Goal: Task Accomplishment & Management: Complete application form

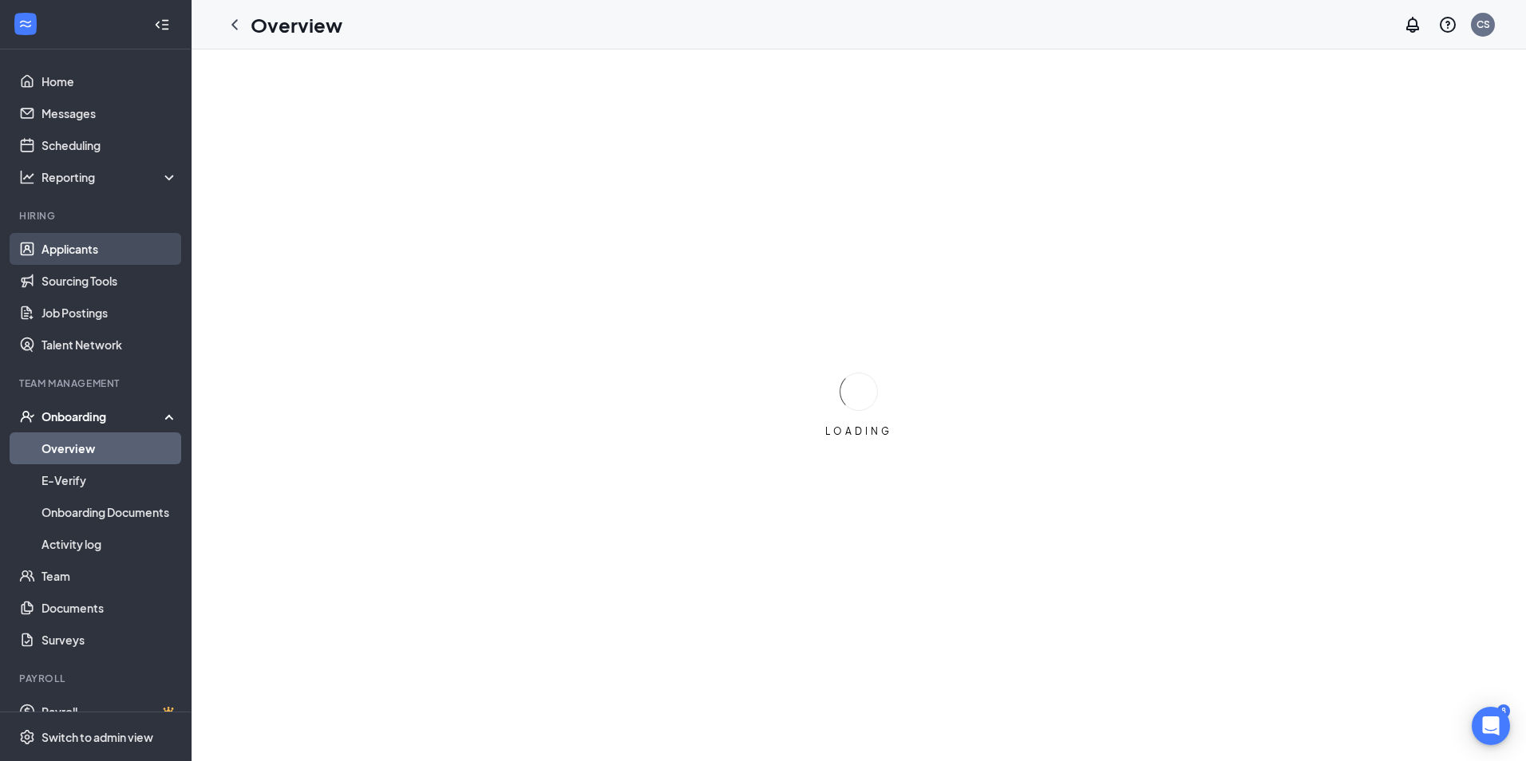
click at [118, 243] on link "Applicants" at bounding box center [109, 249] width 136 height 32
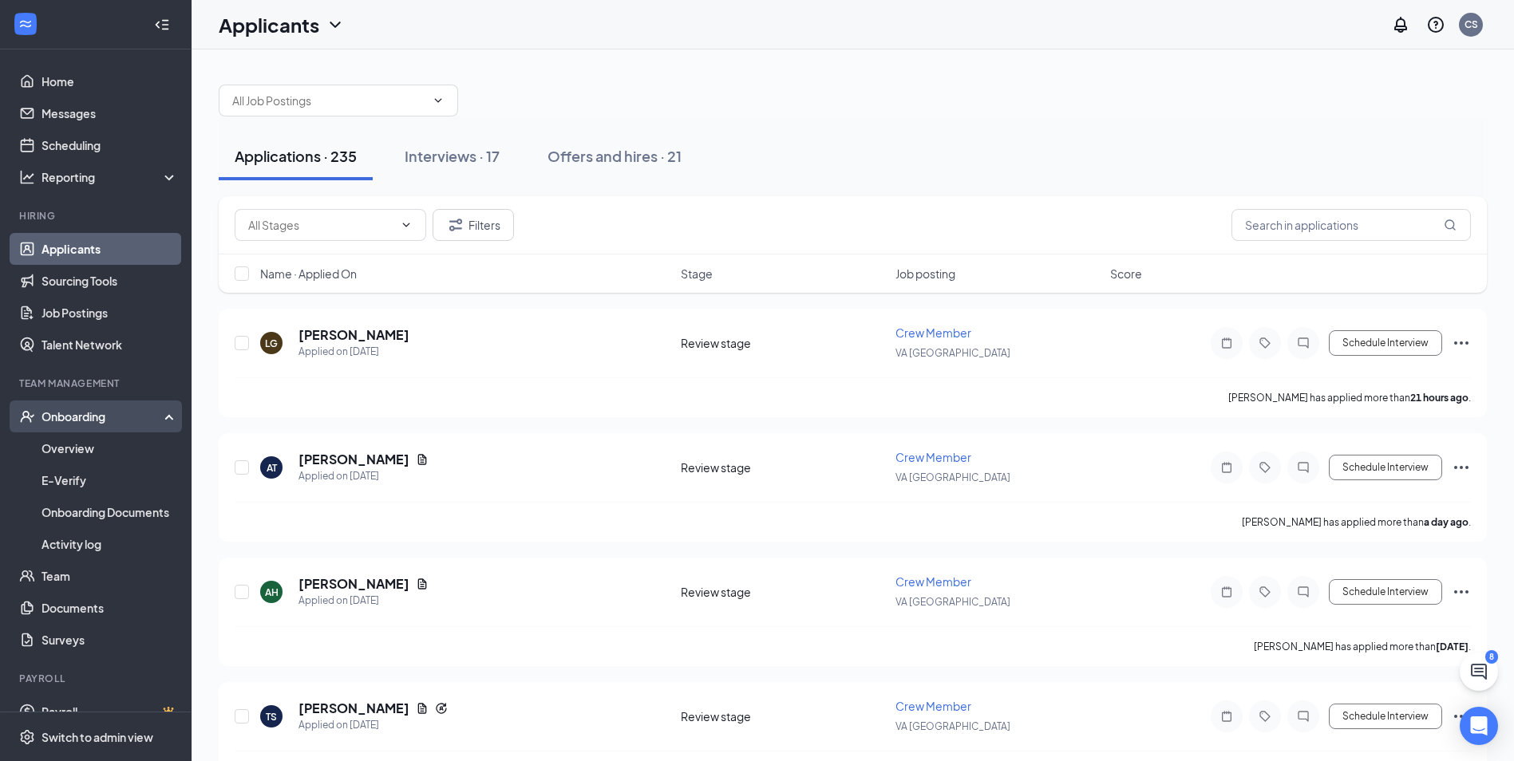
click at [102, 421] on div "Onboarding" at bounding box center [102, 417] width 123 height 16
click at [73, 413] on div "Onboarding" at bounding box center [102, 417] width 123 height 16
click at [72, 441] on link "Overview" at bounding box center [109, 448] width 136 height 32
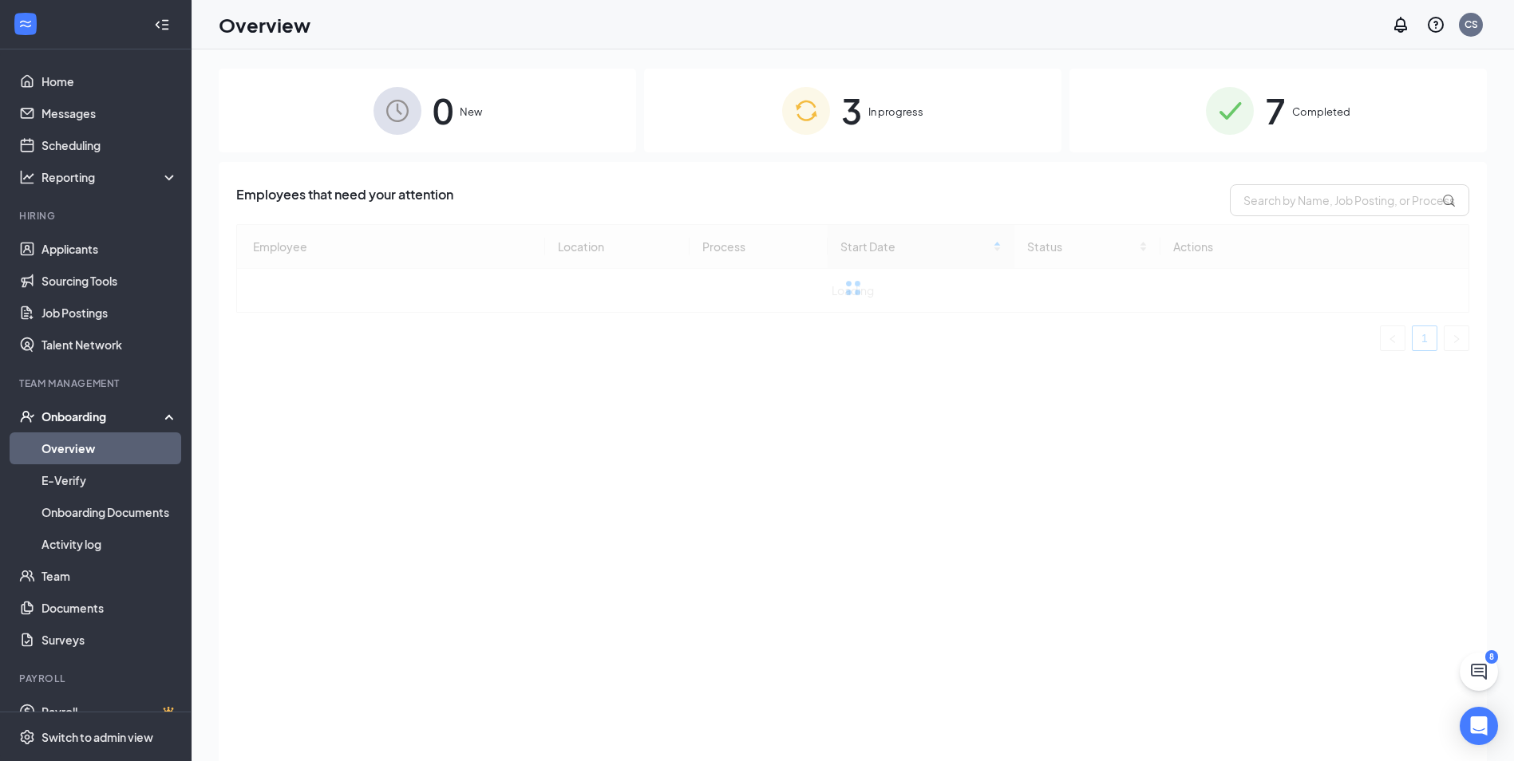
click at [818, 133] on img at bounding box center [806, 111] width 48 height 48
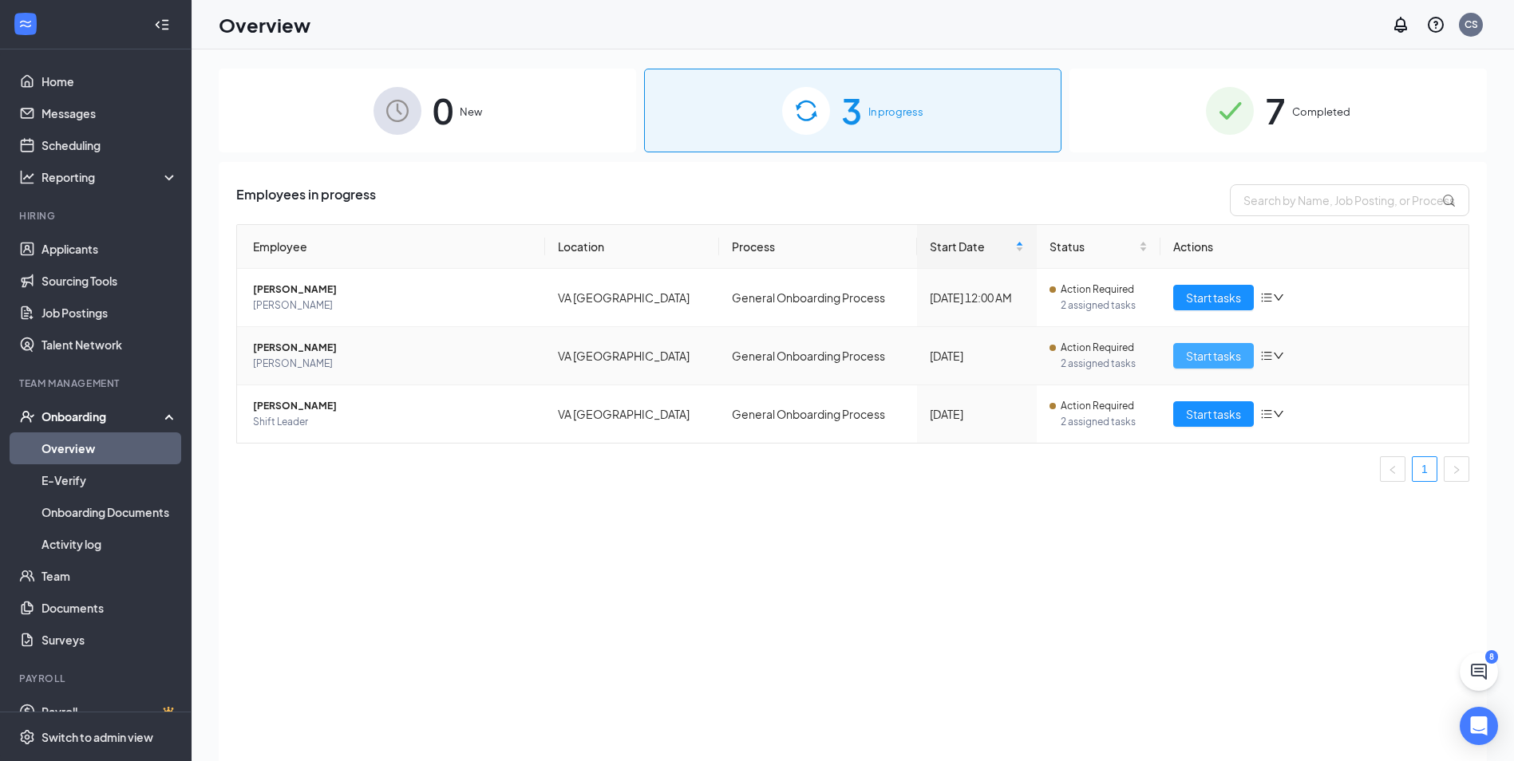
click at [1189, 359] on span "Start tasks" at bounding box center [1213, 356] width 55 height 18
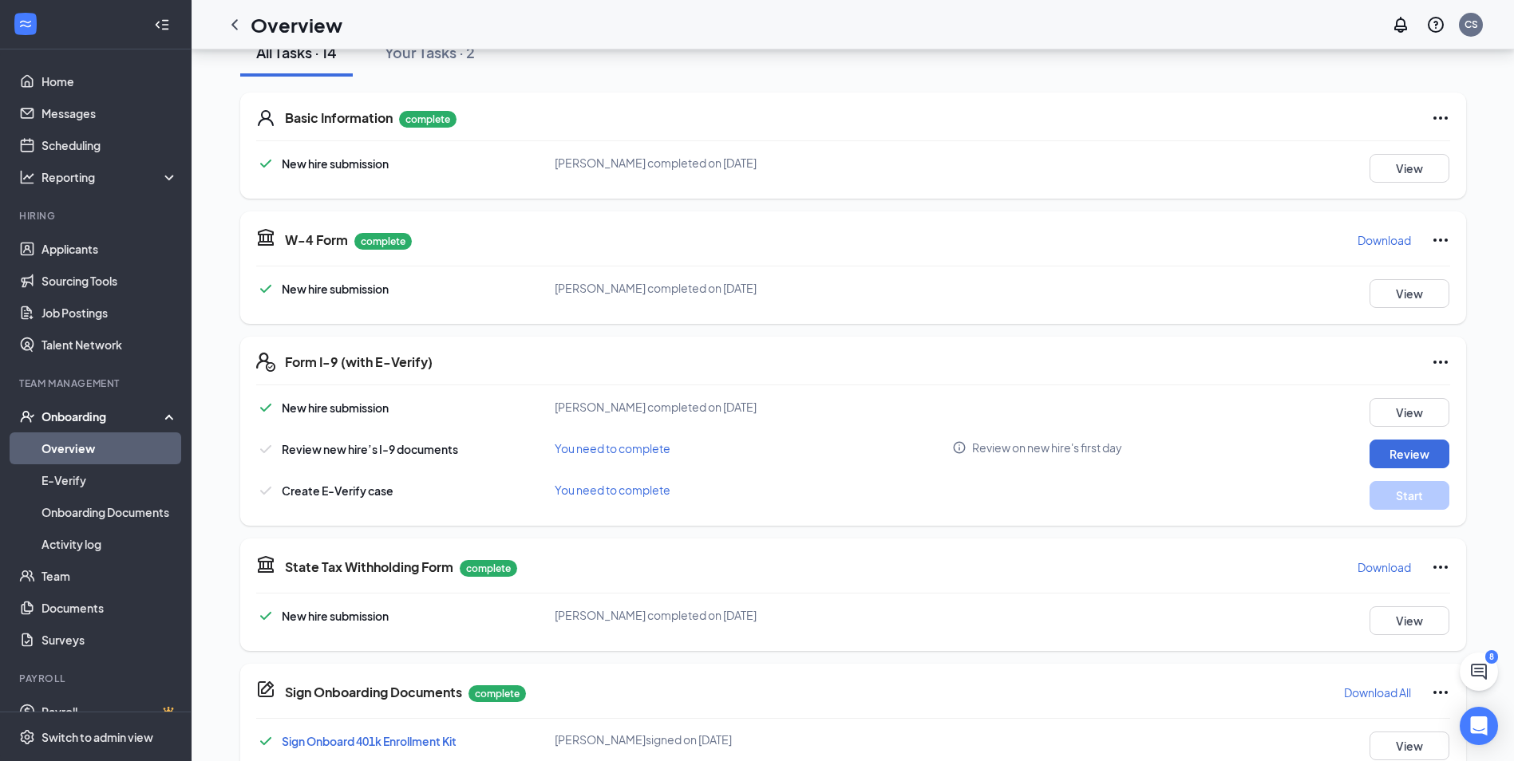
scroll to position [239, 0]
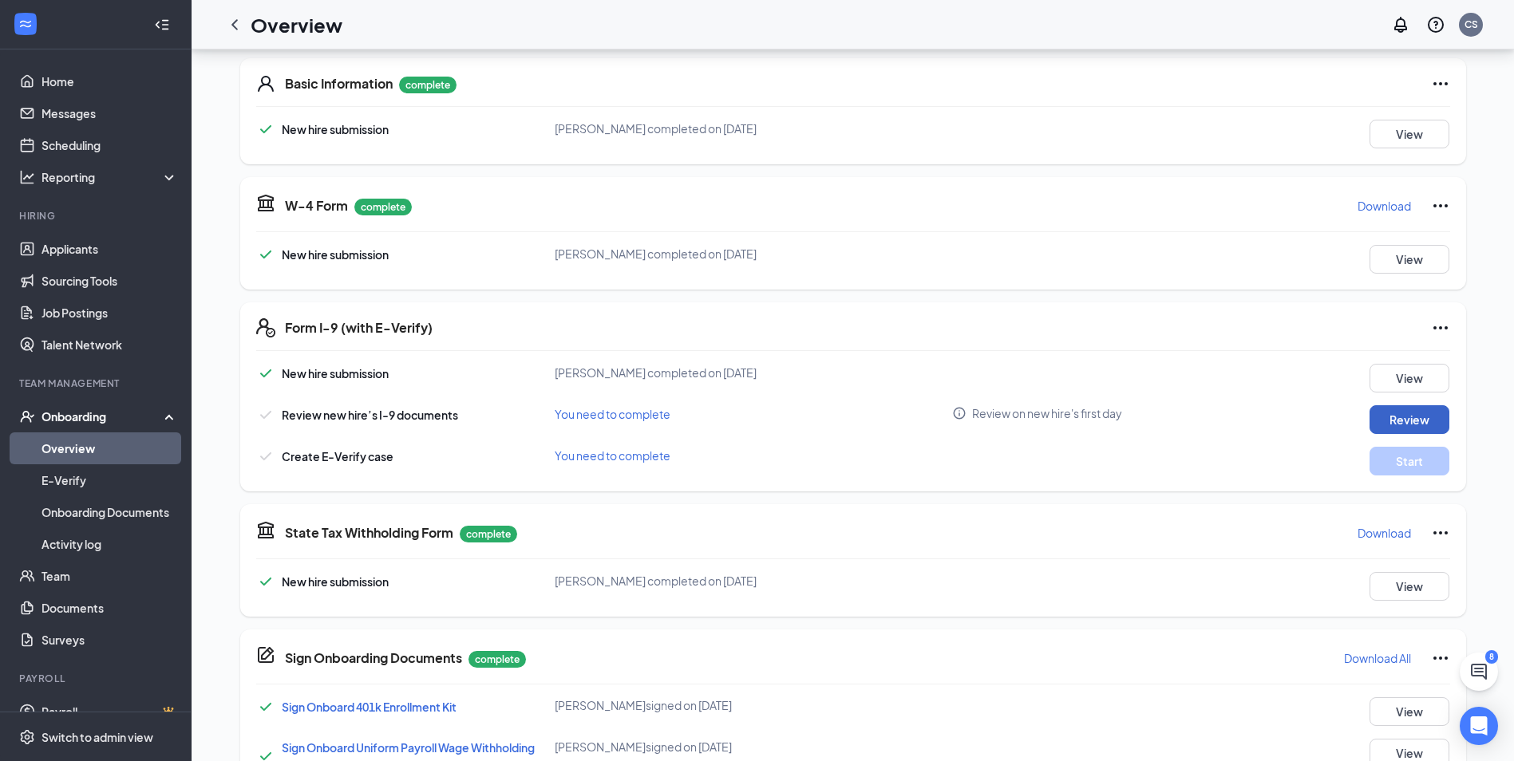
click at [1403, 411] on button "Review" at bounding box center [1409, 419] width 80 height 29
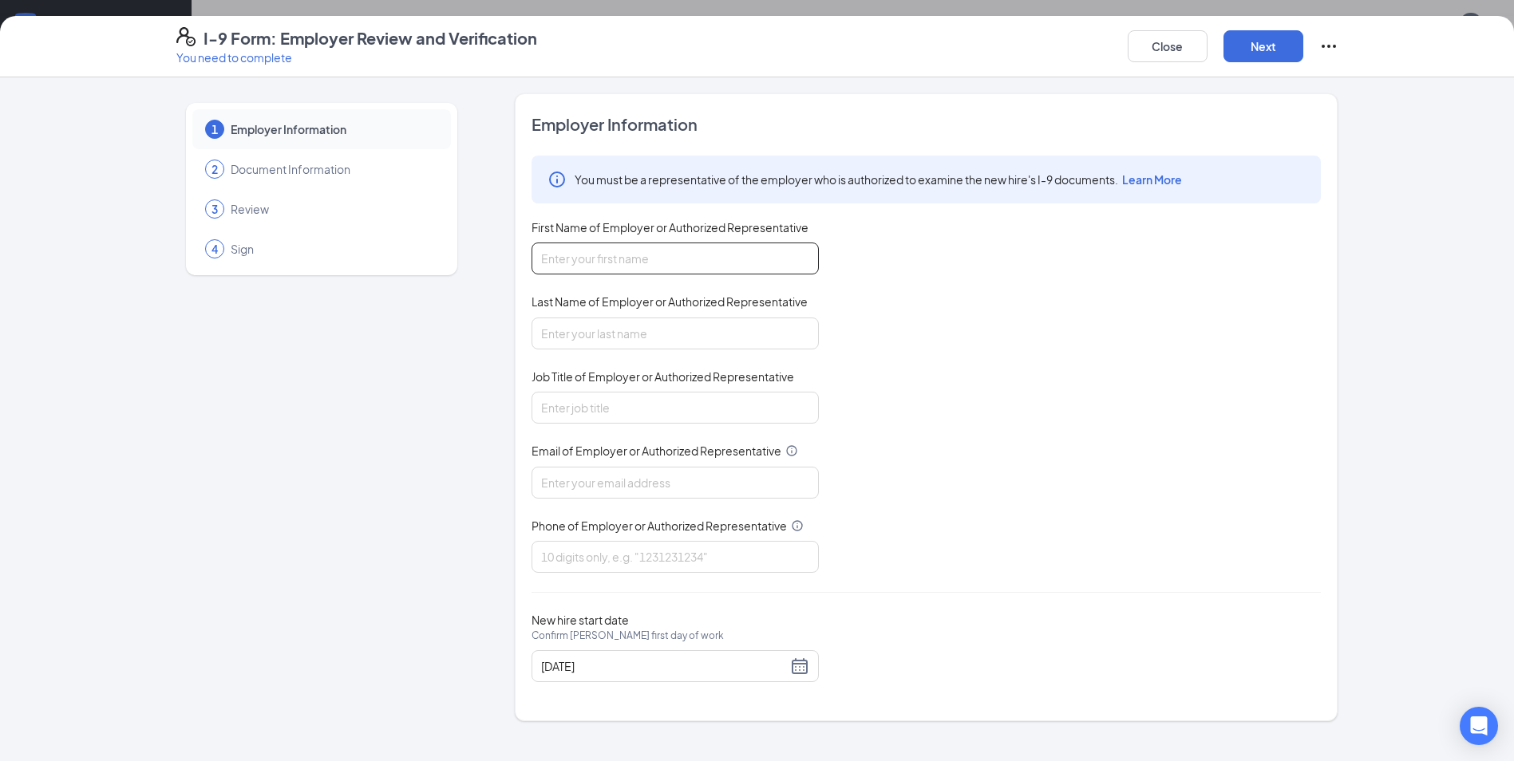
click at [685, 252] on input "First Name of Employer or Authorized Representative" at bounding box center [674, 259] width 287 height 32
type input "[PERSON_NAME]"
click at [638, 401] on input "Job Title of Employer or Authorized Representative" at bounding box center [674, 408] width 287 height 32
type input "manger"
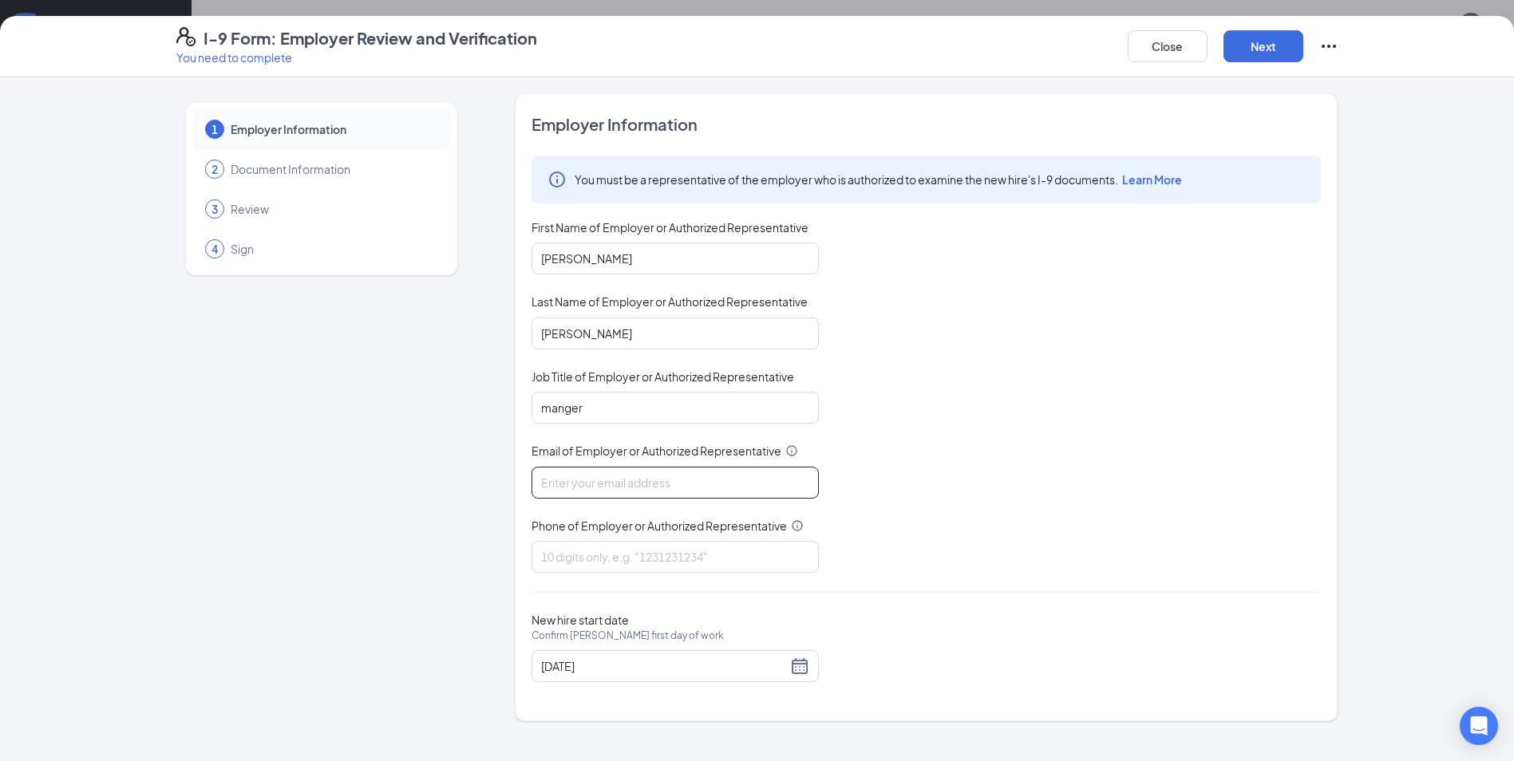
click at [618, 481] on input "Email of Employer or Authorized Representative" at bounding box center [674, 483] width 287 height 32
type input "[EMAIL_ADDRESS][DOMAIN_NAME]"
click at [606, 563] on input "Phone of Employer or Authorized Representative" at bounding box center [674, 557] width 287 height 32
type input "6576498950"
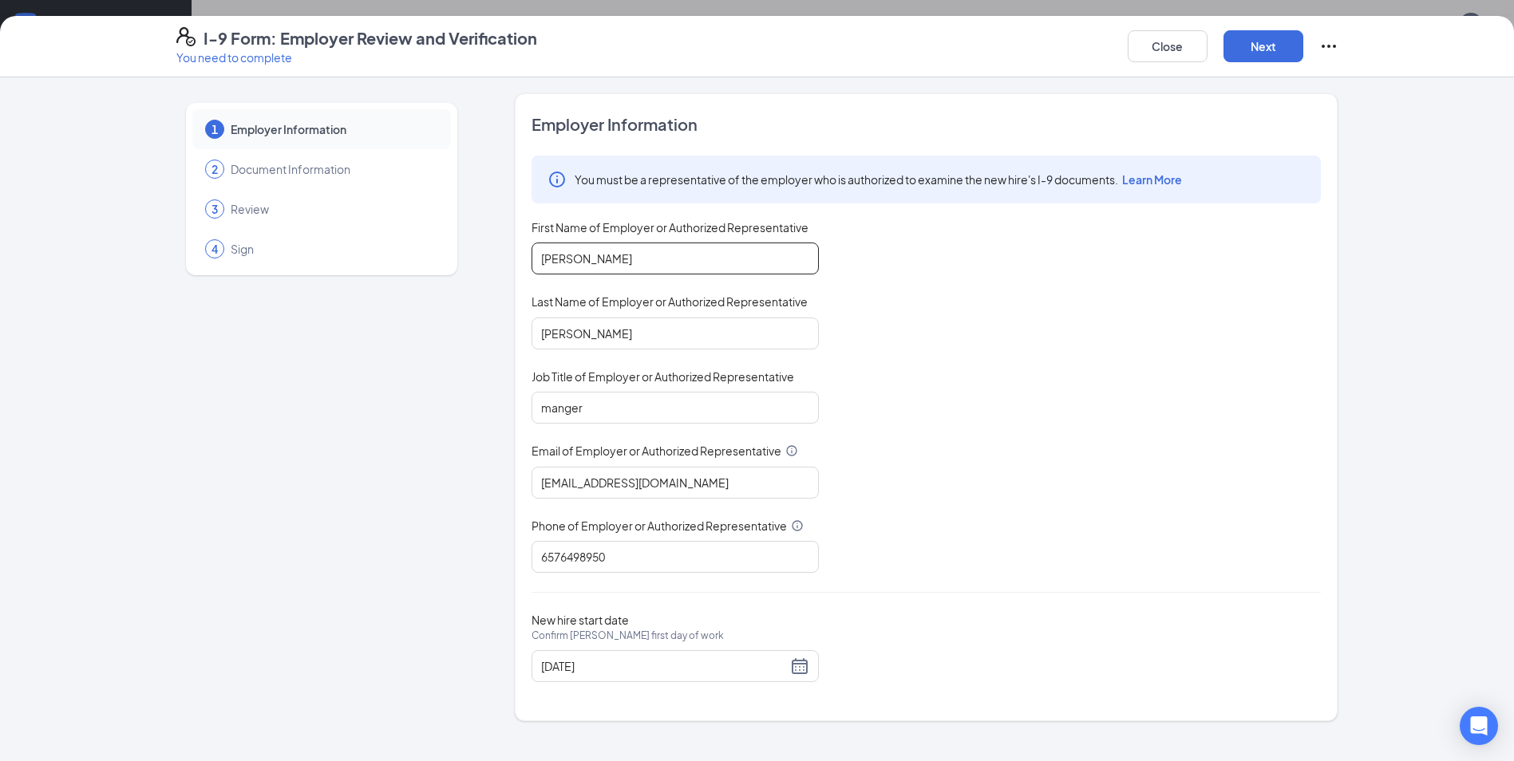
click at [546, 258] on input "[PERSON_NAME]" at bounding box center [674, 259] width 287 height 32
type input "[PERSON_NAME]"
click at [1247, 47] on button "Next" at bounding box center [1263, 46] width 80 height 32
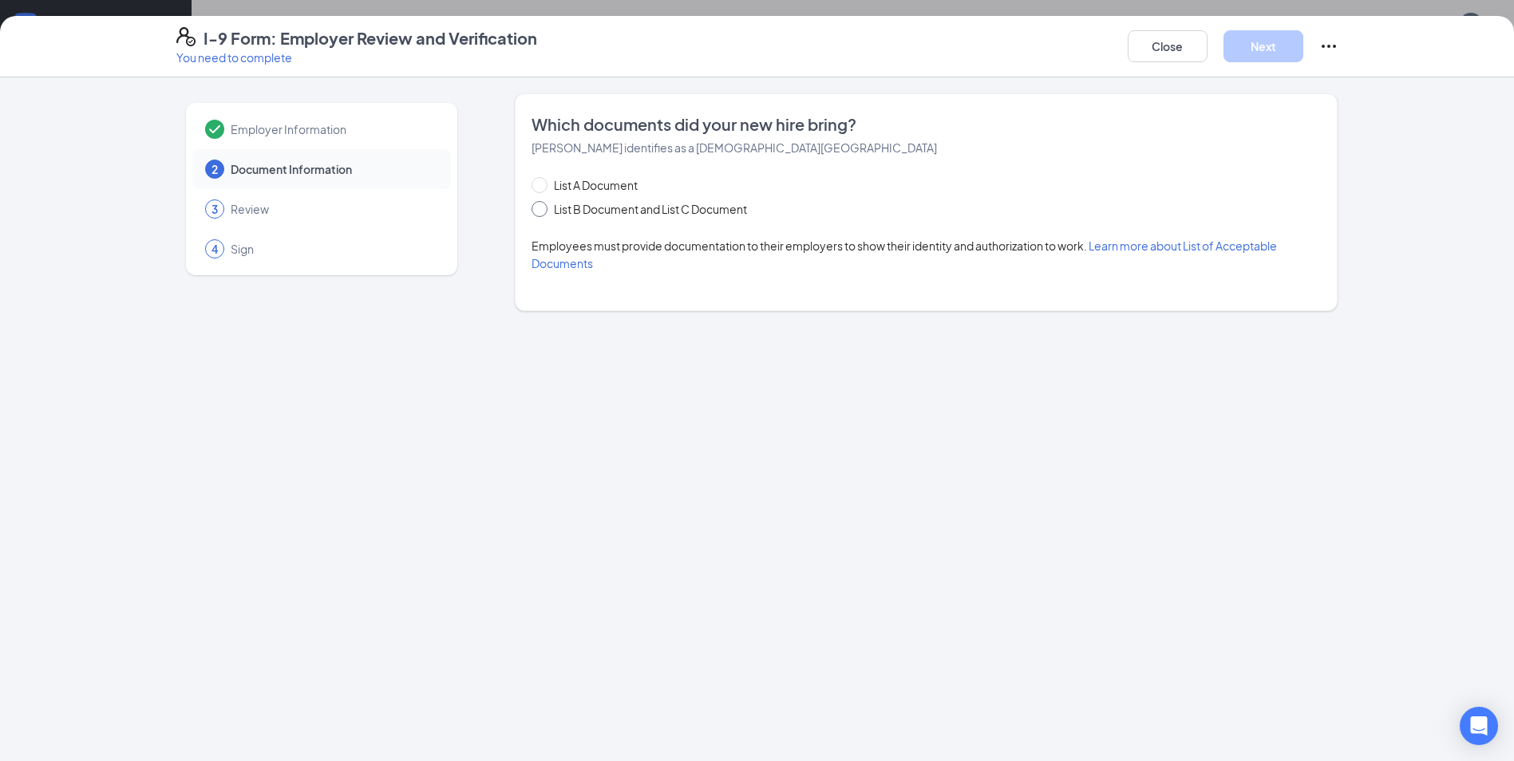
click at [546, 211] on span at bounding box center [539, 209] width 16 height 16
click at [543, 211] on input "List B Document and List C Document" at bounding box center [536, 206] width 11 height 11
radio input "true"
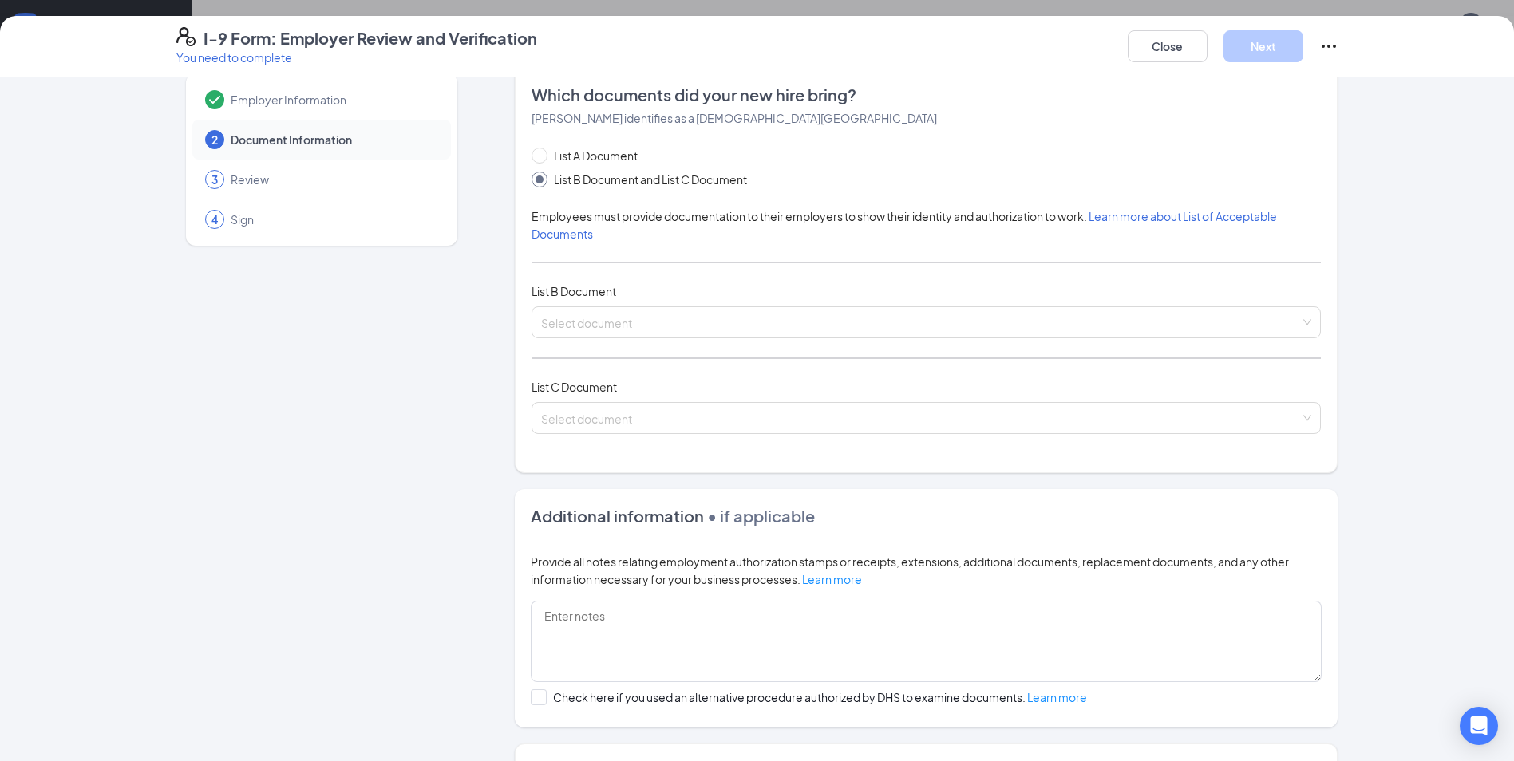
scroll to position [0, 0]
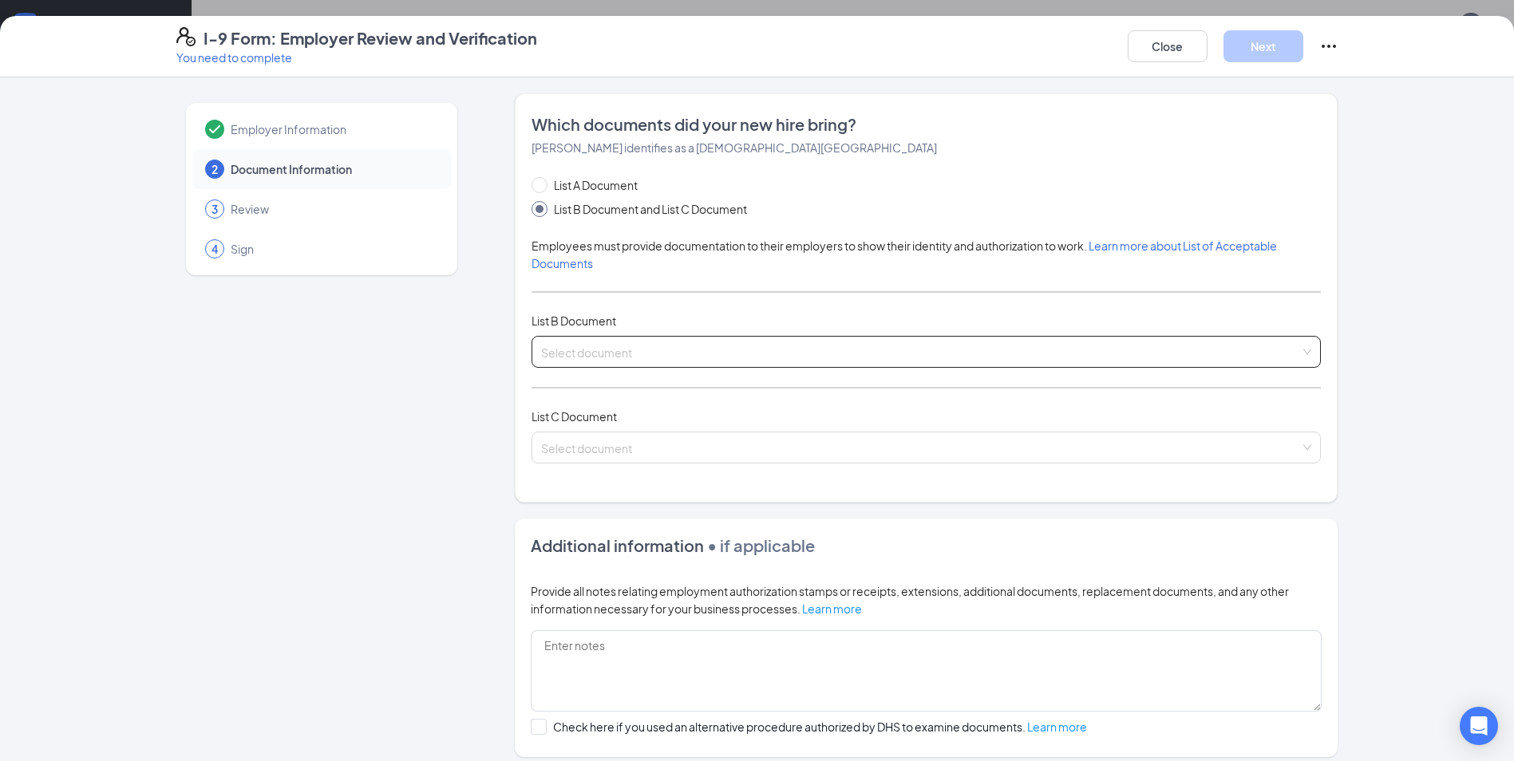
click at [598, 355] on input "search" at bounding box center [920, 349] width 759 height 24
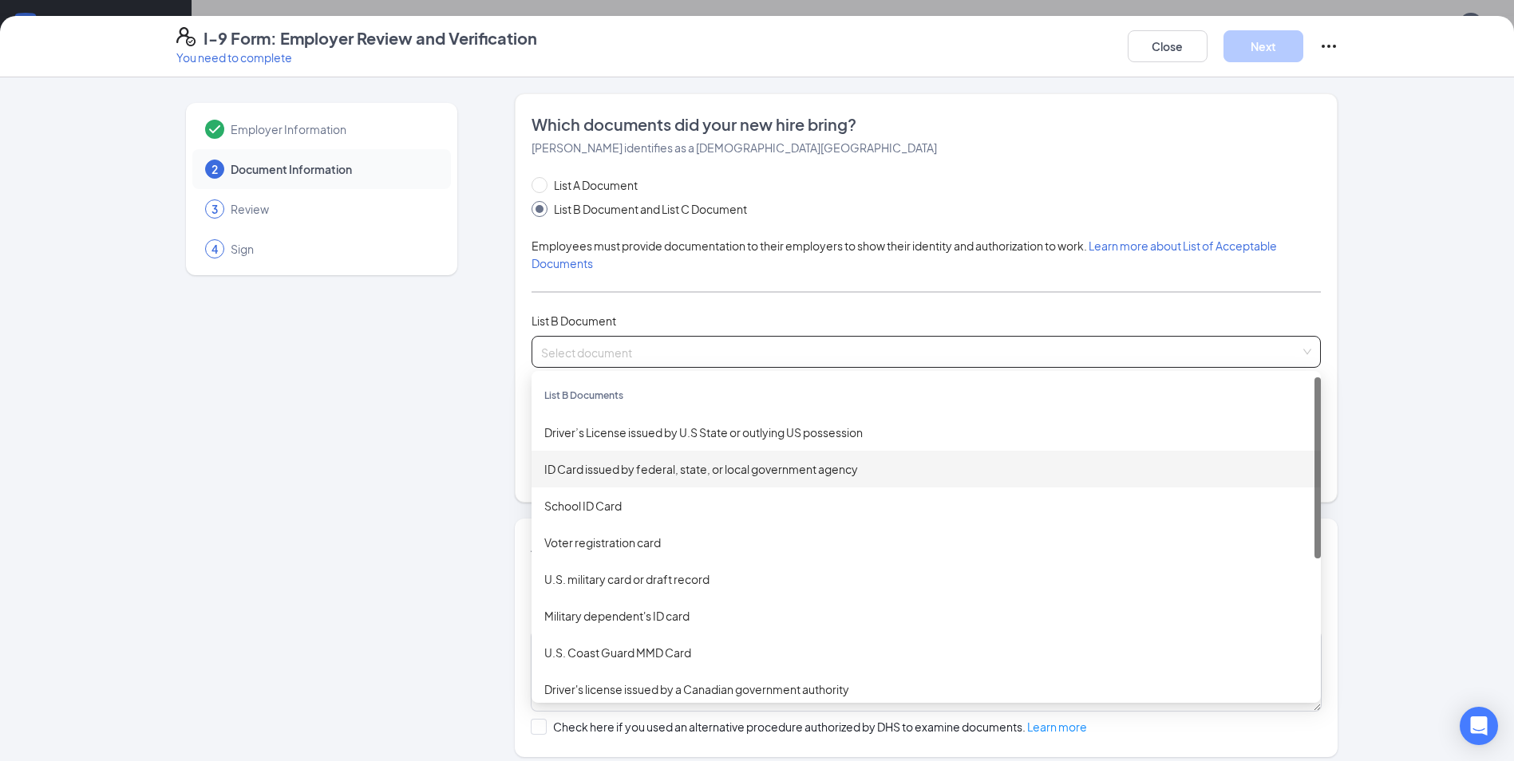
click at [628, 468] on div "ID Card issued by federal, state, or local government agency" at bounding box center [926, 469] width 764 height 18
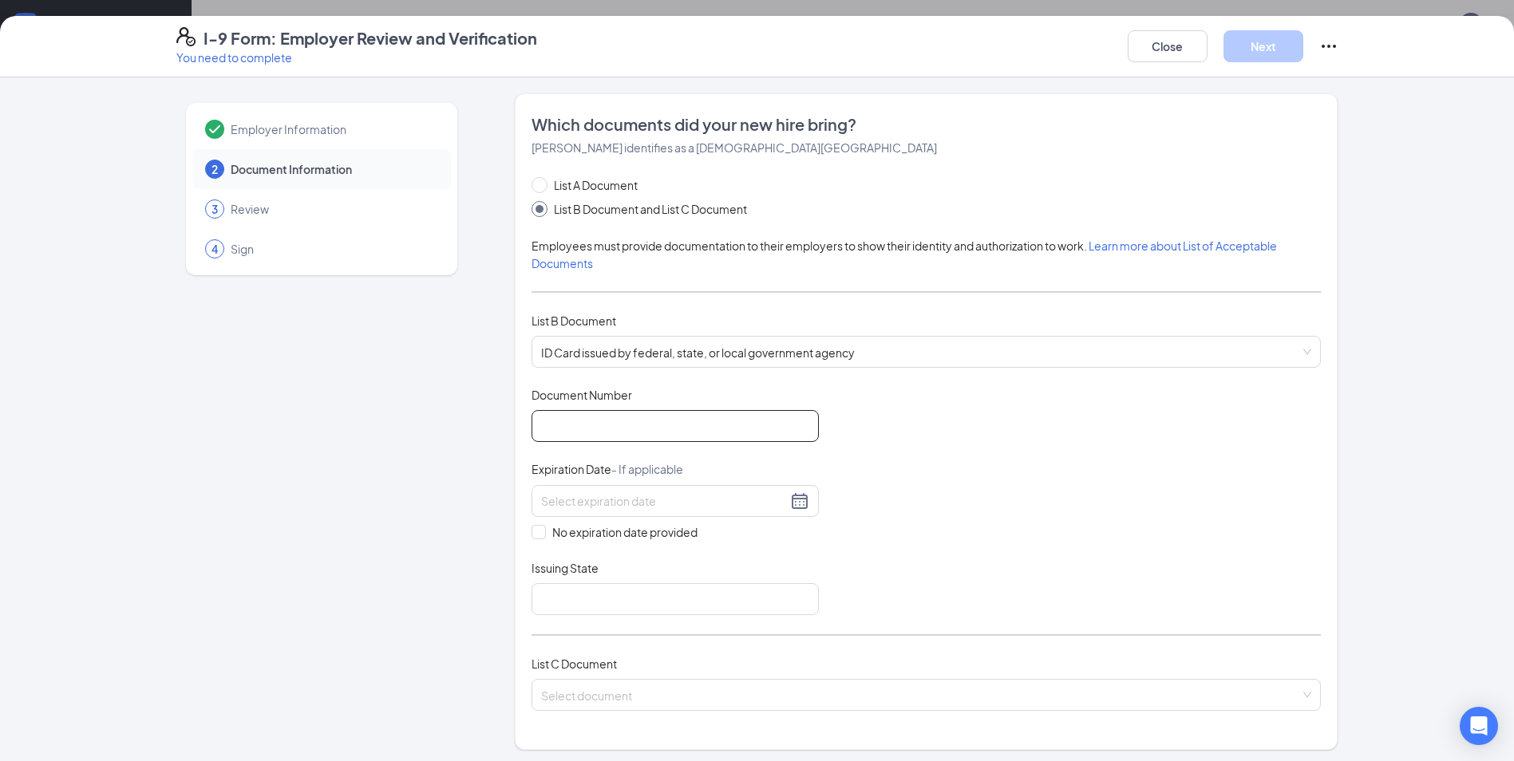
click at [552, 424] on input "Document Number" at bounding box center [674, 426] width 287 height 32
type input "a"
type input "A60450875"
click at [555, 502] on input at bounding box center [664, 501] width 246 height 18
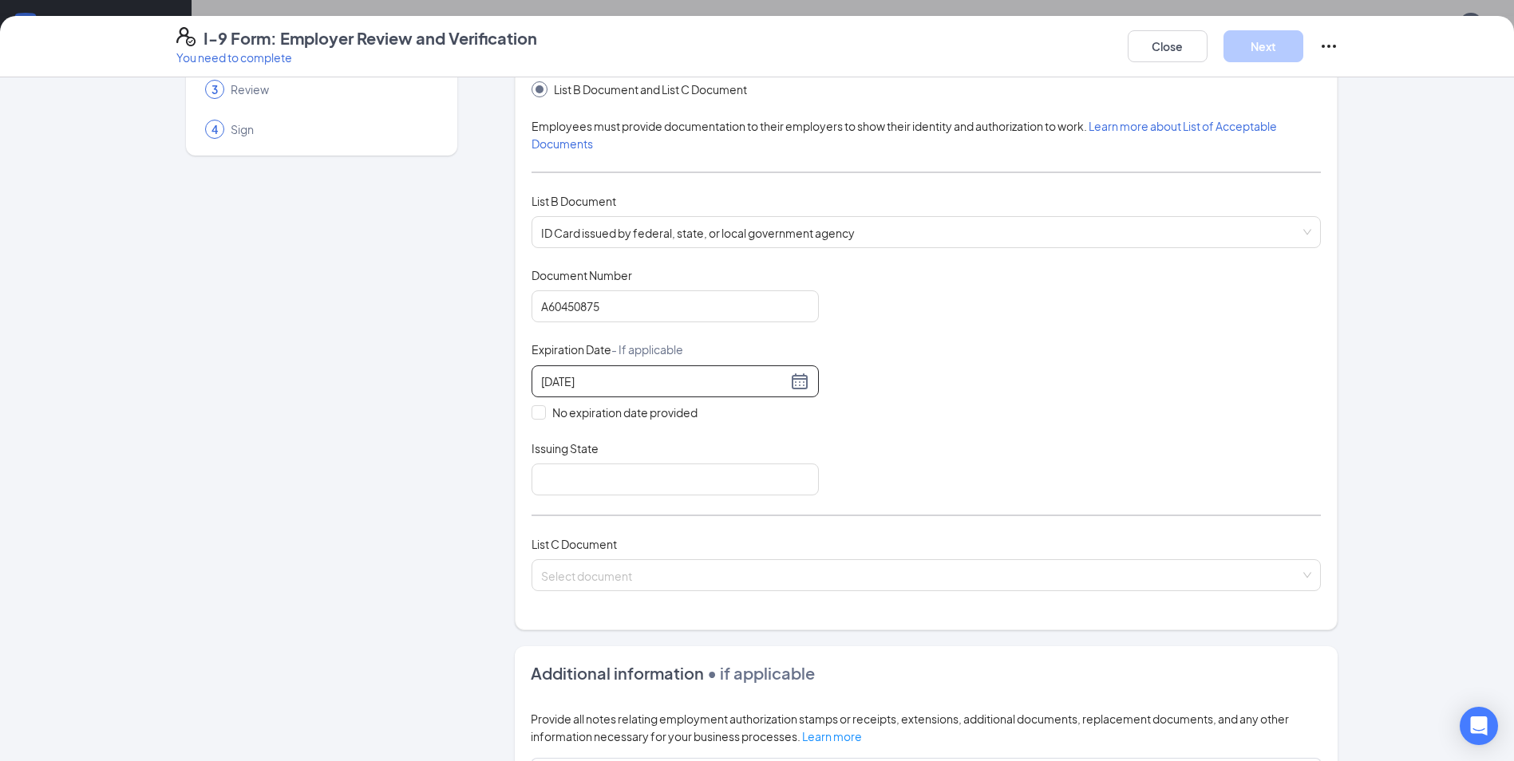
scroll to position [160, 0]
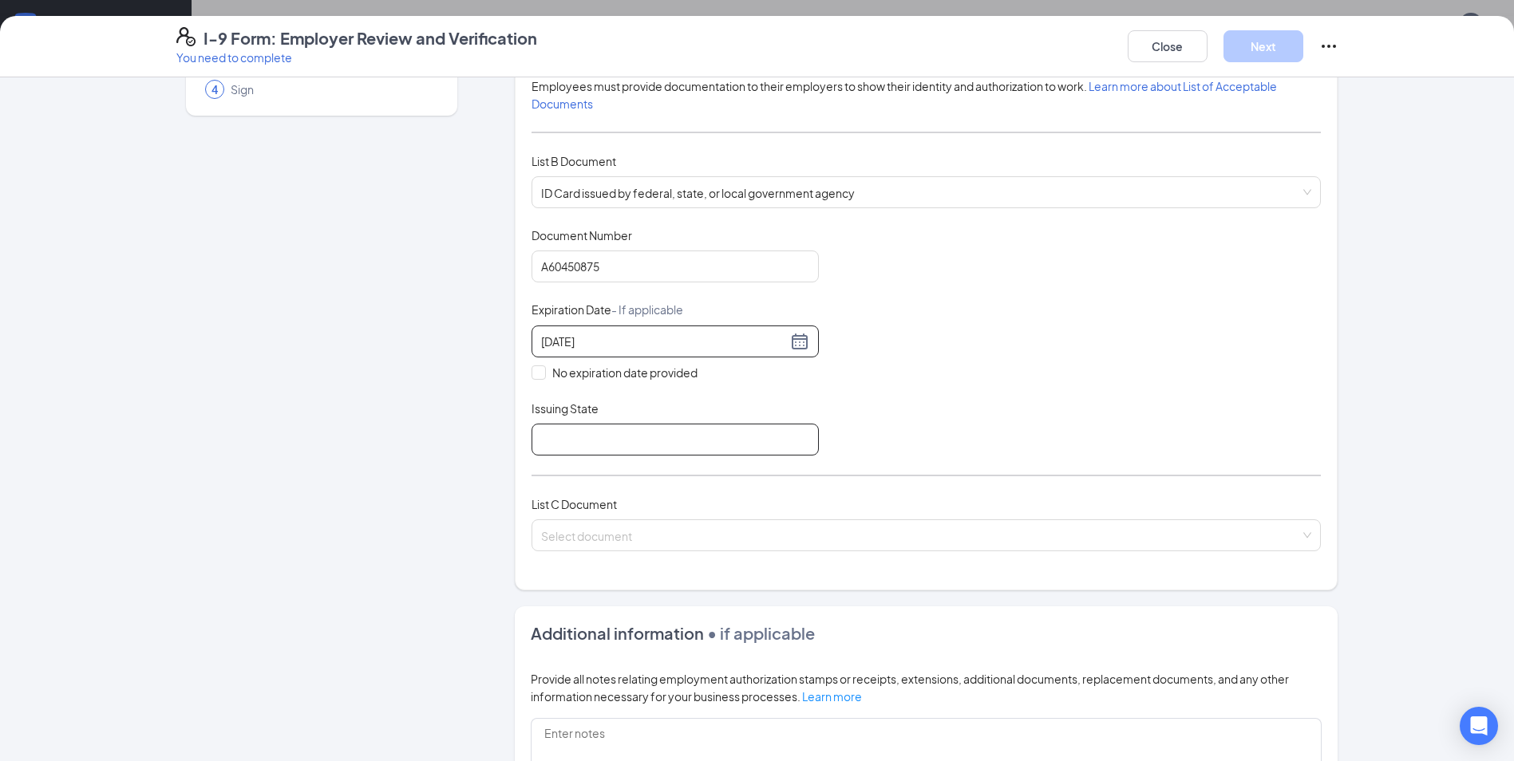
type input "[DATE]"
click at [551, 434] on input "Issuing State" at bounding box center [674, 440] width 287 height 32
type input "VA"
click at [629, 528] on input "search" at bounding box center [920, 532] width 759 height 24
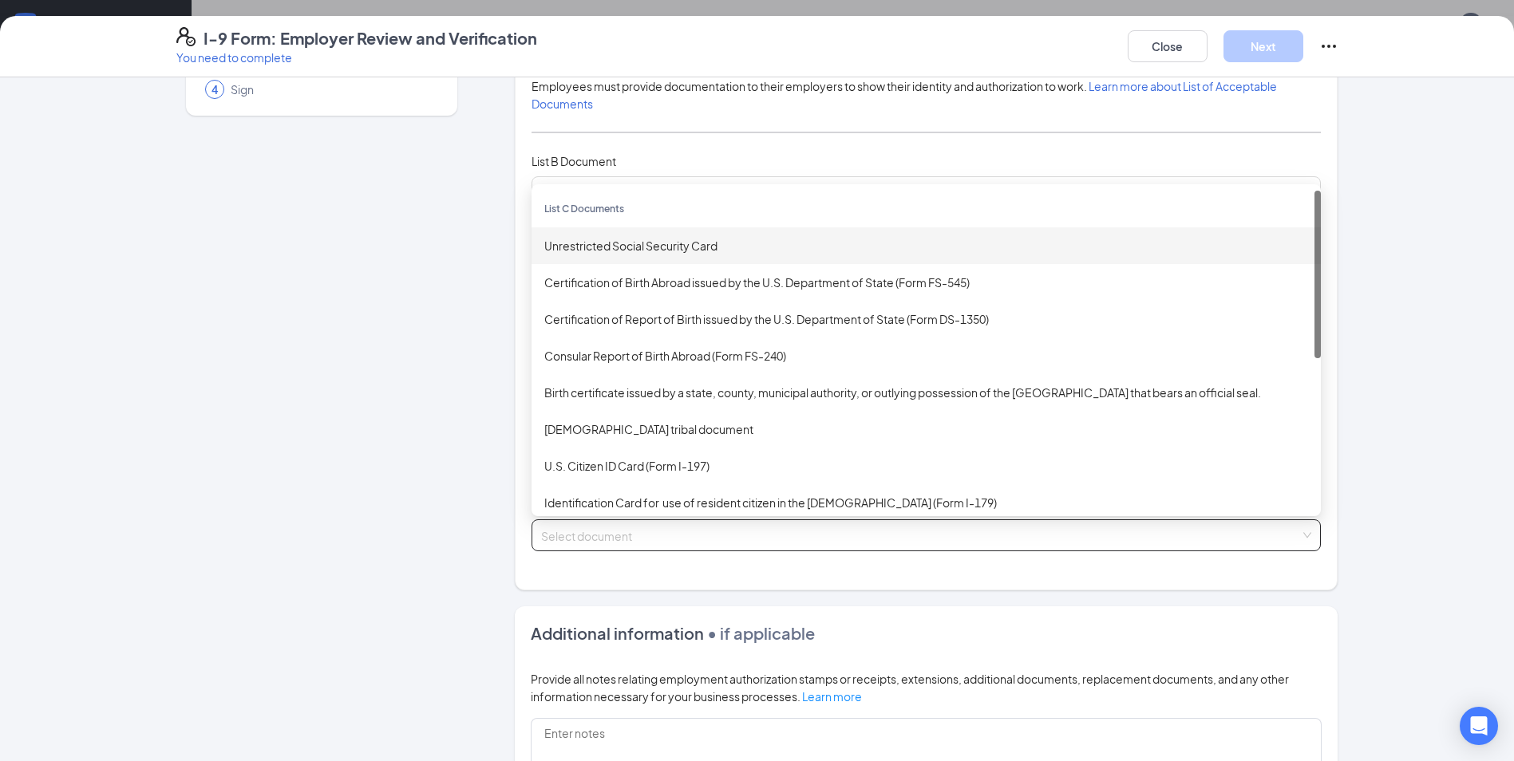
click at [721, 239] on div "Unrestricted Social Security Card" at bounding box center [926, 246] width 764 height 18
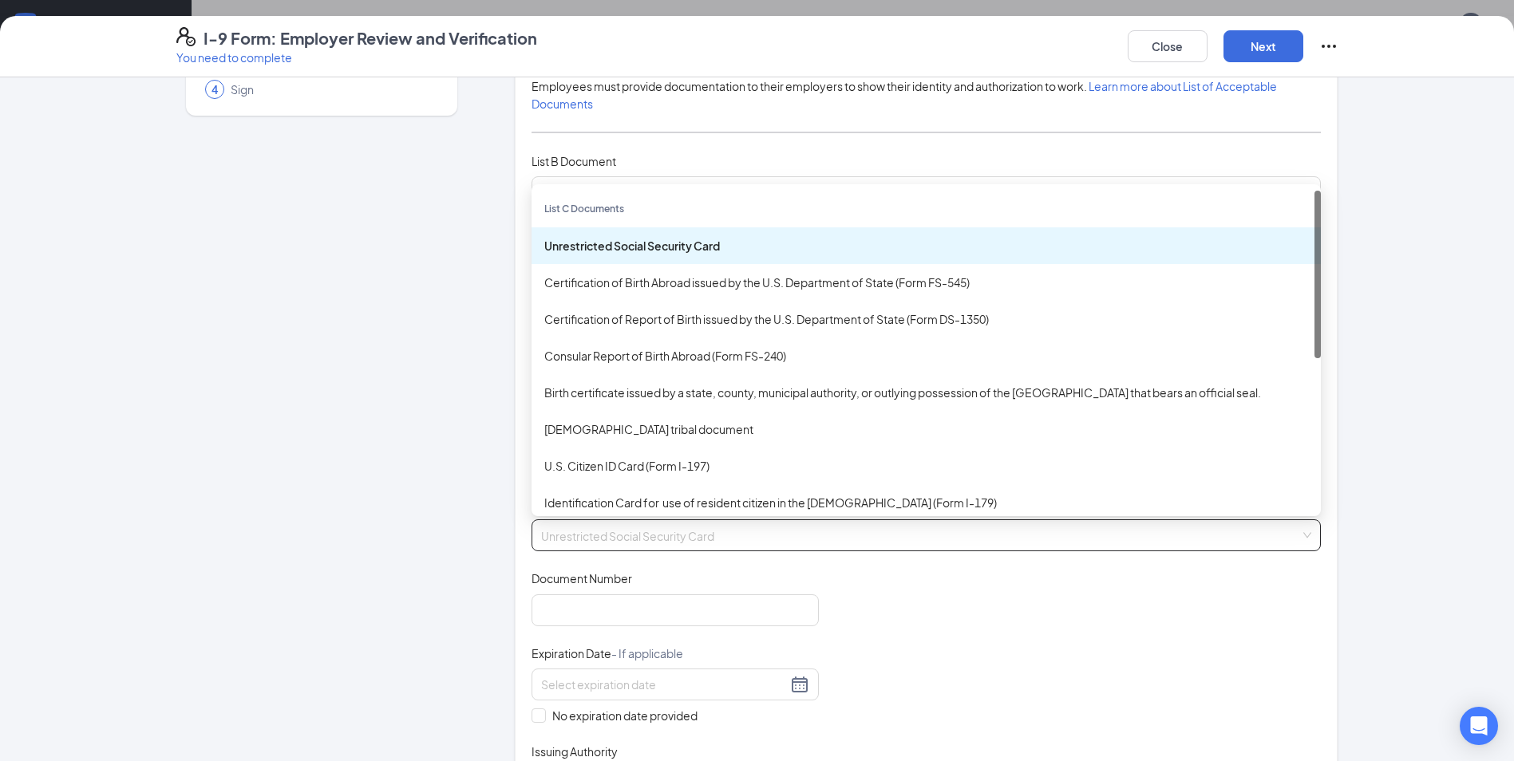
click at [721, 239] on div "Unrestricted Social Security Card" at bounding box center [926, 246] width 764 height 18
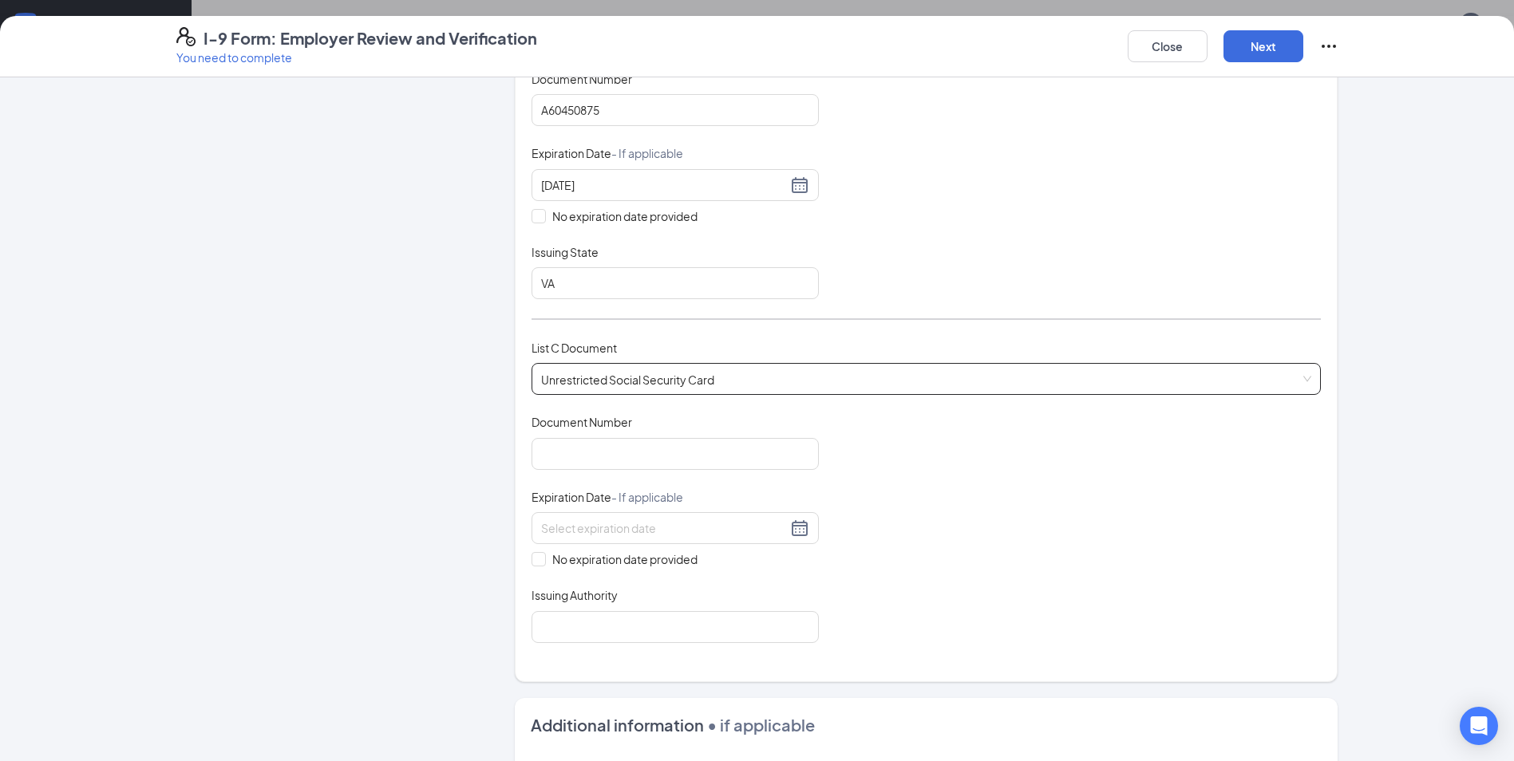
scroll to position [319, 0]
click at [653, 453] on input "Document Number" at bounding box center [674, 451] width 287 height 32
type input "228637427"
click at [643, 535] on div at bounding box center [675, 524] width 268 height 19
drag, startPoint x: 1091, startPoint y: 563, endPoint x: 975, endPoint y: 575, distance: 116.3
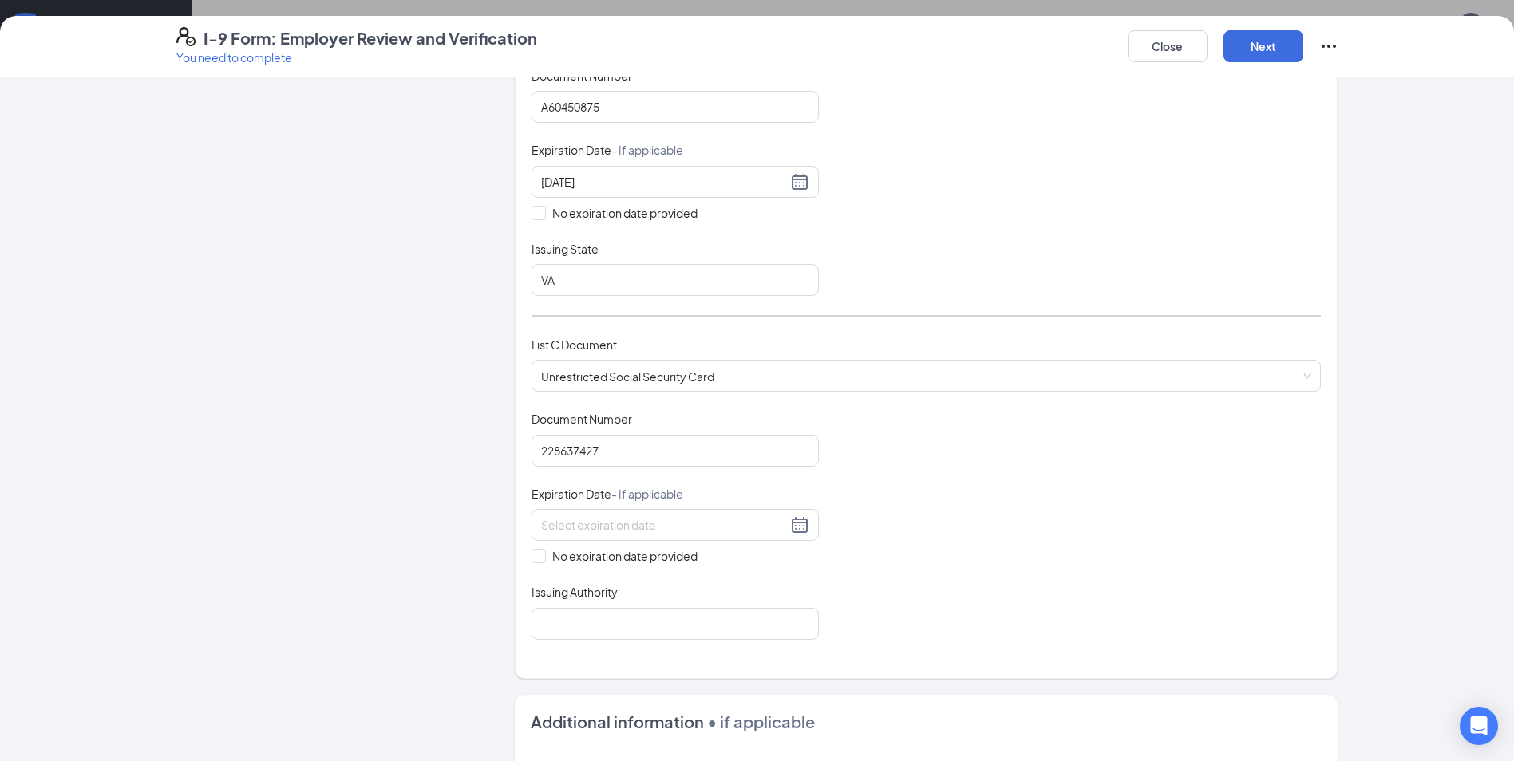
click at [1090, 563] on div "Document Title Unrestricted Social Security Card Document Number 228637427 Expi…" at bounding box center [925, 525] width 789 height 228
click at [532, 561] on span at bounding box center [538, 556] width 14 height 14
click at [532, 560] on input "No expiration date provided" at bounding box center [536, 554] width 11 height 11
checkbox input "true"
click at [583, 624] on input "Issuing Authority" at bounding box center [674, 626] width 287 height 32
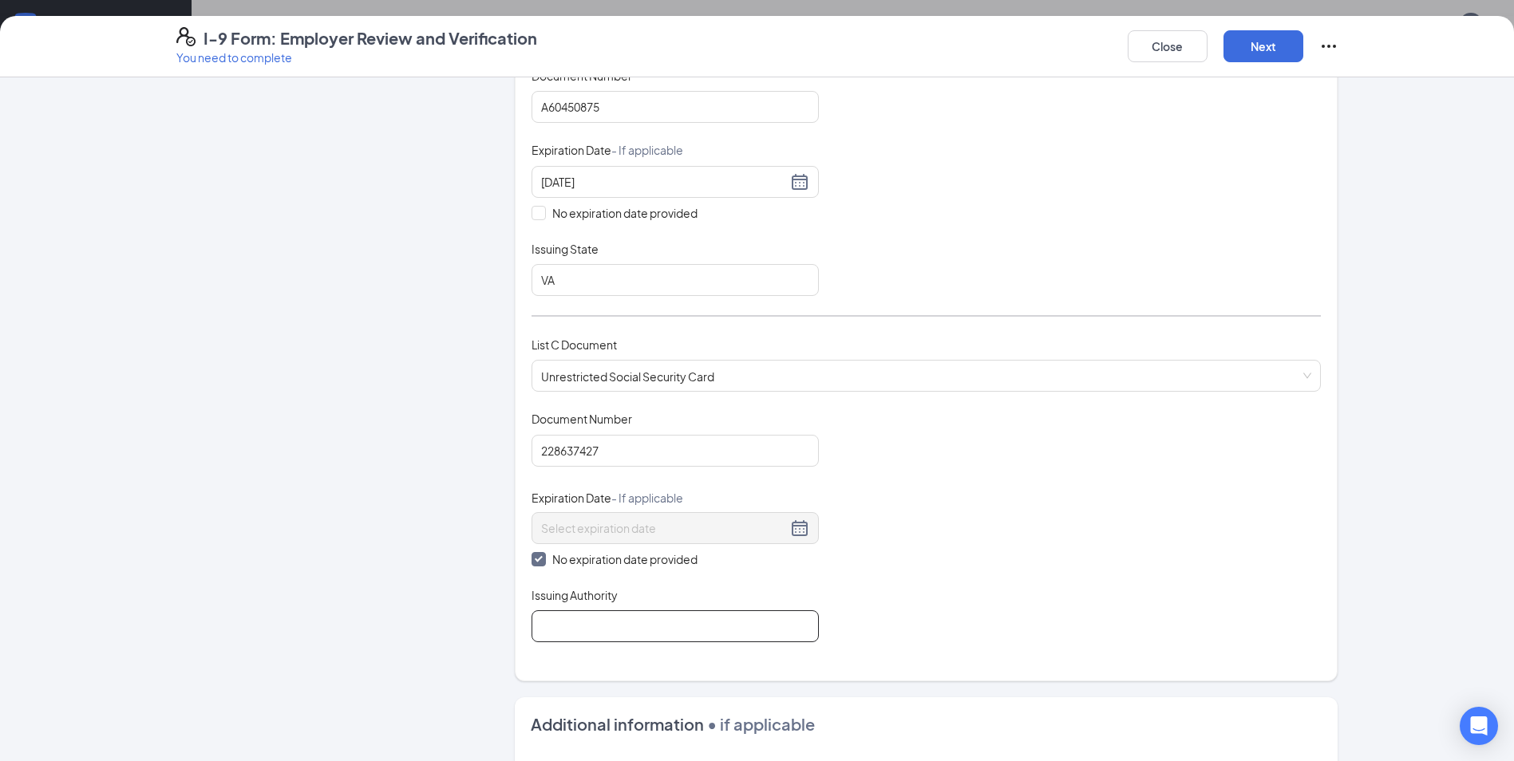
type input "social security of va"
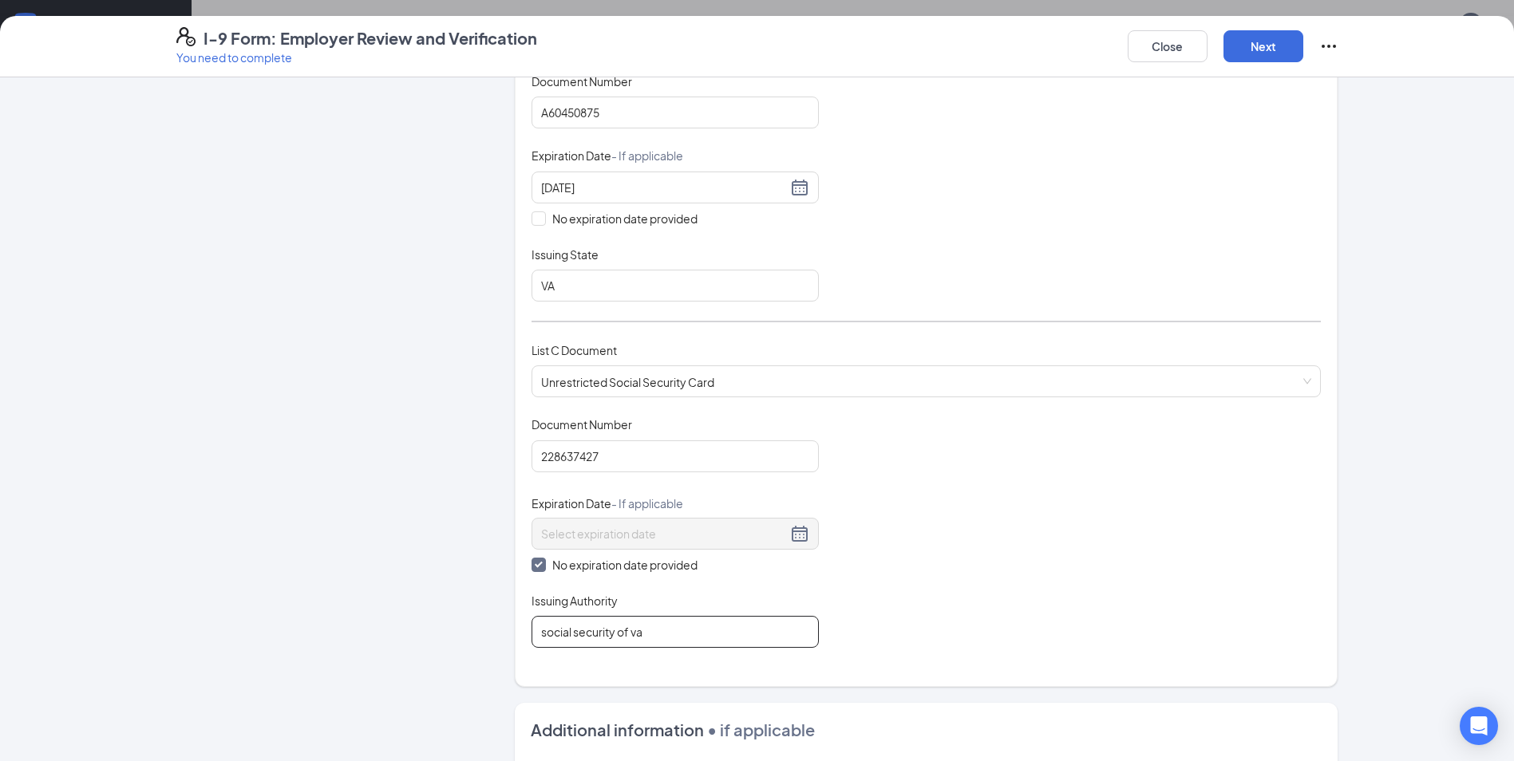
scroll to position [263, 0]
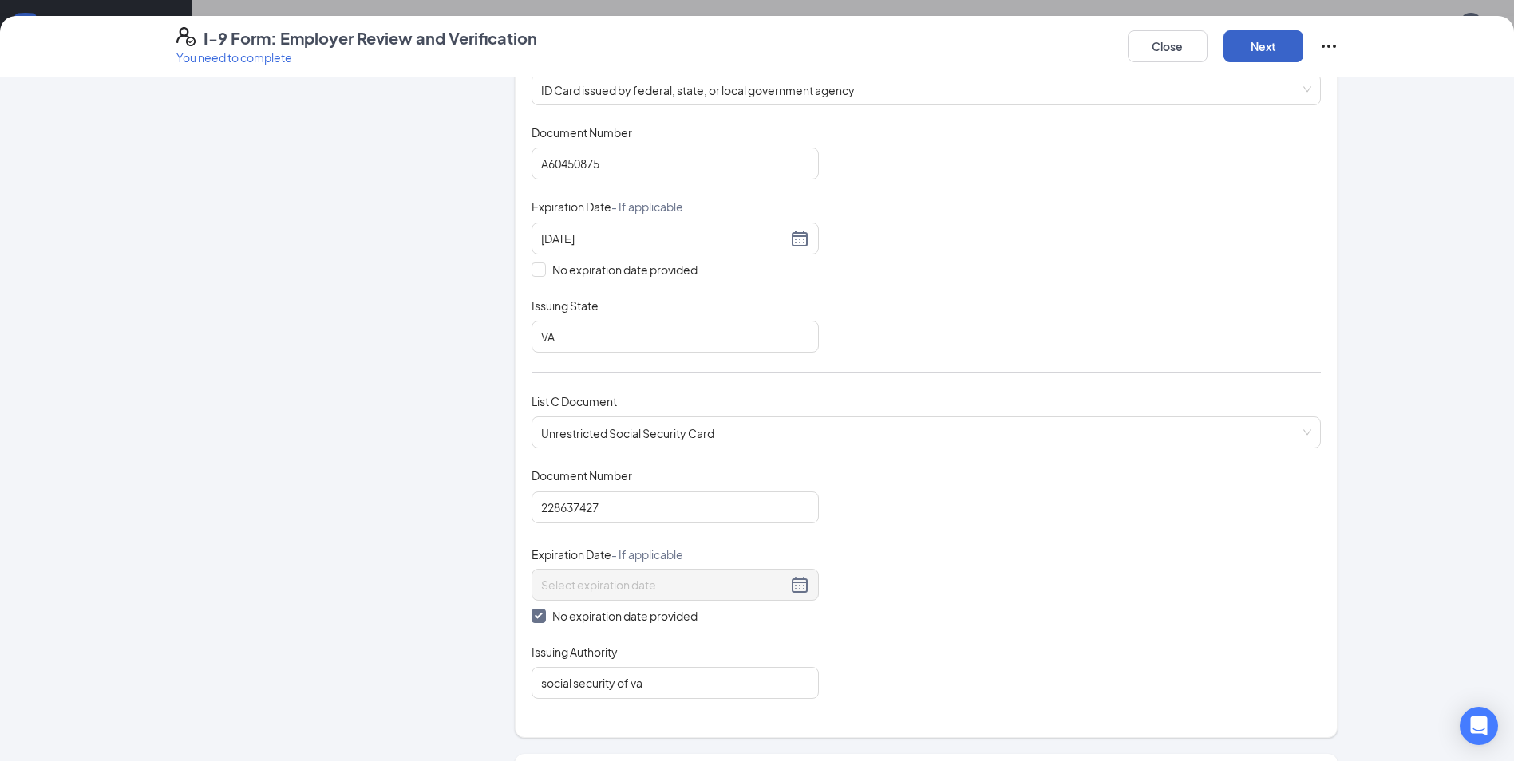
click at [1242, 40] on button "Next" at bounding box center [1263, 46] width 80 height 32
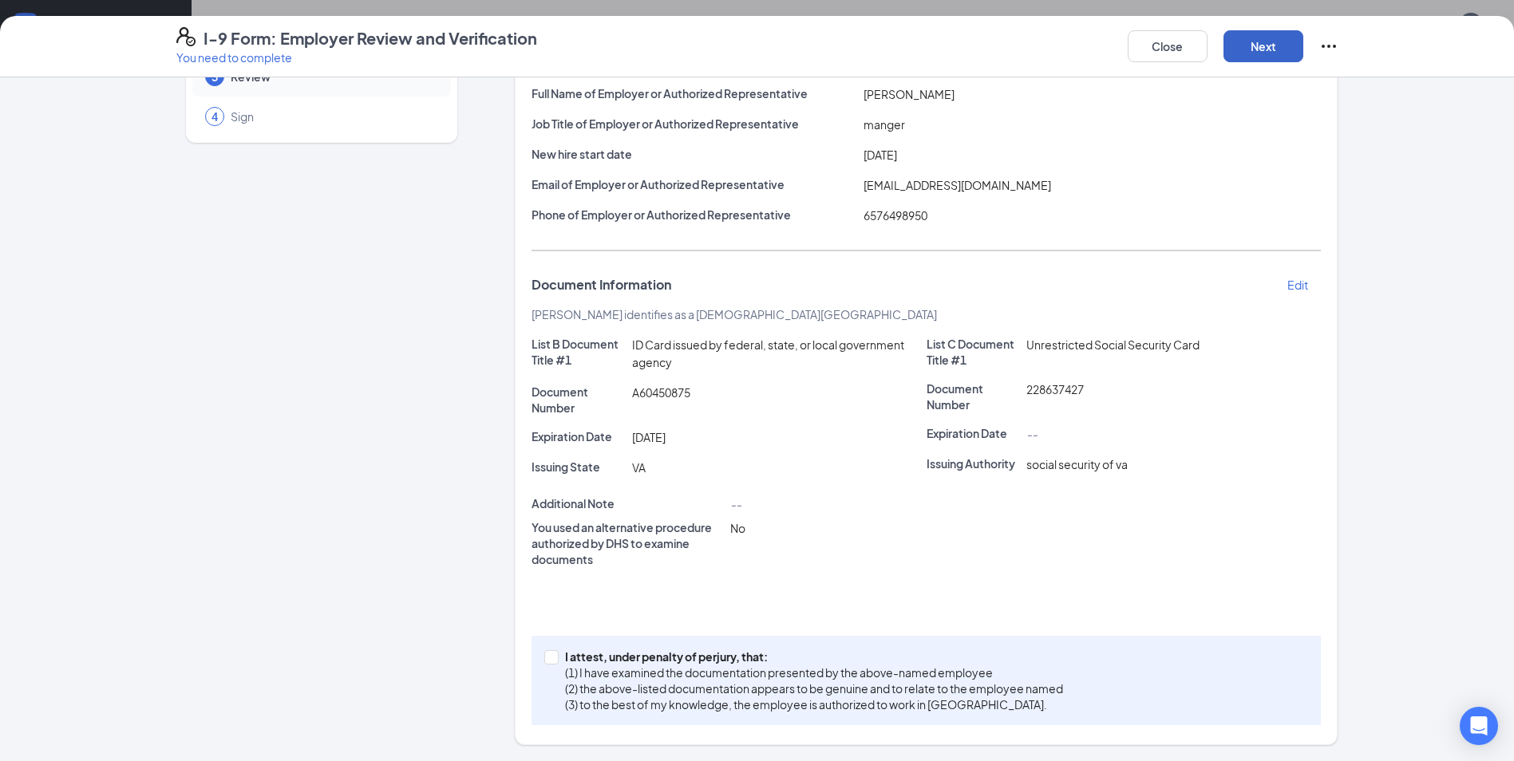
scroll to position [620, 0]
click at [544, 663] on span at bounding box center [551, 657] width 14 height 14
click at [544, 662] on input "I attest, under penalty of [PERSON_NAME], that: (1) I have examined the documen…" at bounding box center [549, 655] width 11 height 11
checkbox input "true"
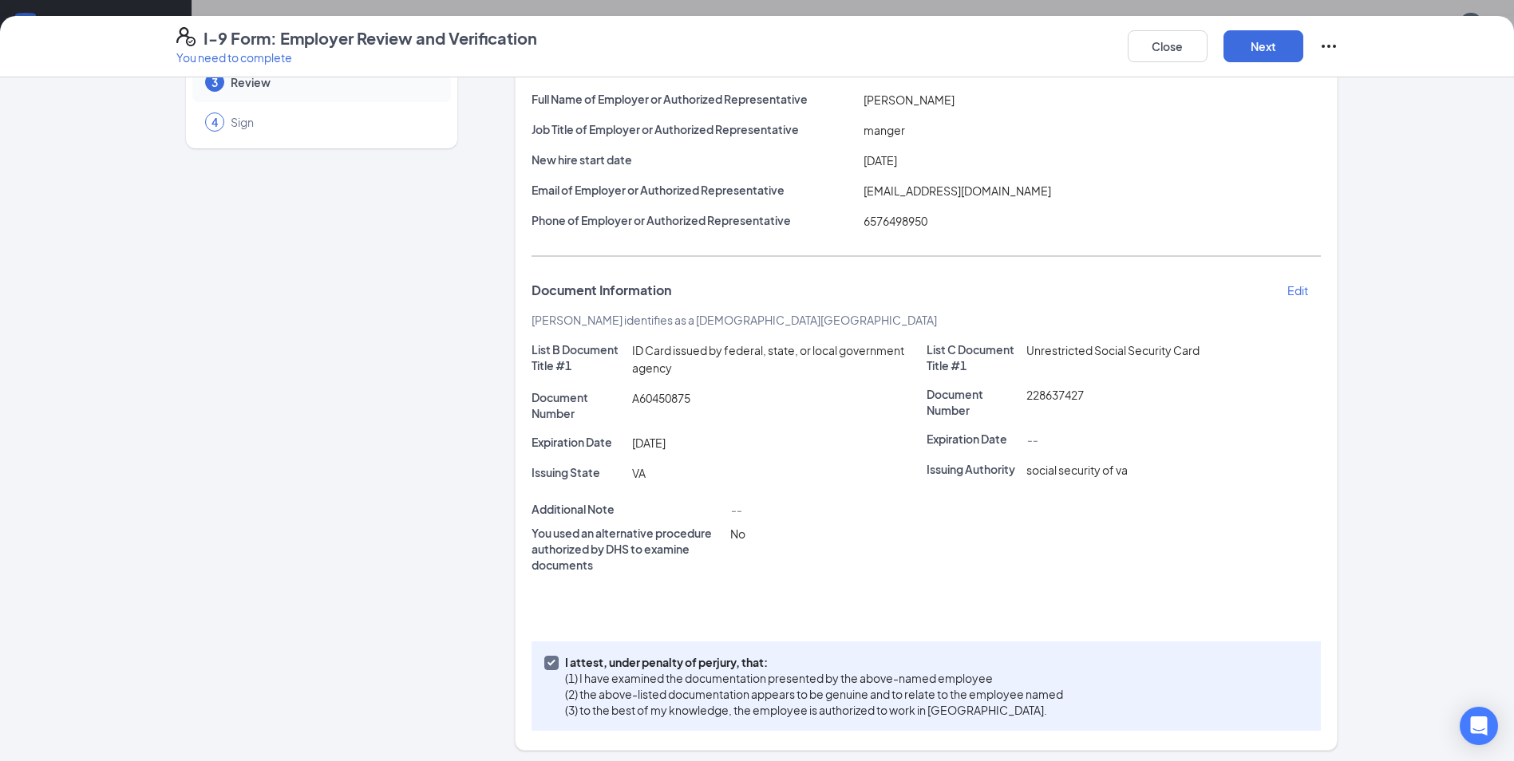
scroll to position [132, 0]
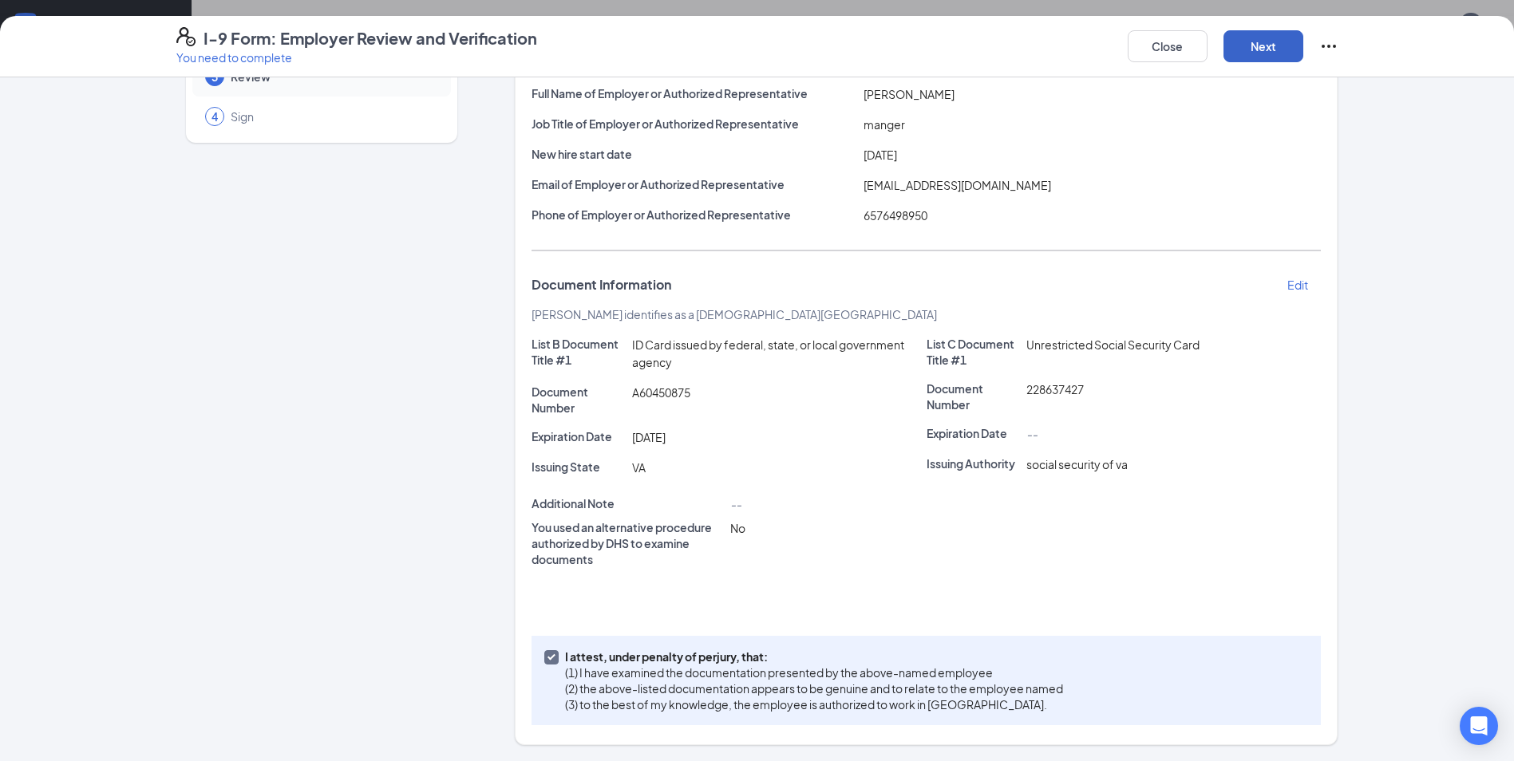
click at [1267, 48] on button "Next" at bounding box center [1263, 46] width 80 height 32
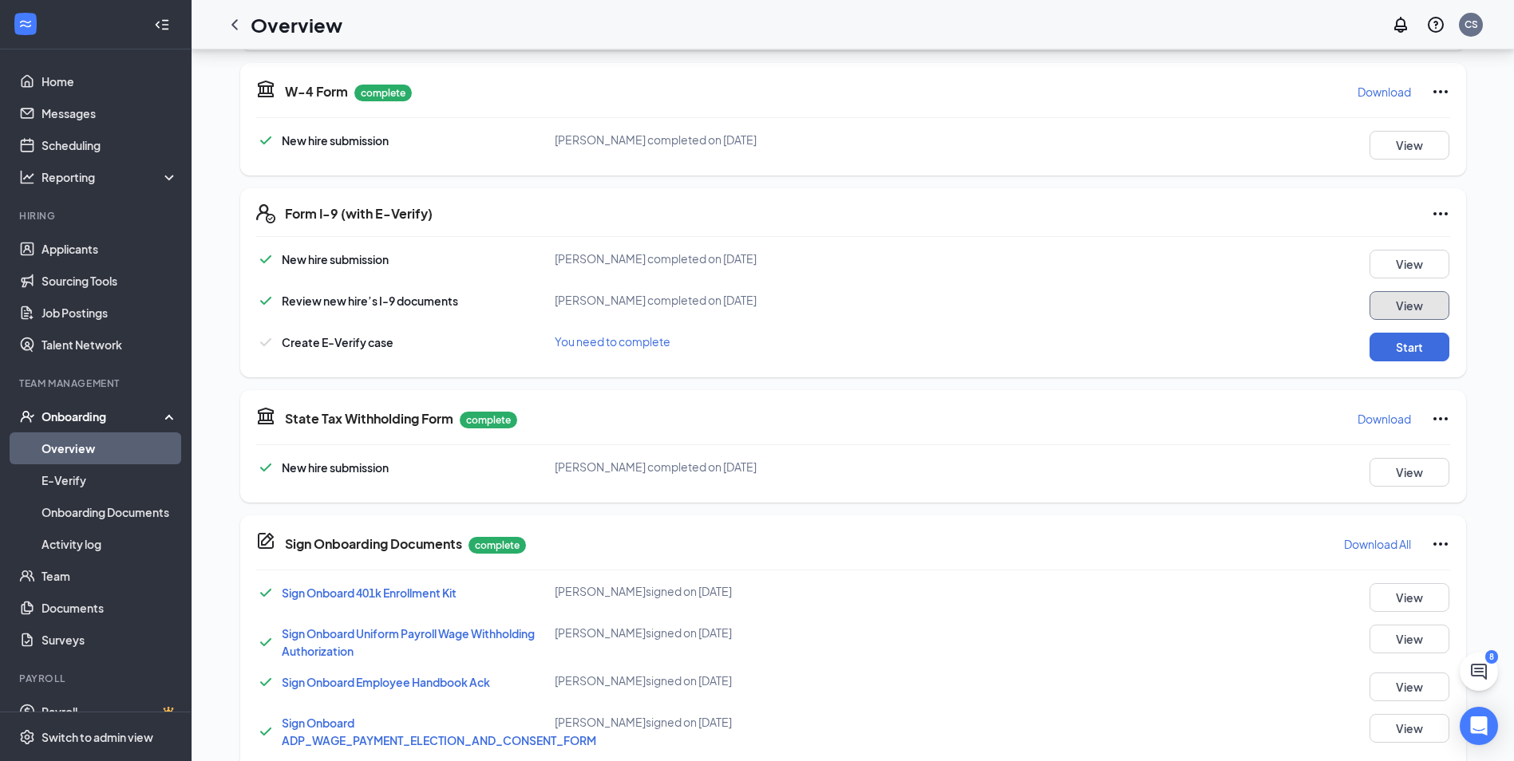
scroll to position [381, 0]
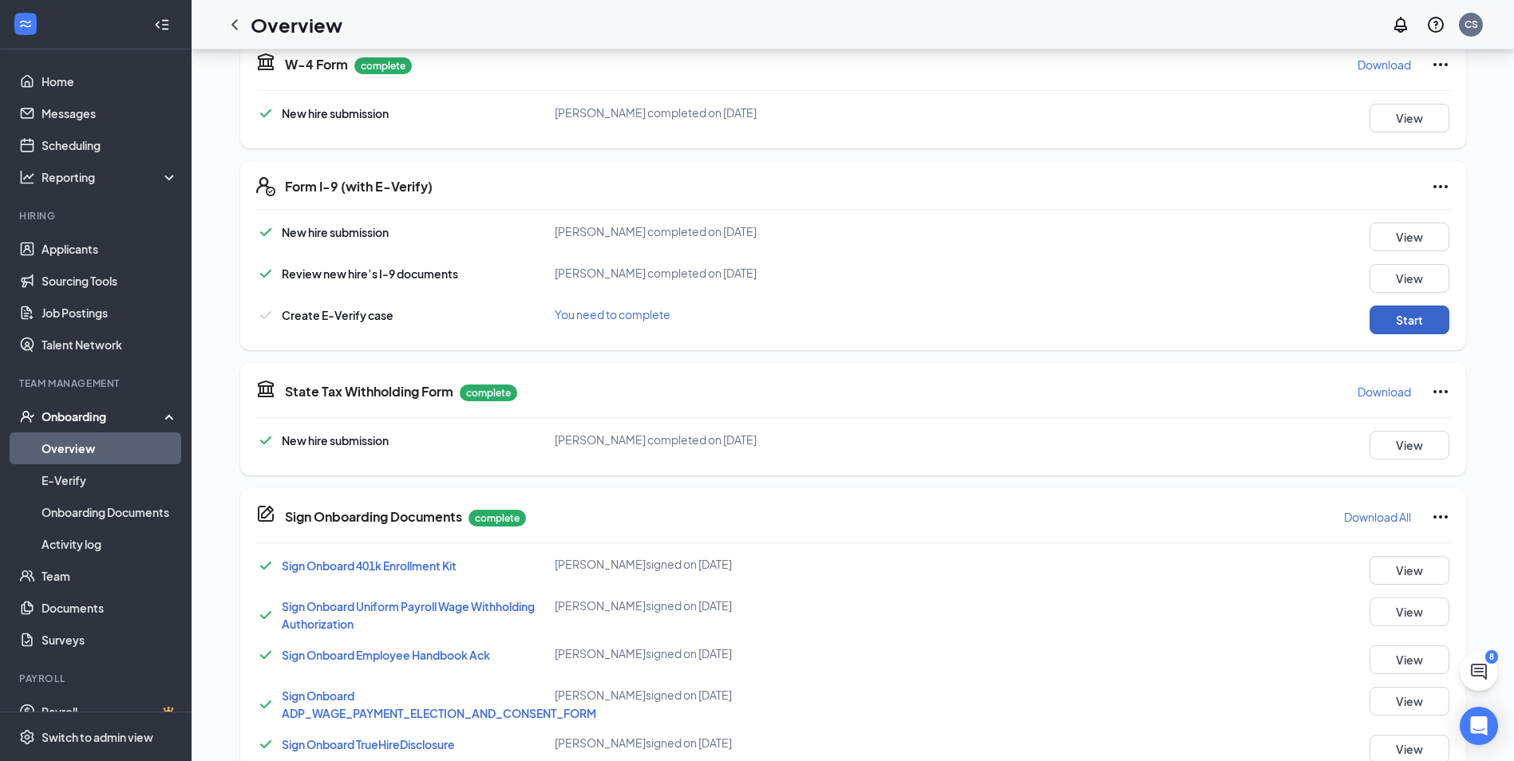
click at [1370, 325] on button "Start" at bounding box center [1409, 320] width 80 height 29
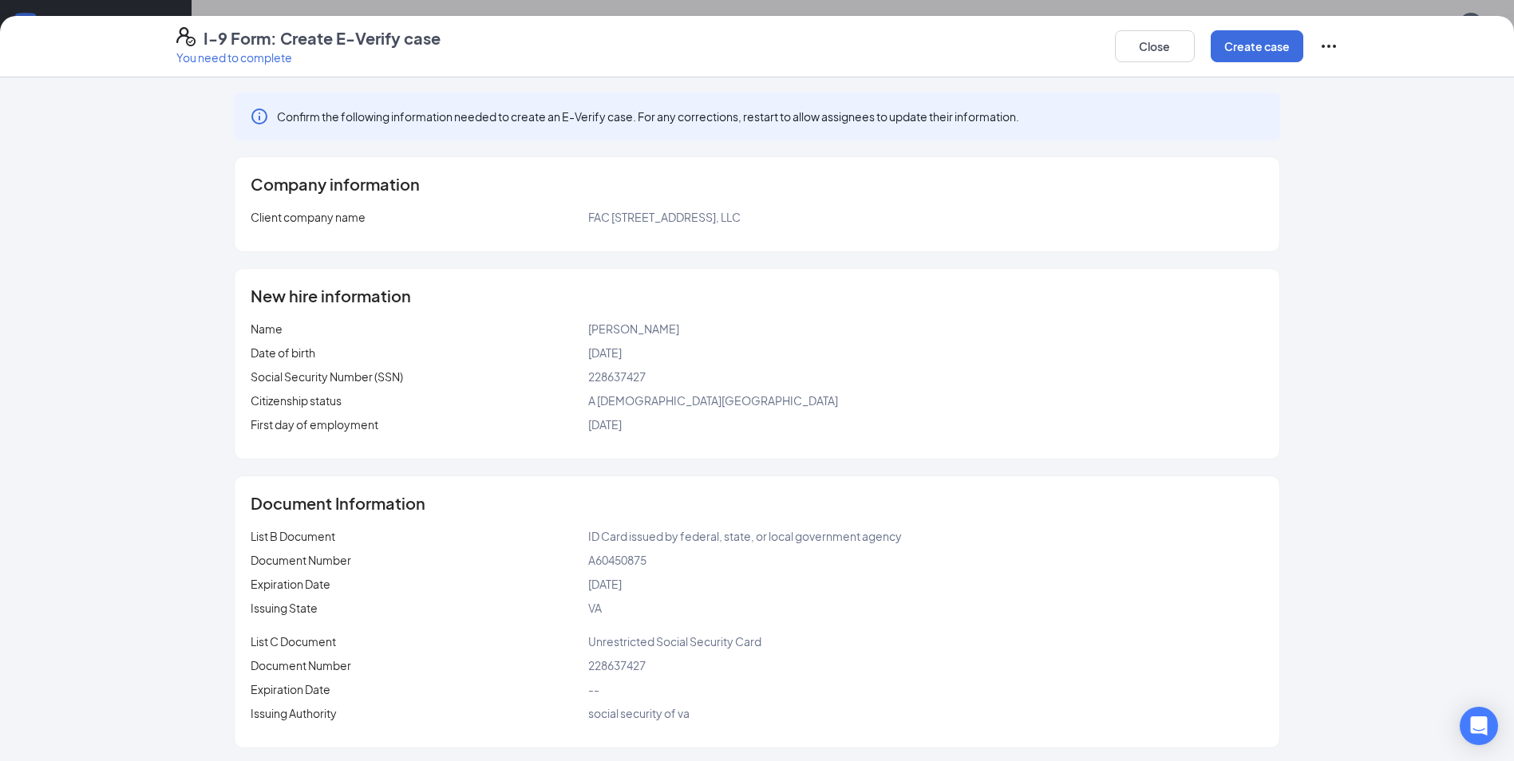
scroll to position [0, 0]
click at [1228, 56] on button "Create case" at bounding box center [1256, 46] width 93 height 32
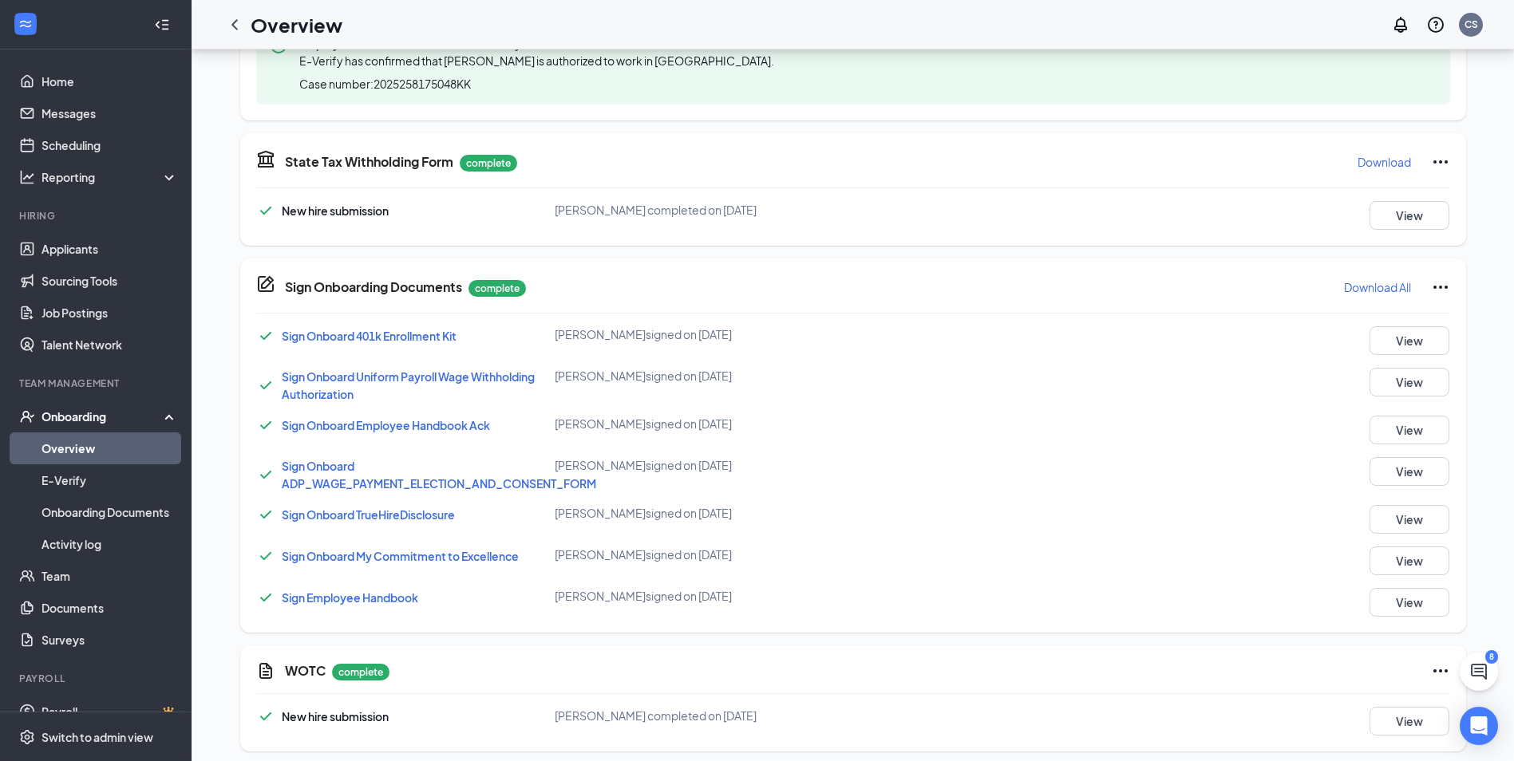
scroll to position [714, 0]
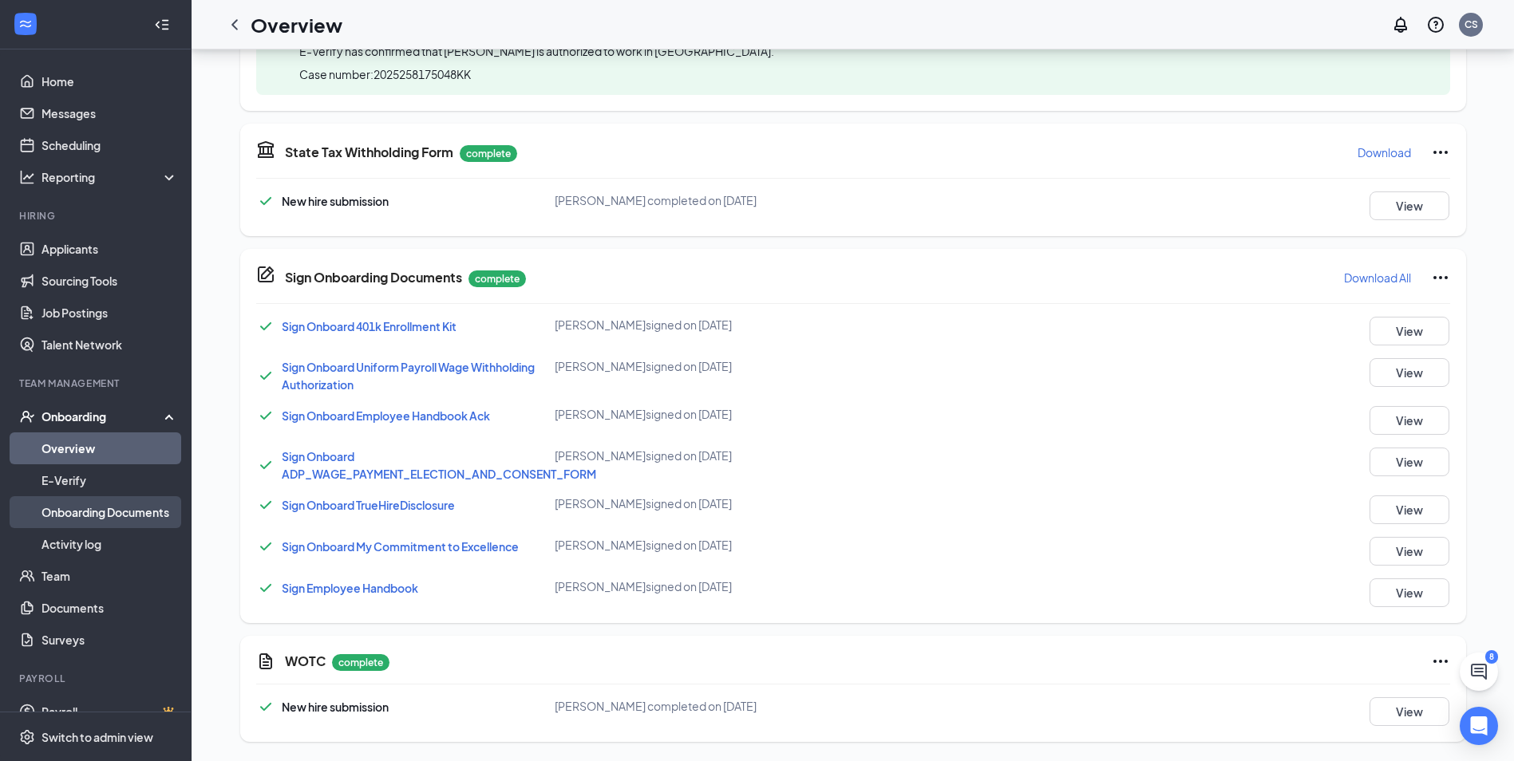
click at [151, 497] on link "Onboarding Documents" at bounding box center [109, 512] width 136 height 32
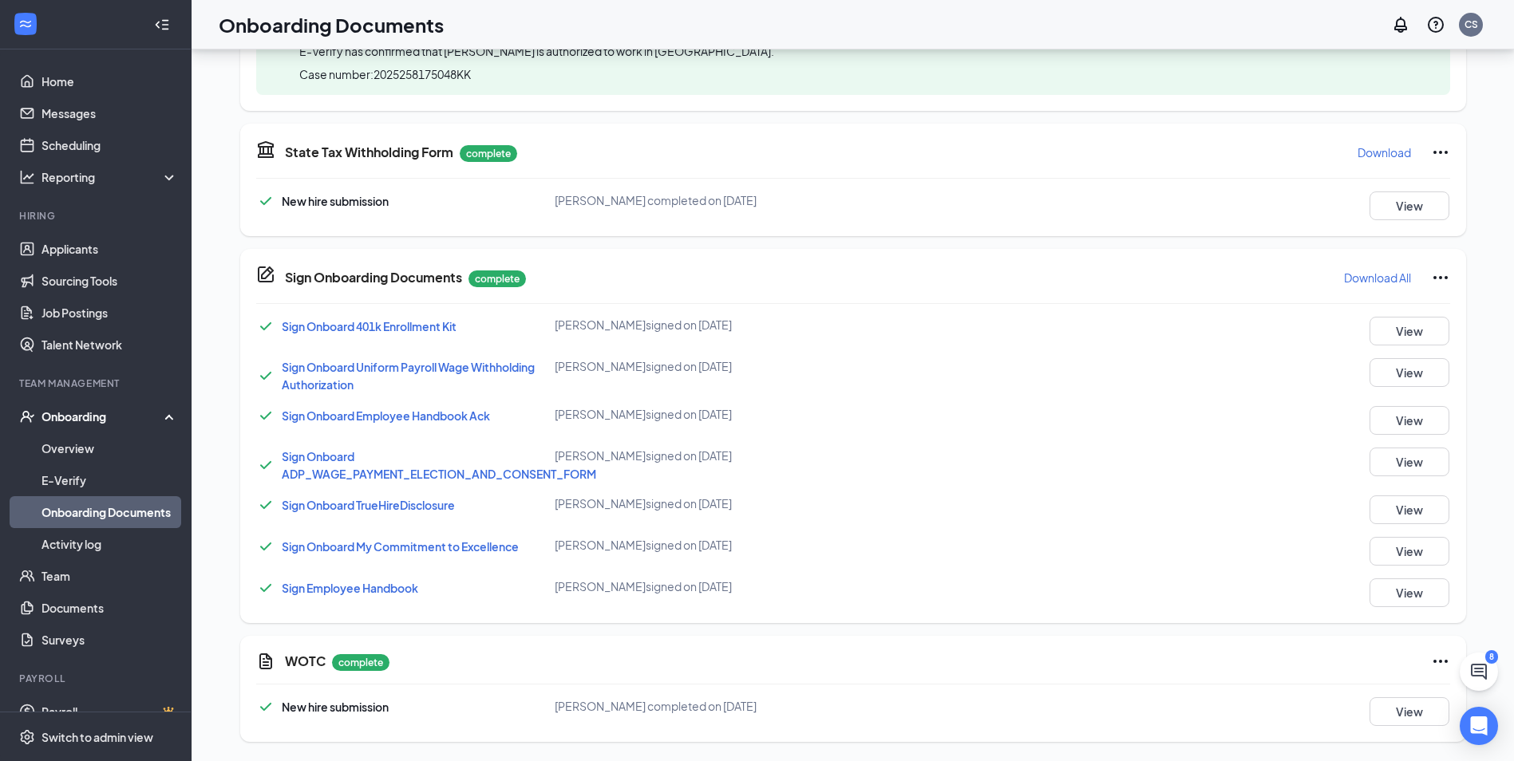
scroll to position [72, 0]
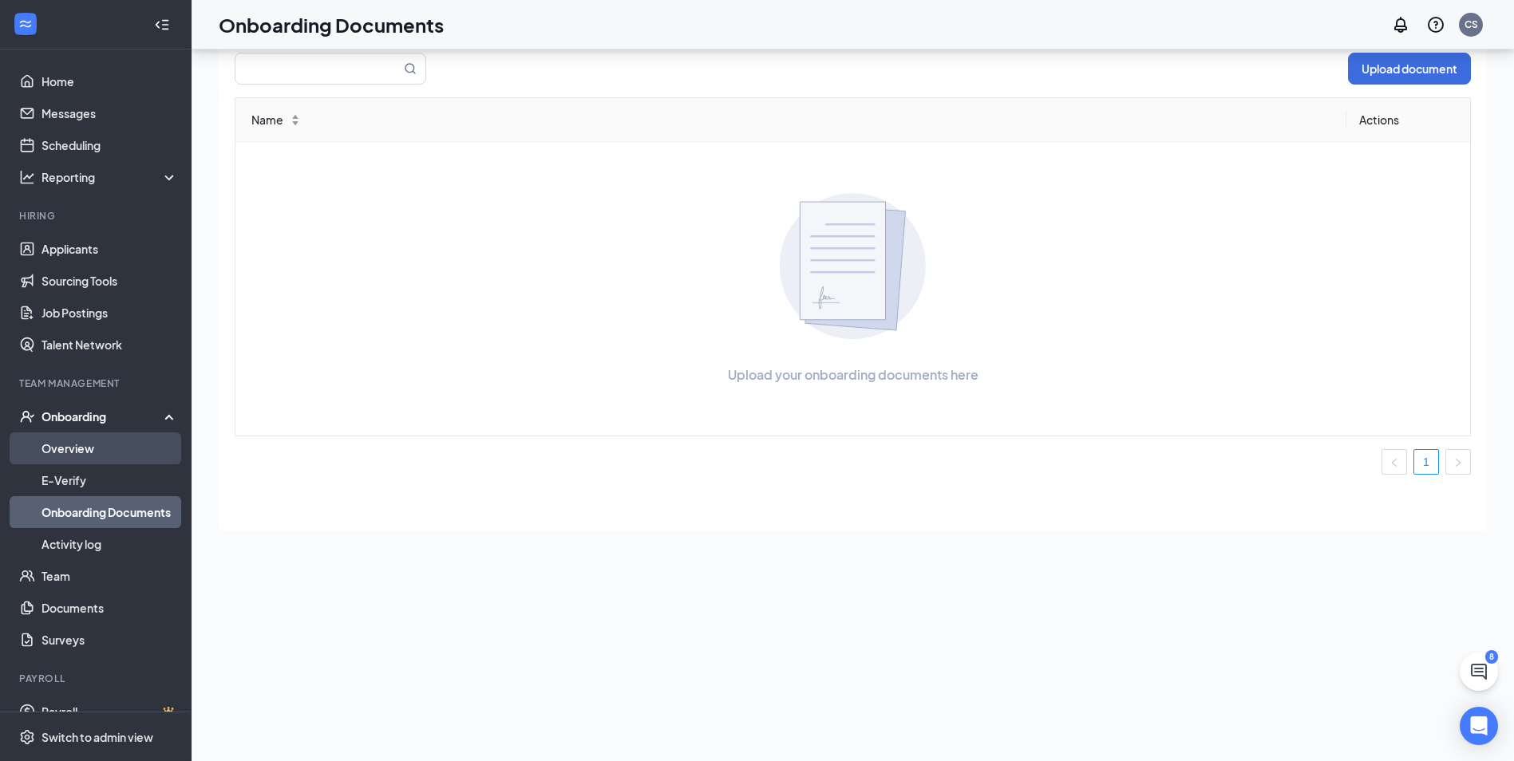
click at [100, 448] on link "Overview" at bounding box center [109, 448] width 136 height 32
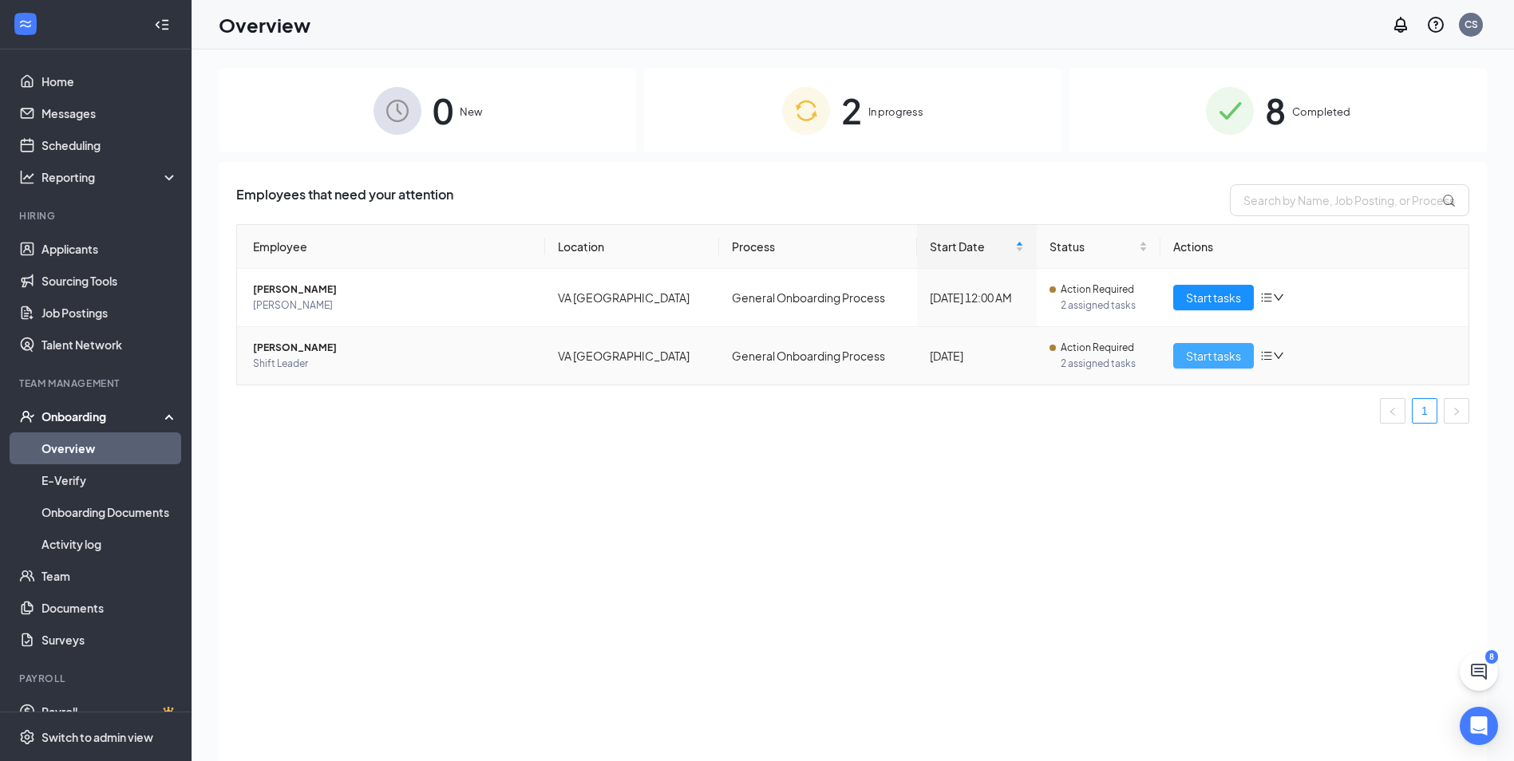
click at [1227, 346] on button "Start tasks" at bounding box center [1213, 356] width 81 height 26
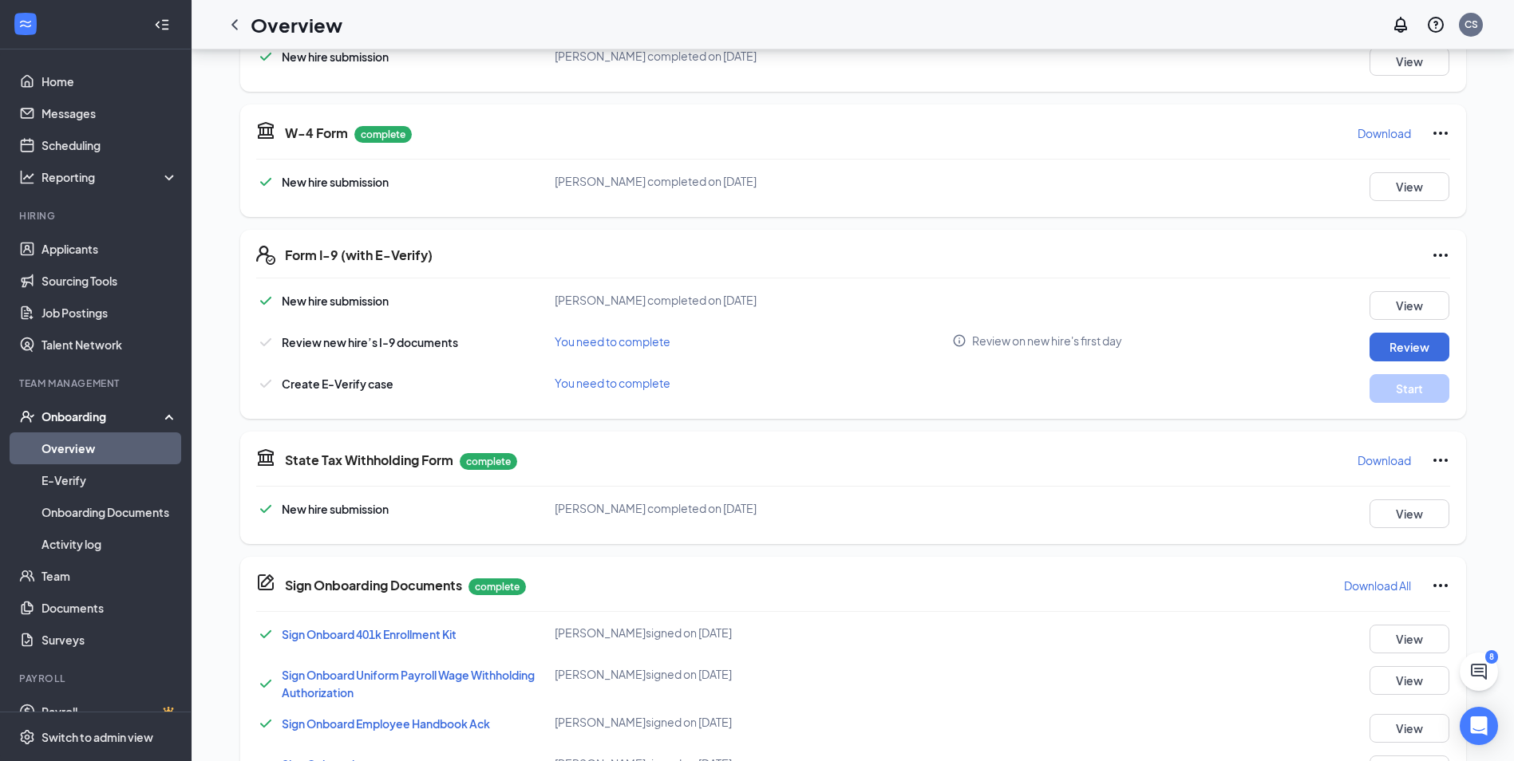
scroll to position [319, 0]
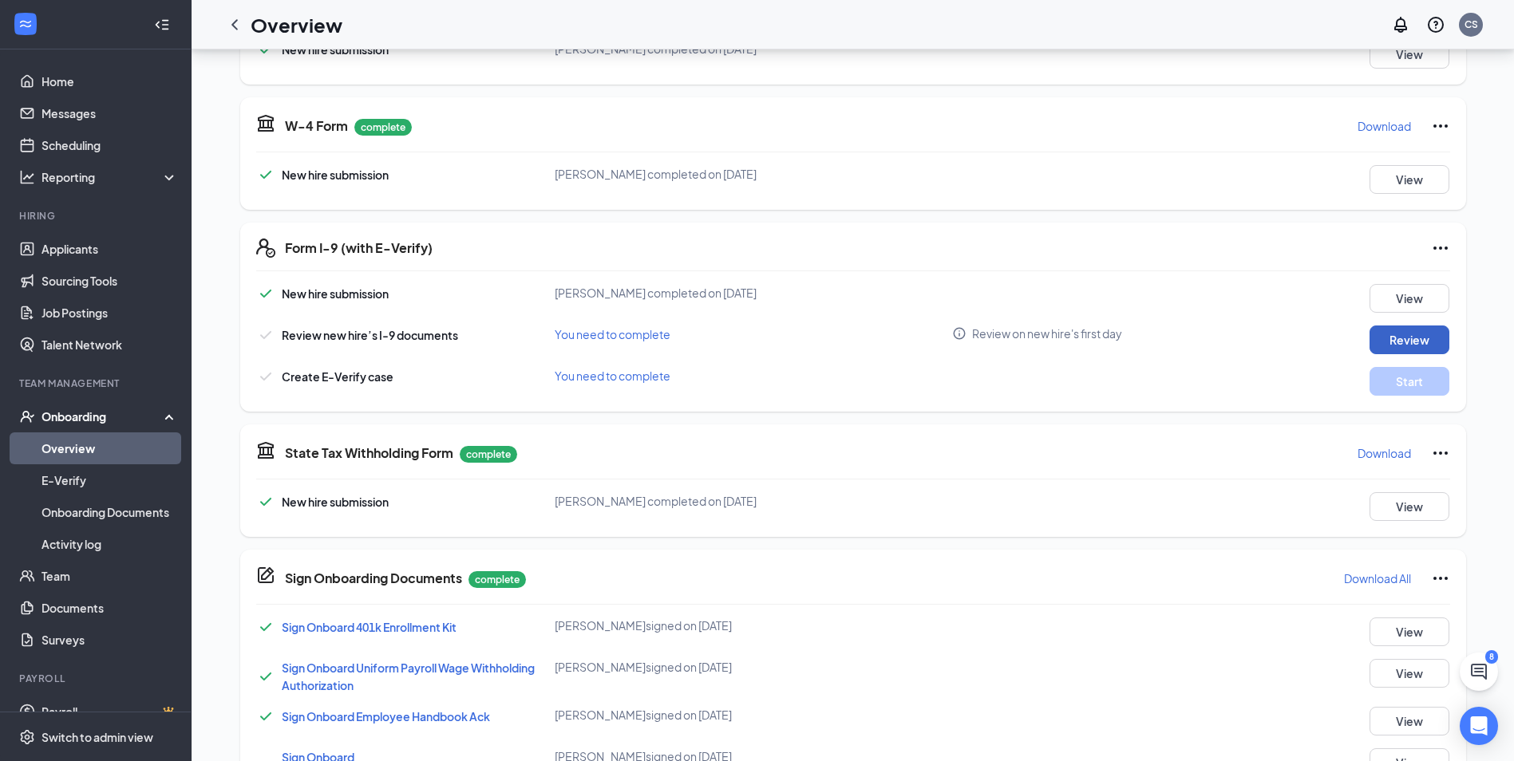
click at [1439, 330] on button "Review" at bounding box center [1409, 340] width 80 height 29
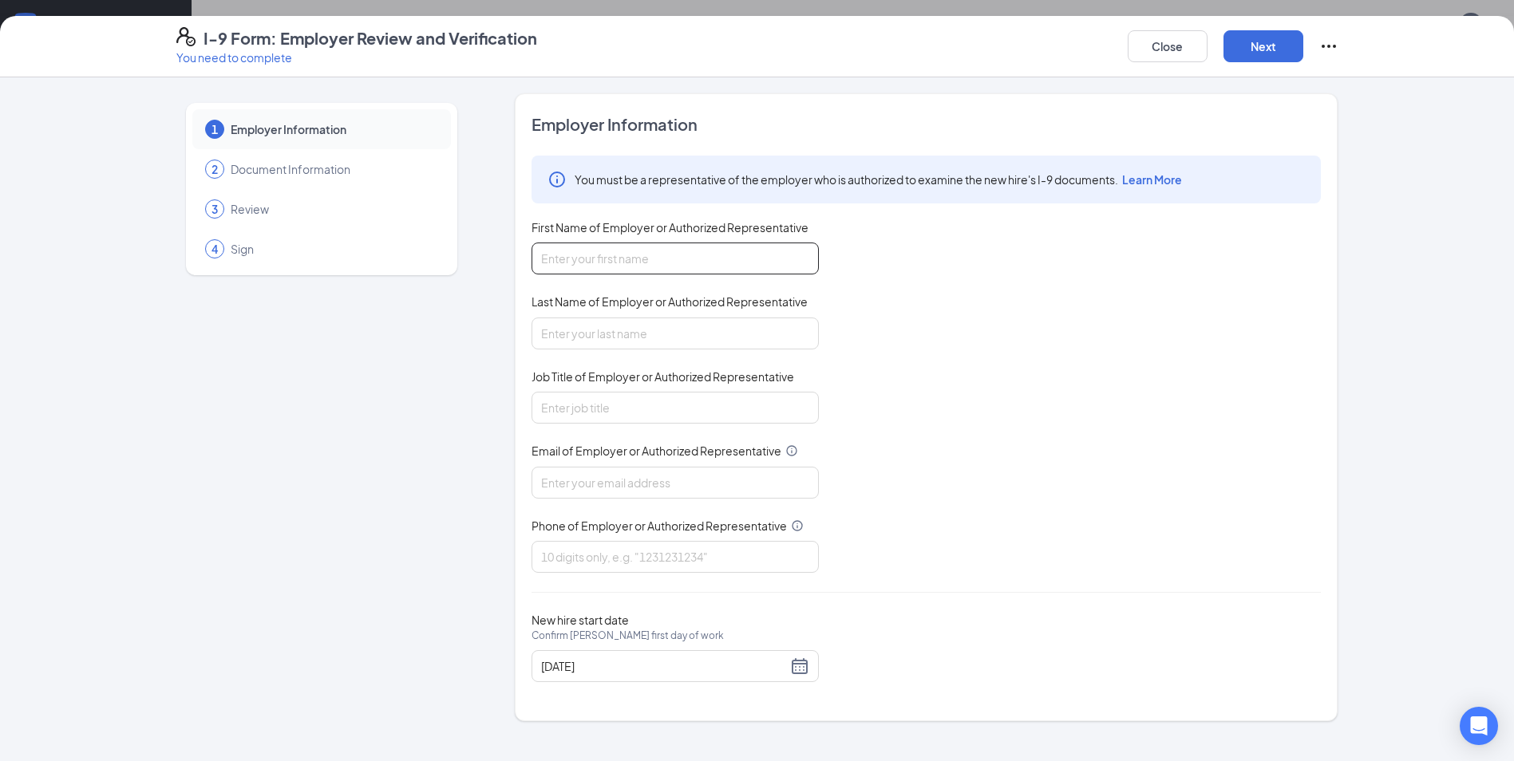
click at [591, 272] on input "First Name of Employer or Authorized Representative" at bounding box center [674, 259] width 287 height 32
type input "[PERSON_NAME]"
click at [594, 420] on input "Job Title of Employer or Authorized Representative" at bounding box center [674, 408] width 287 height 32
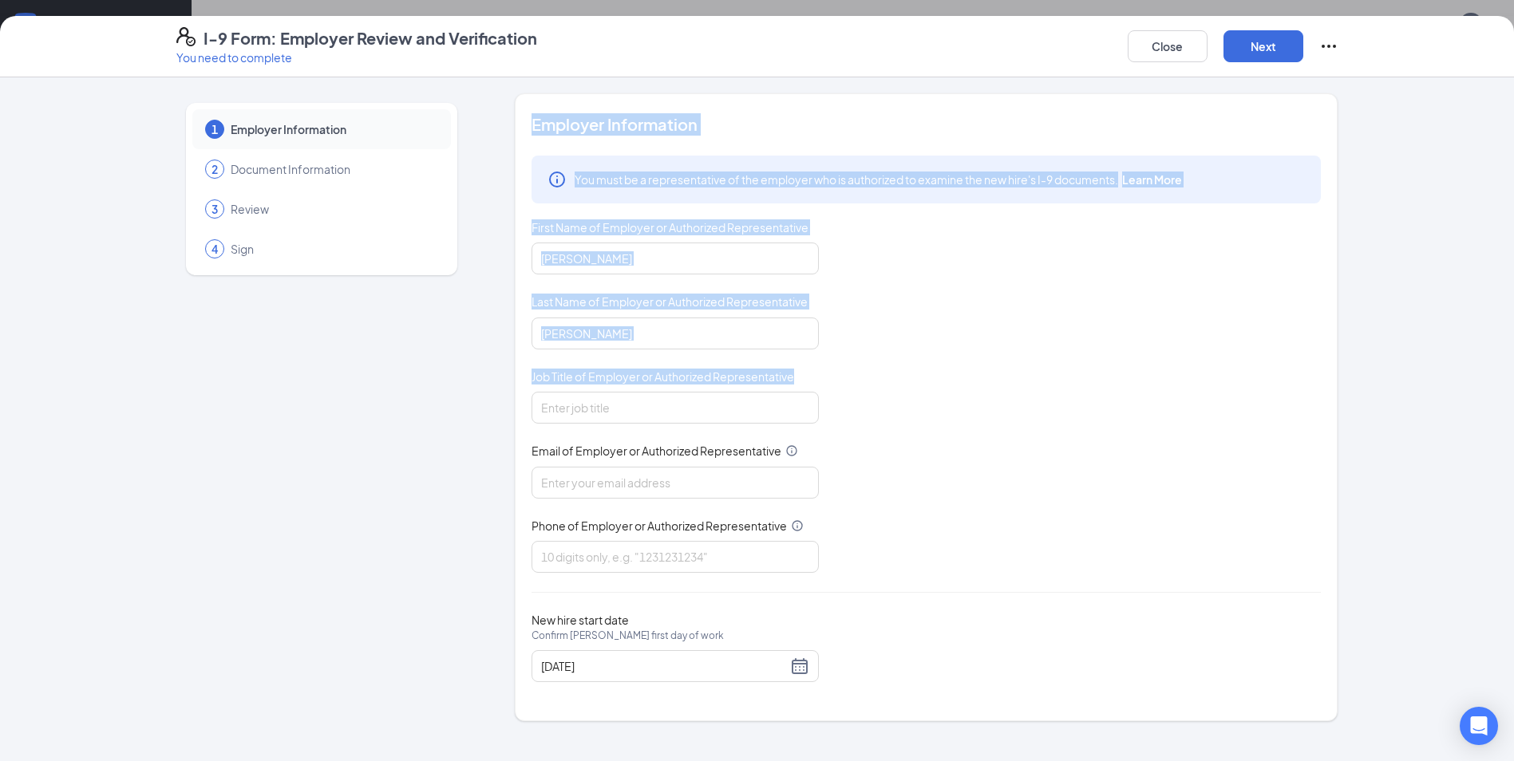
drag, startPoint x: 646, startPoint y: 390, endPoint x: 460, endPoint y: 389, distance: 186.7
click at [460, 389] on div "1 Employer Information 2 Document Information 3 Review 4 Sign Employer Informat…" at bounding box center [757, 407] width 1162 height 628
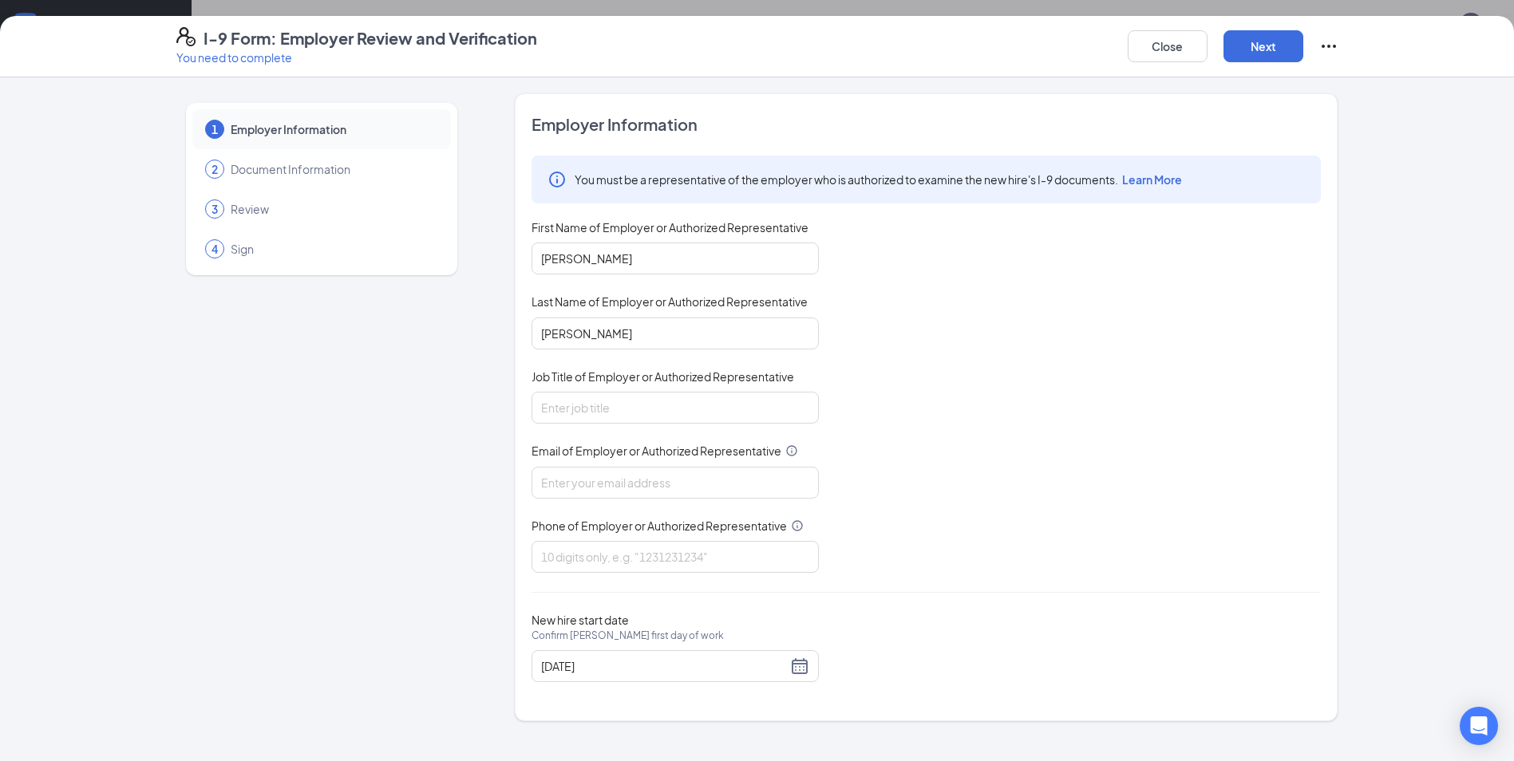
drag, startPoint x: 460, startPoint y: 389, endPoint x: 551, endPoint y: 390, distance: 91.0
click at [551, 390] on div "Job Title of Employer or Authorized Representative" at bounding box center [674, 380] width 287 height 23
click at [551, 411] on input "Job Title of Employer or Authorized Representative" at bounding box center [674, 408] width 287 height 32
type input "manager"
click at [579, 480] on input "Email of Employer or Authorized Representative" at bounding box center [674, 483] width 287 height 32
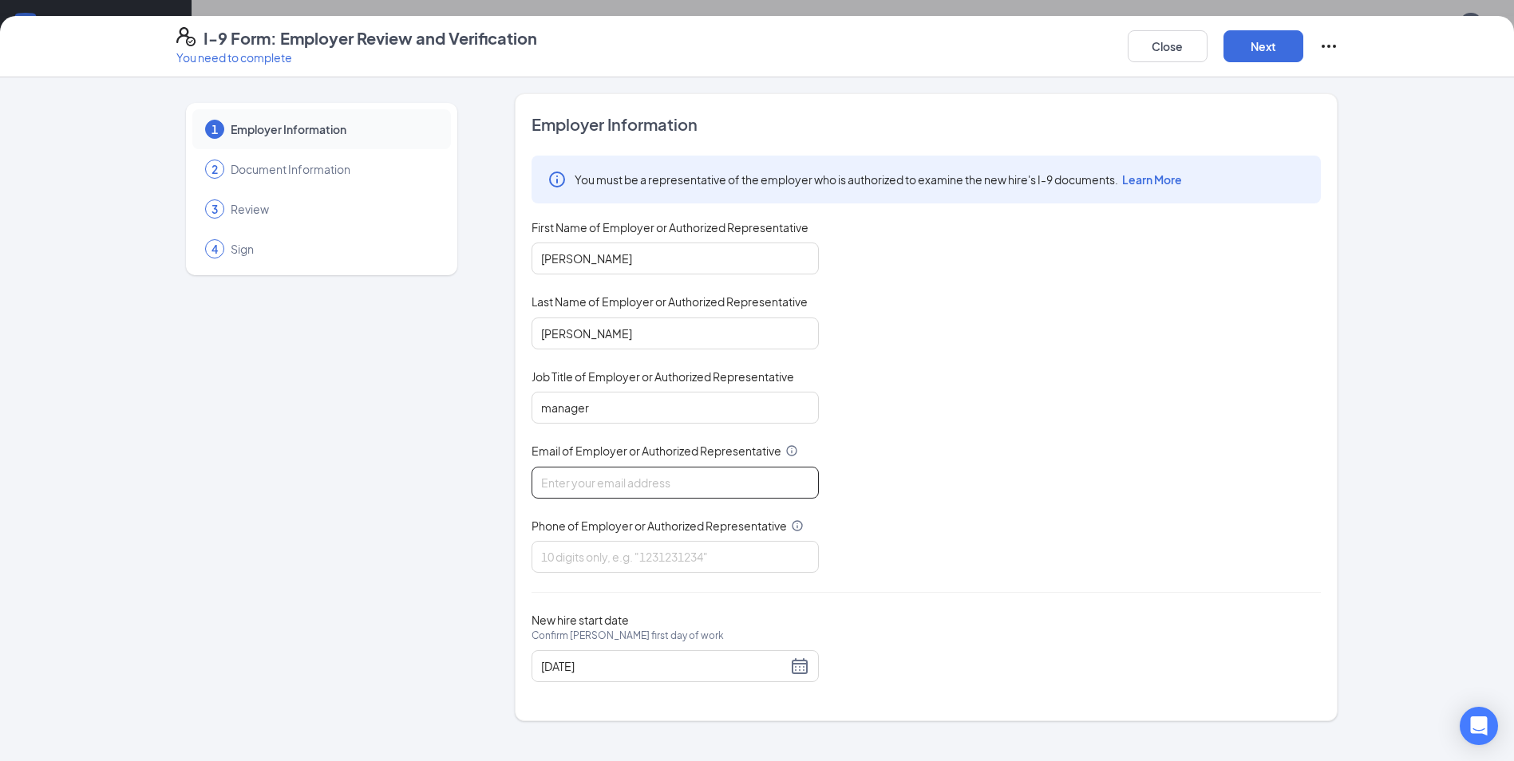
type input "[EMAIL_ADDRESS][DOMAIN_NAME]"
click at [667, 548] on input "Phone of Employer or Authorized Representative" at bounding box center [674, 557] width 287 height 32
type input "6576498950"
click at [1290, 45] on button "Next" at bounding box center [1263, 46] width 80 height 32
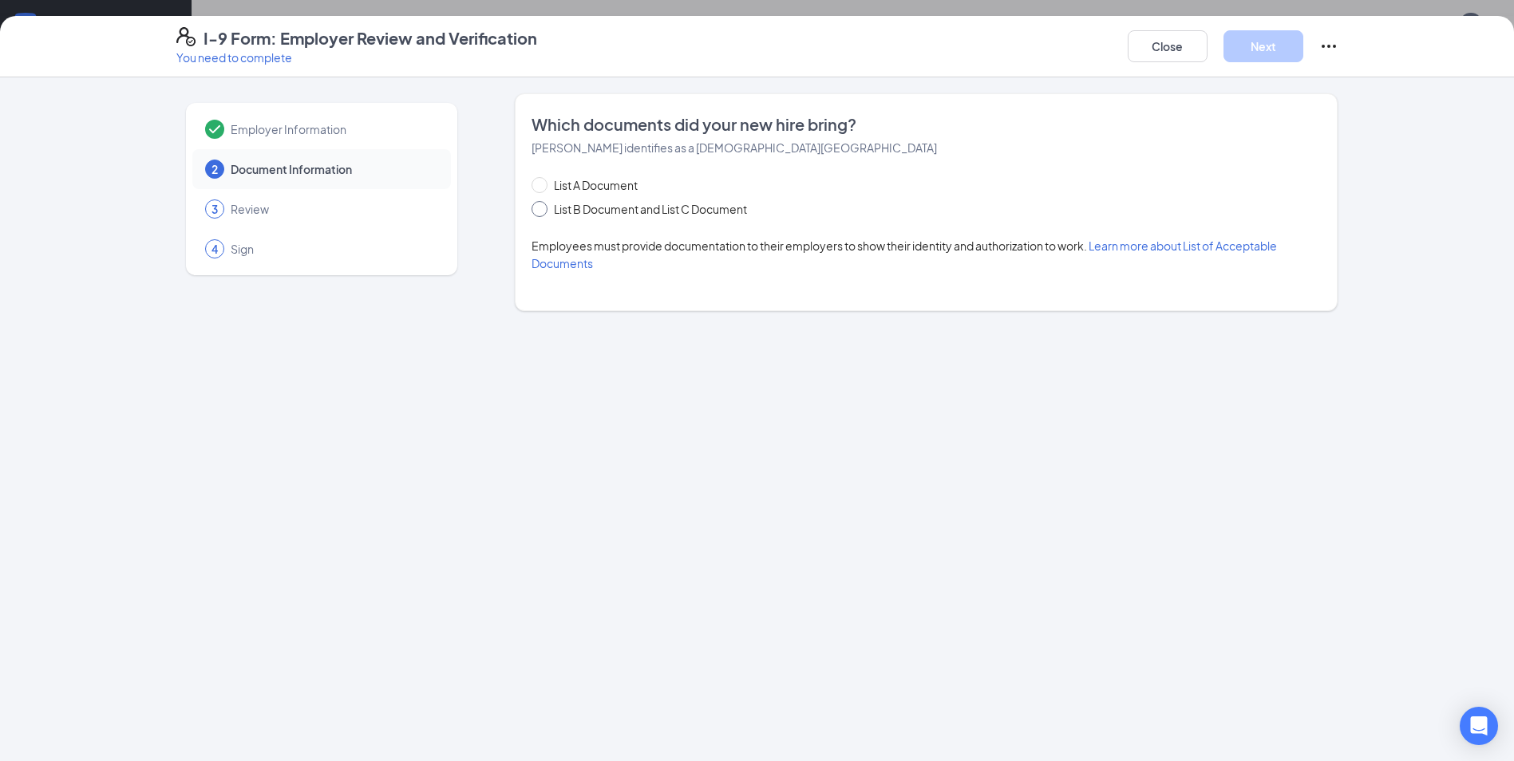
click at [553, 207] on span "List B Document and List C Document" at bounding box center [650, 209] width 206 height 18
click at [543, 207] on input "List B Document and List C Document" at bounding box center [536, 206] width 11 height 11
radio input "true"
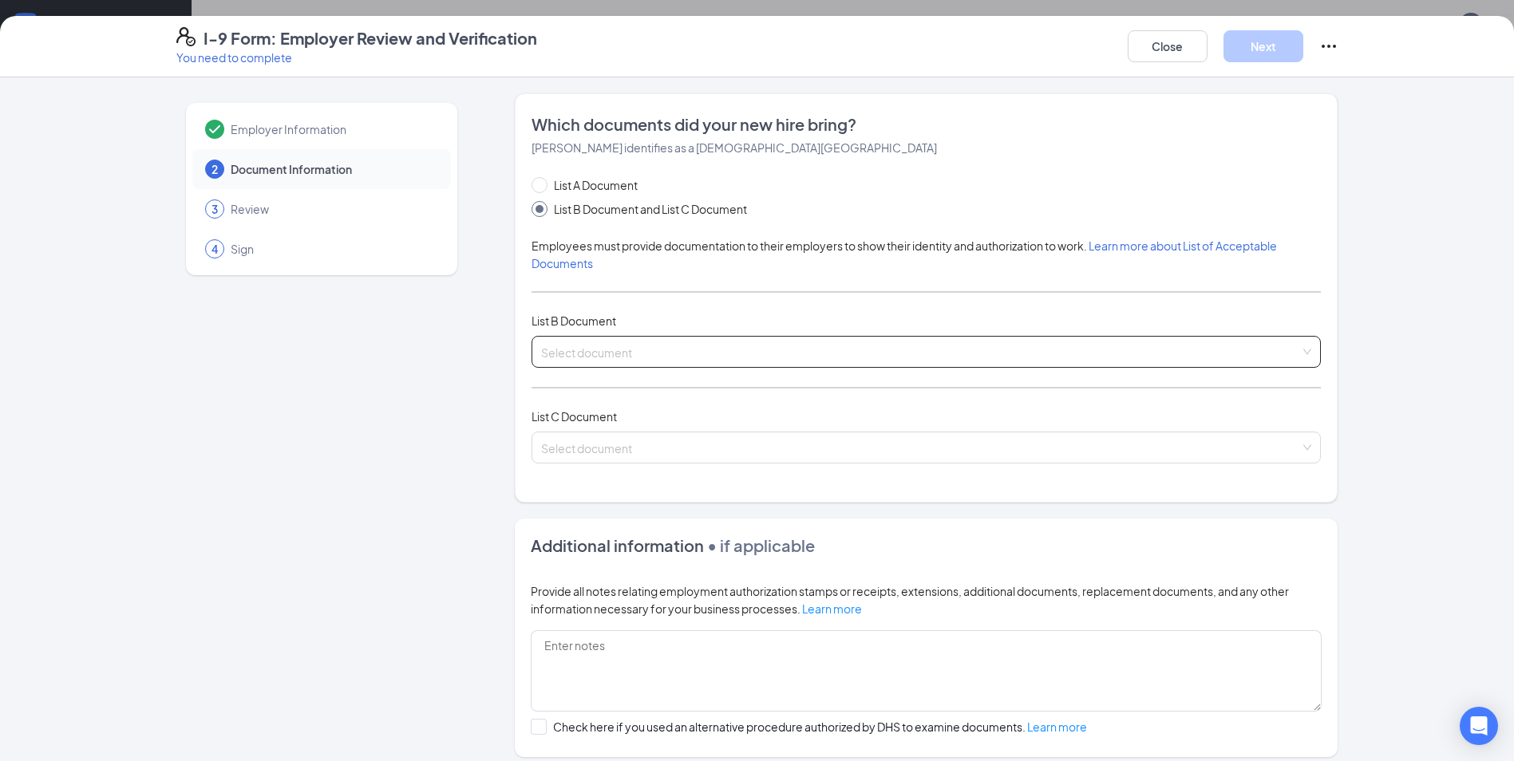
click at [558, 357] on input "search" at bounding box center [920, 349] width 759 height 24
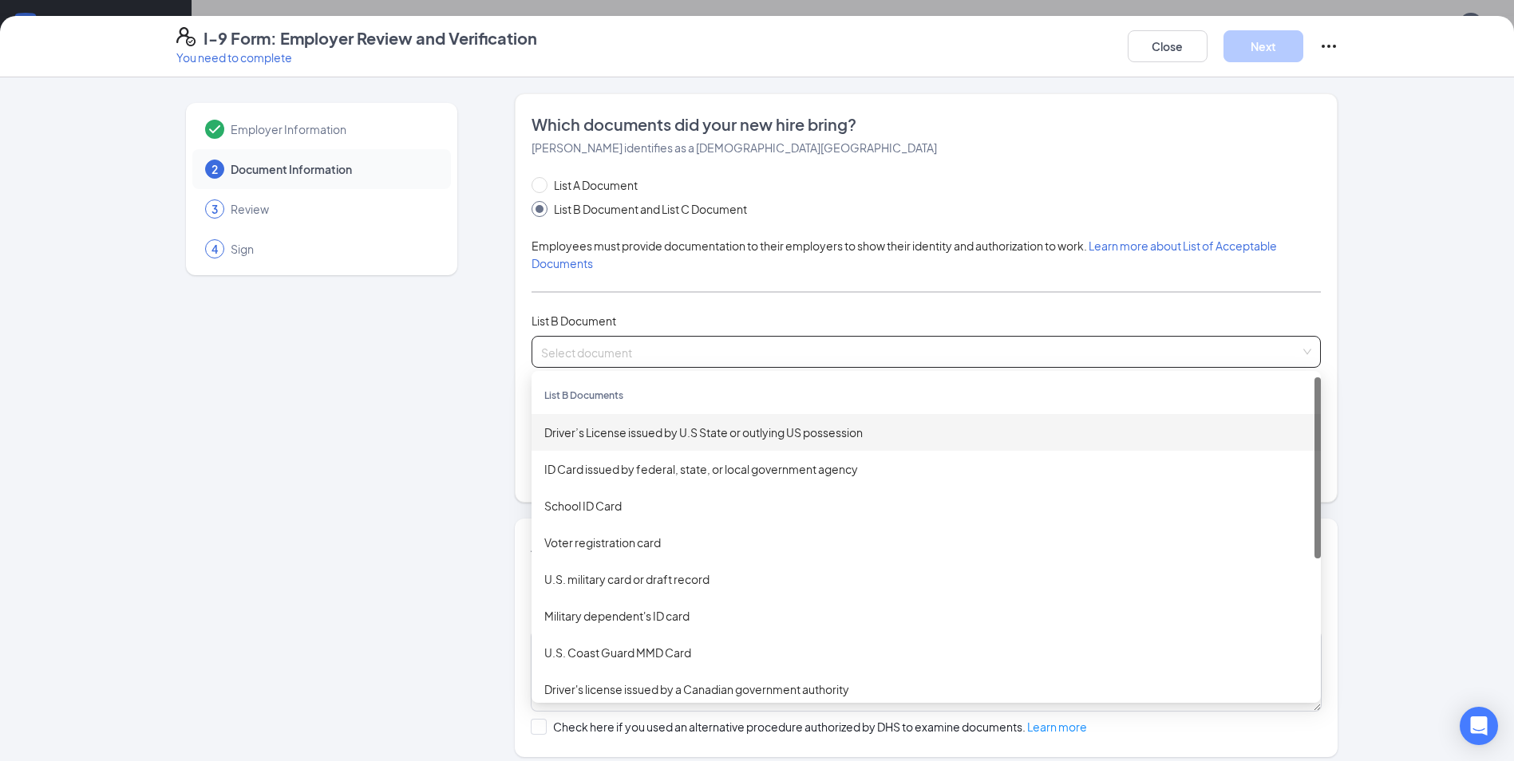
click at [566, 423] on div "Driver’s License issued by U.S State or outlying US possession" at bounding box center [925, 432] width 789 height 37
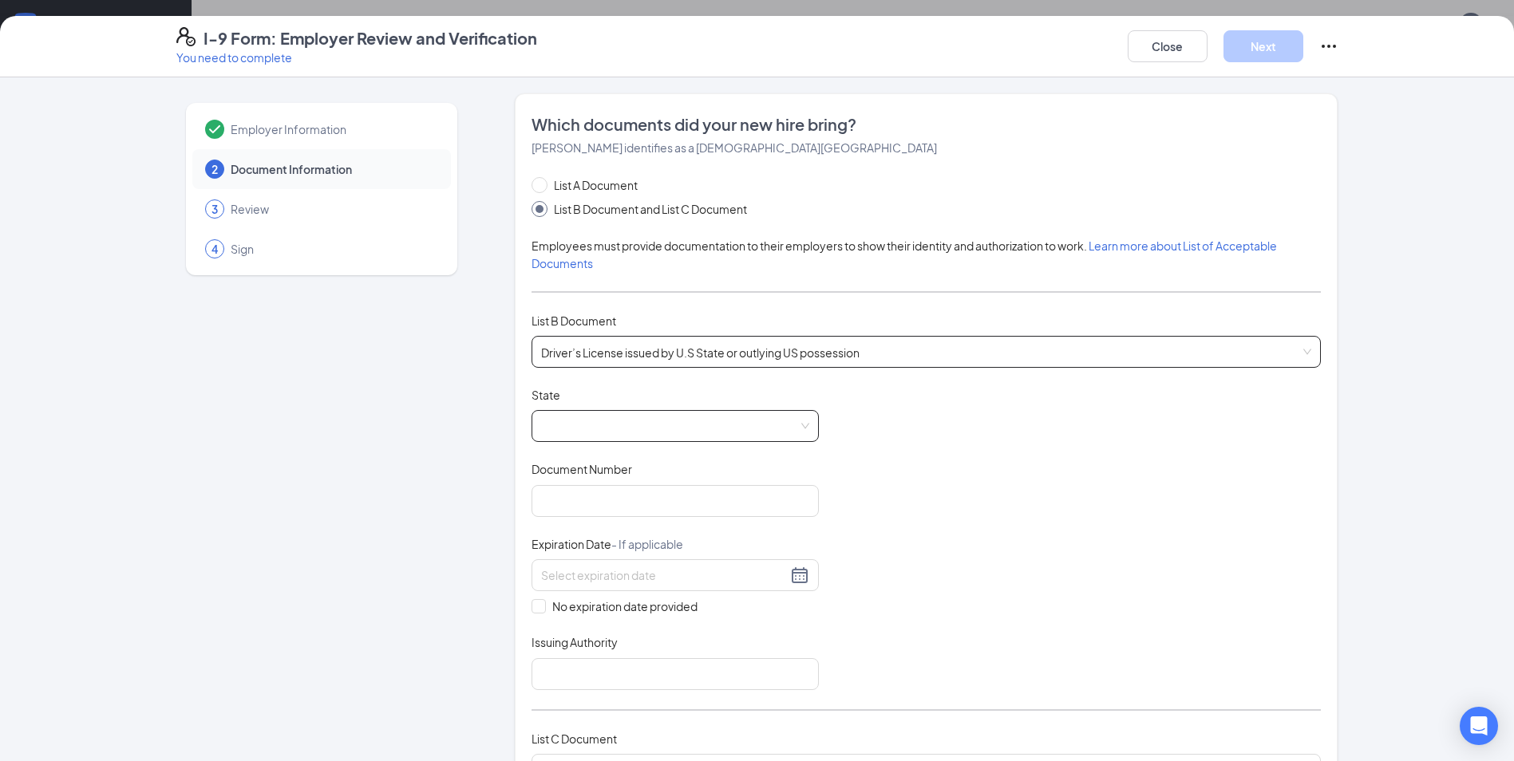
click at [682, 422] on span at bounding box center [675, 426] width 268 height 30
click at [604, 568] on div "[US_STATE]" at bounding box center [675, 577] width 262 height 18
click at [538, 499] on input "Document Number" at bounding box center [674, 501] width 287 height 32
type input "A60460483"
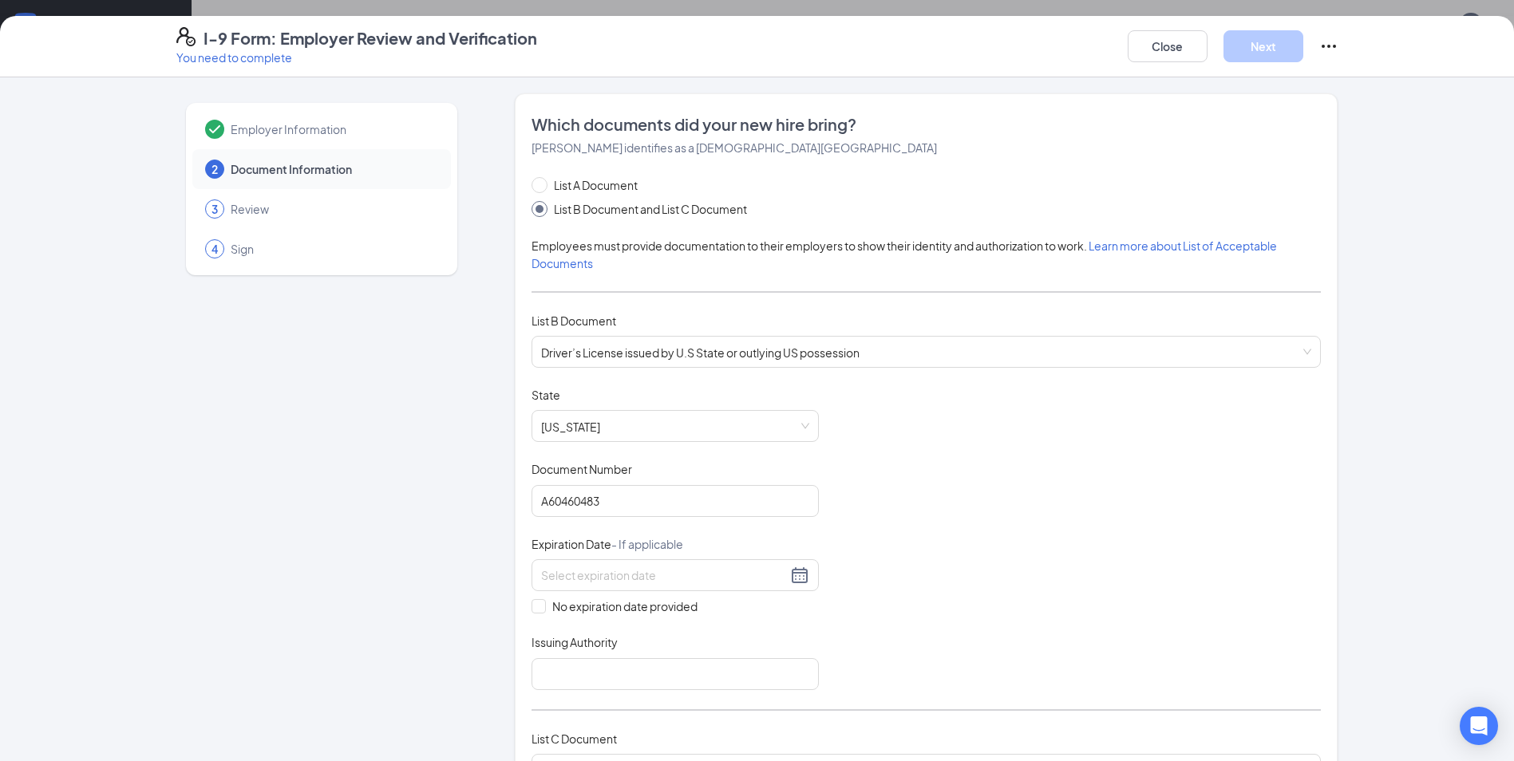
click at [773, 593] on div "No expiration date provided" at bounding box center [674, 587] width 287 height 56
click at [768, 580] on input at bounding box center [664, 576] width 246 height 18
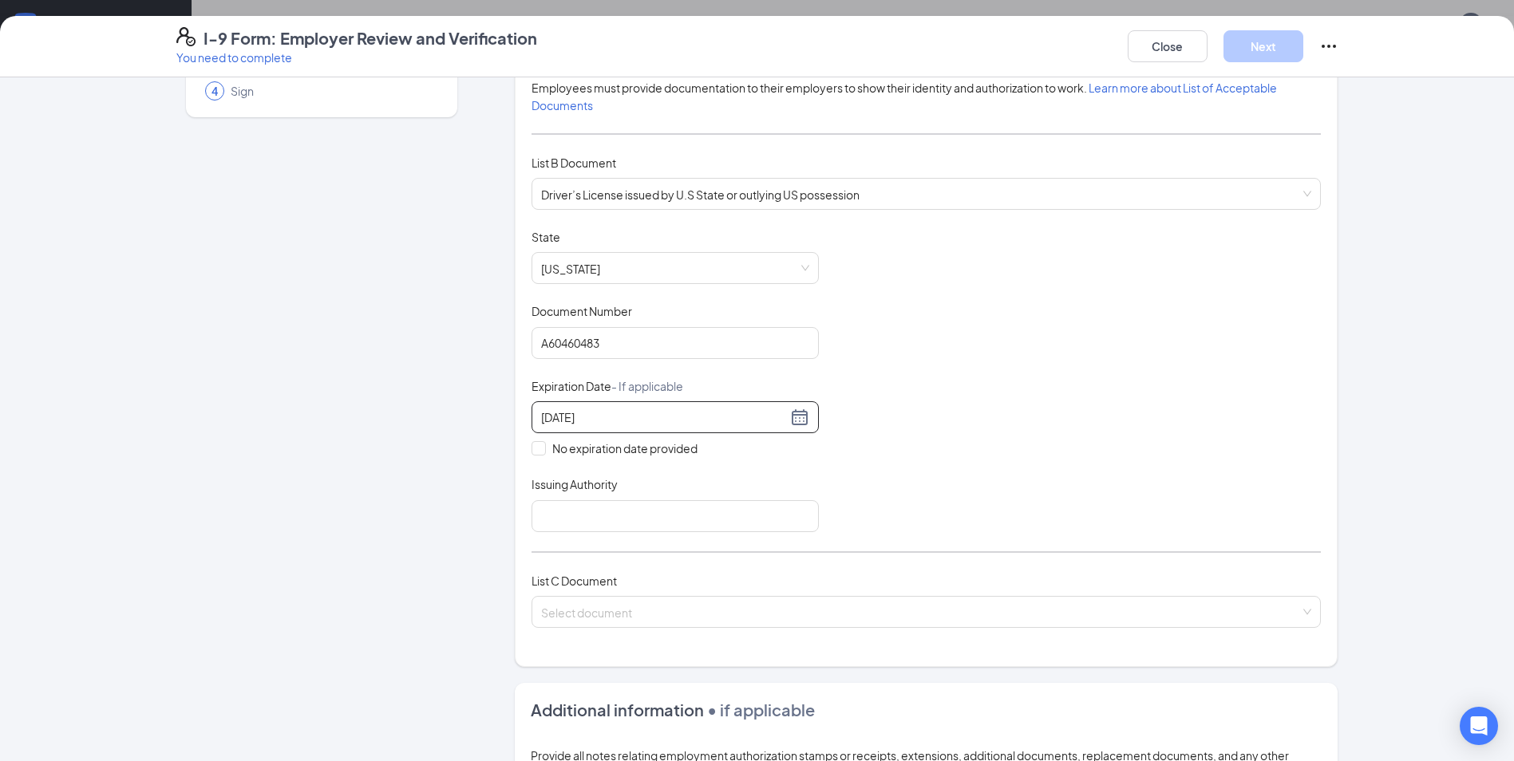
scroll to position [160, 0]
type input "[DATE]"
click at [638, 515] on input "Issuing Authority" at bounding box center [674, 515] width 287 height 32
type input "VA"
click at [657, 516] on input "VA" at bounding box center [674, 515] width 287 height 32
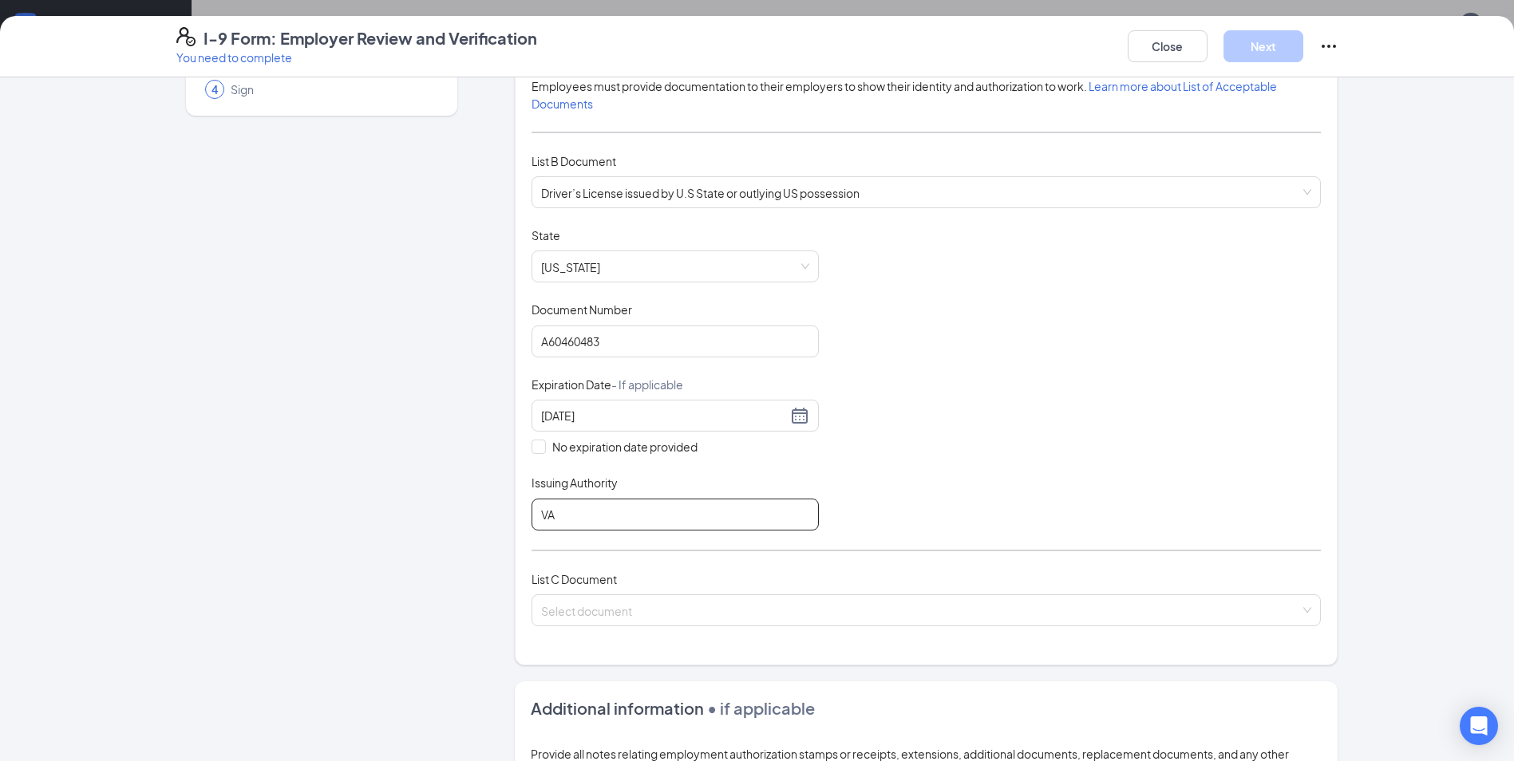
click at [657, 516] on input "VA" at bounding box center [674, 515] width 287 height 32
type input "m"
click at [701, 598] on input "search" at bounding box center [920, 607] width 759 height 24
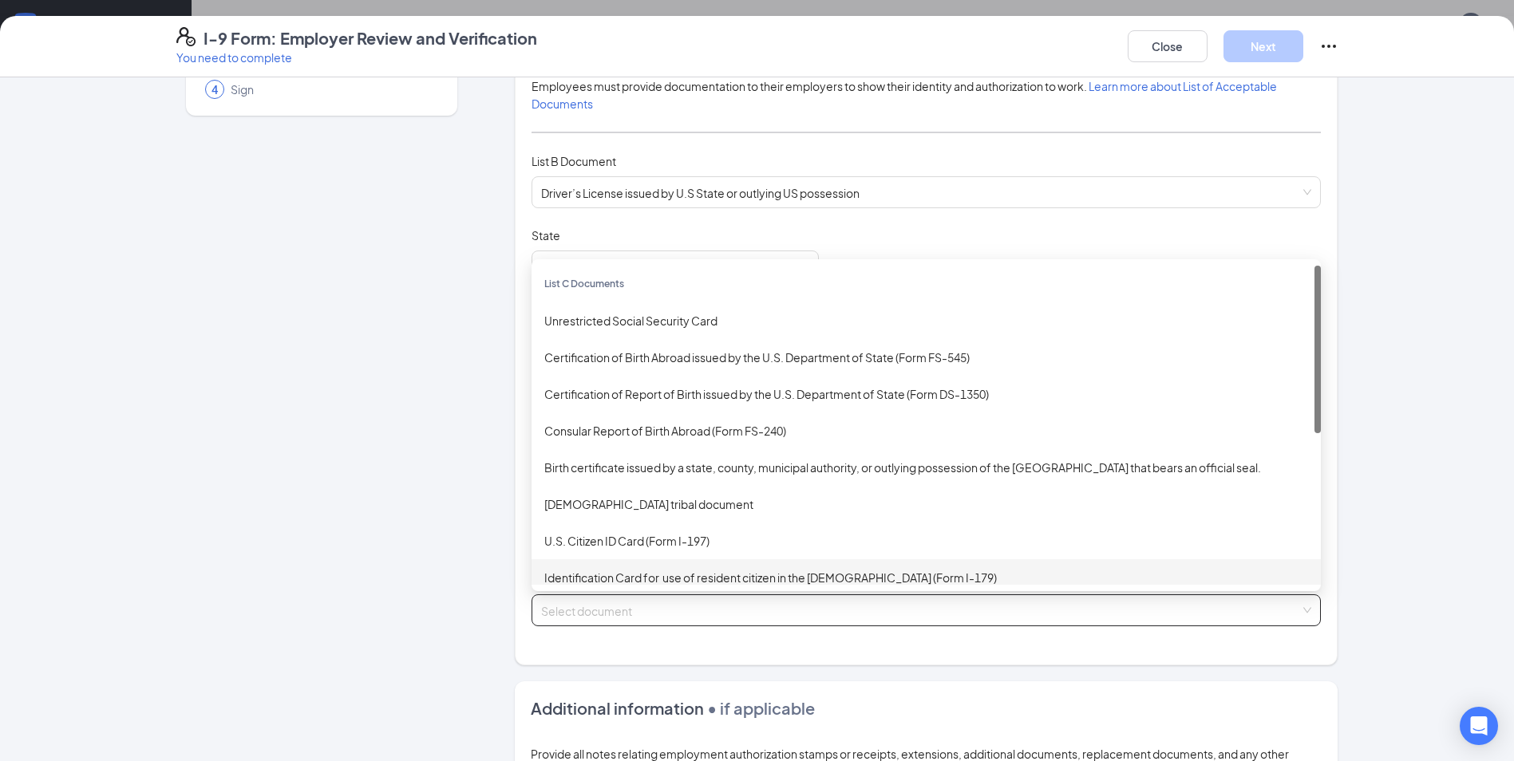
drag, startPoint x: 919, startPoint y: 690, endPoint x: 871, endPoint y: 680, distance: 49.0
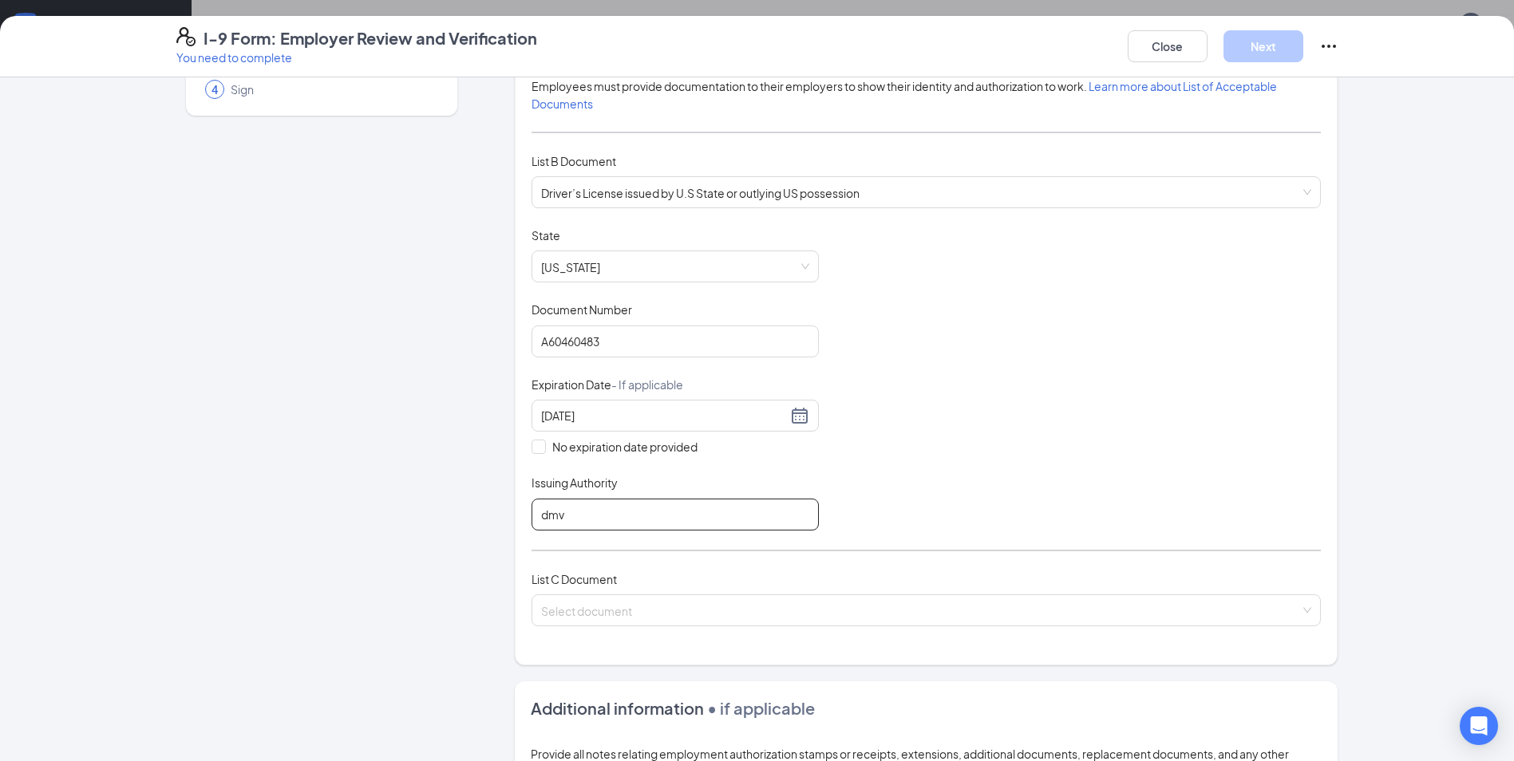
click at [596, 517] on input "dmv" at bounding box center [674, 515] width 287 height 32
type input "DMV"
click at [591, 599] on input "search" at bounding box center [920, 607] width 759 height 24
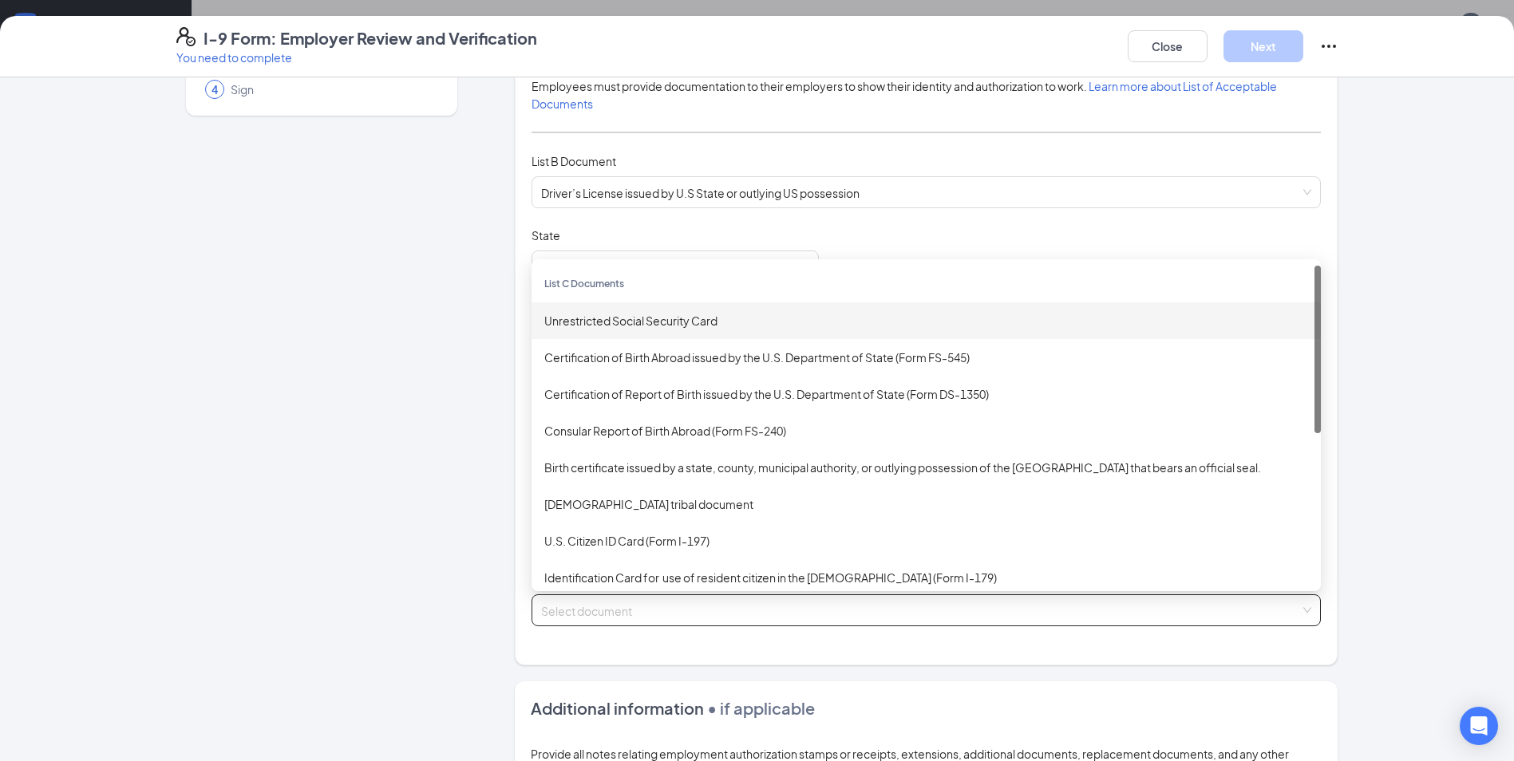
click at [662, 324] on div "Unrestricted Social Security Card" at bounding box center [926, 321] width 764 height 18
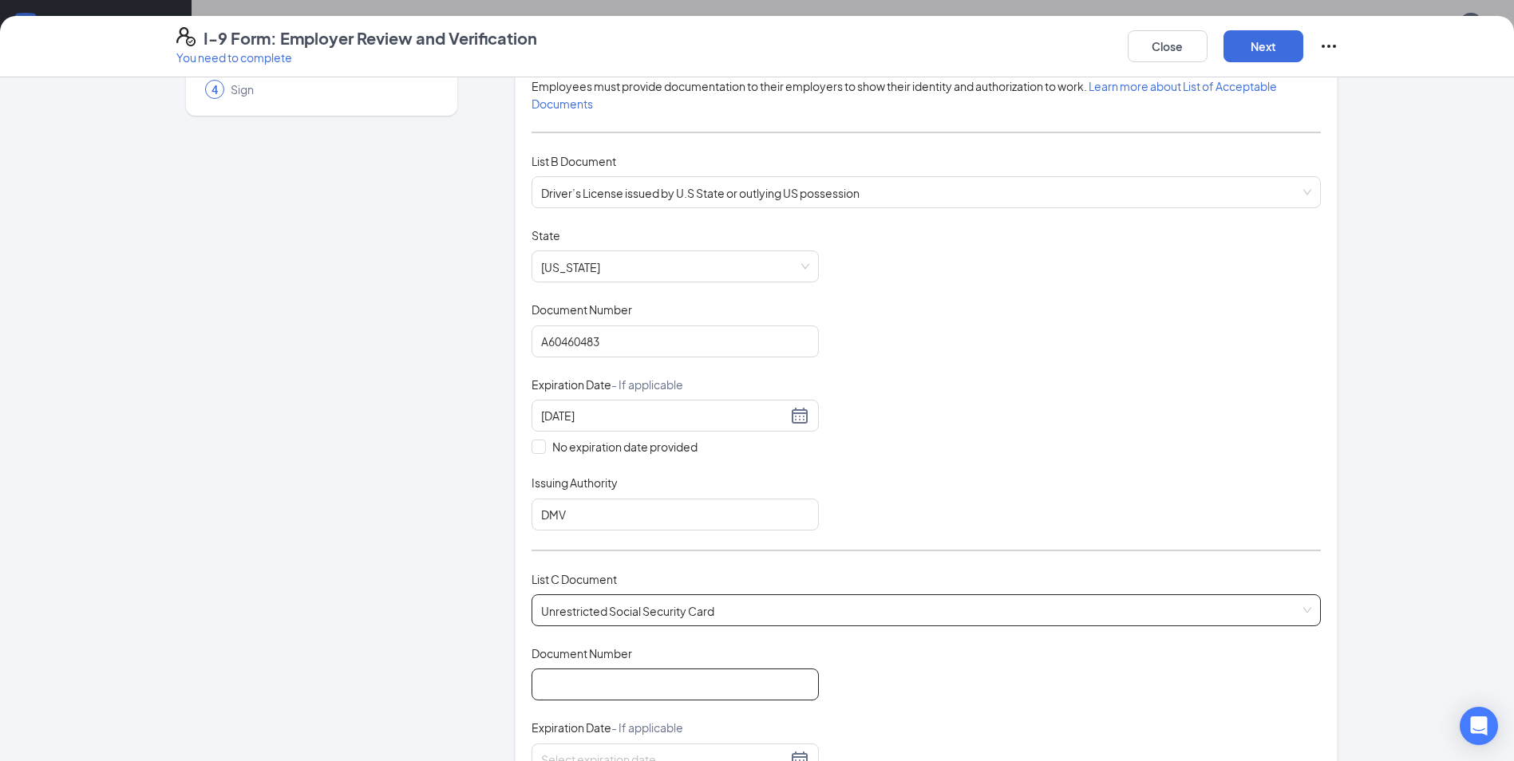
click at [682, 672] on input "Document Number" at bounding box center [674, 685] width 287 height 32
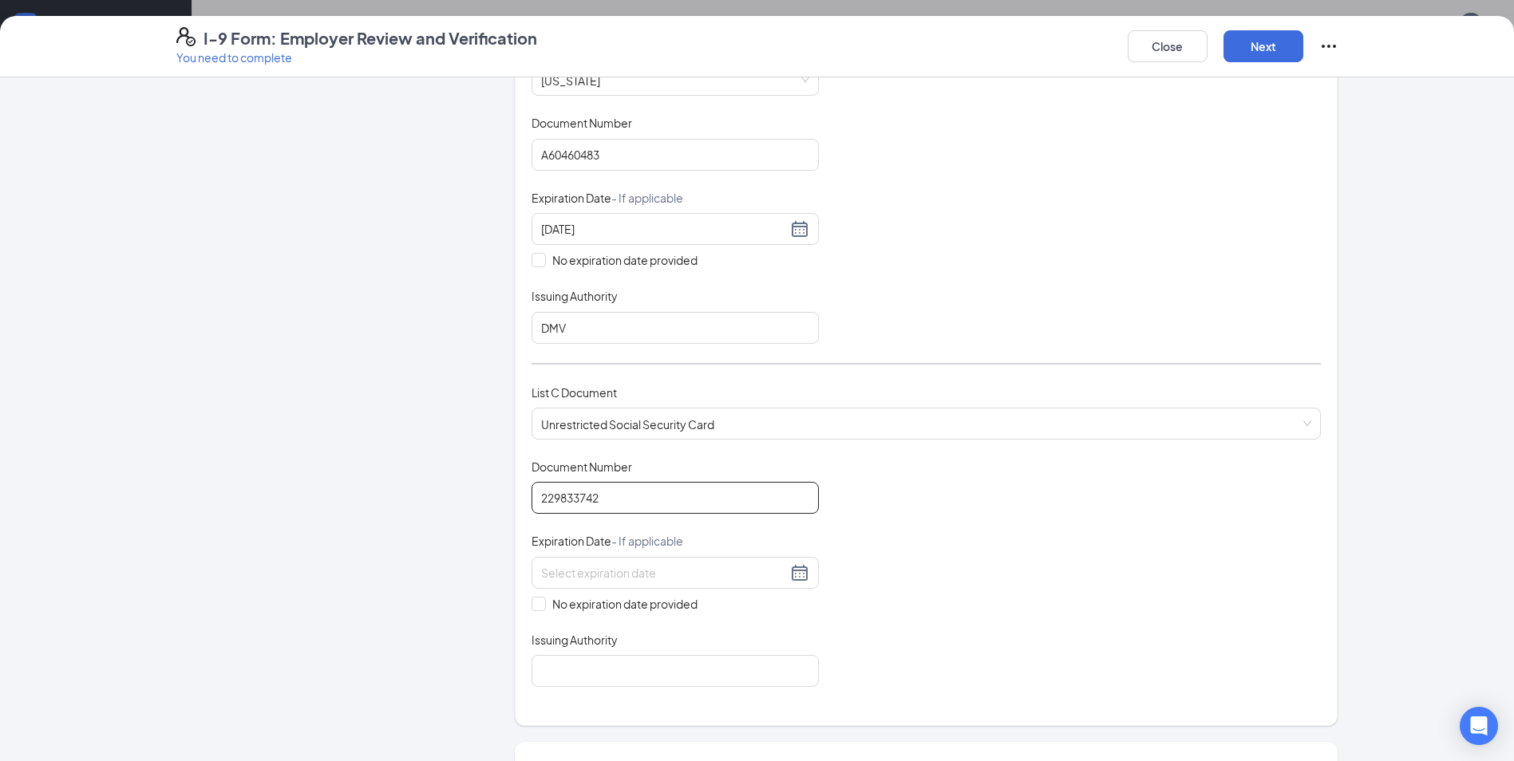
scroll to position [479, 0]
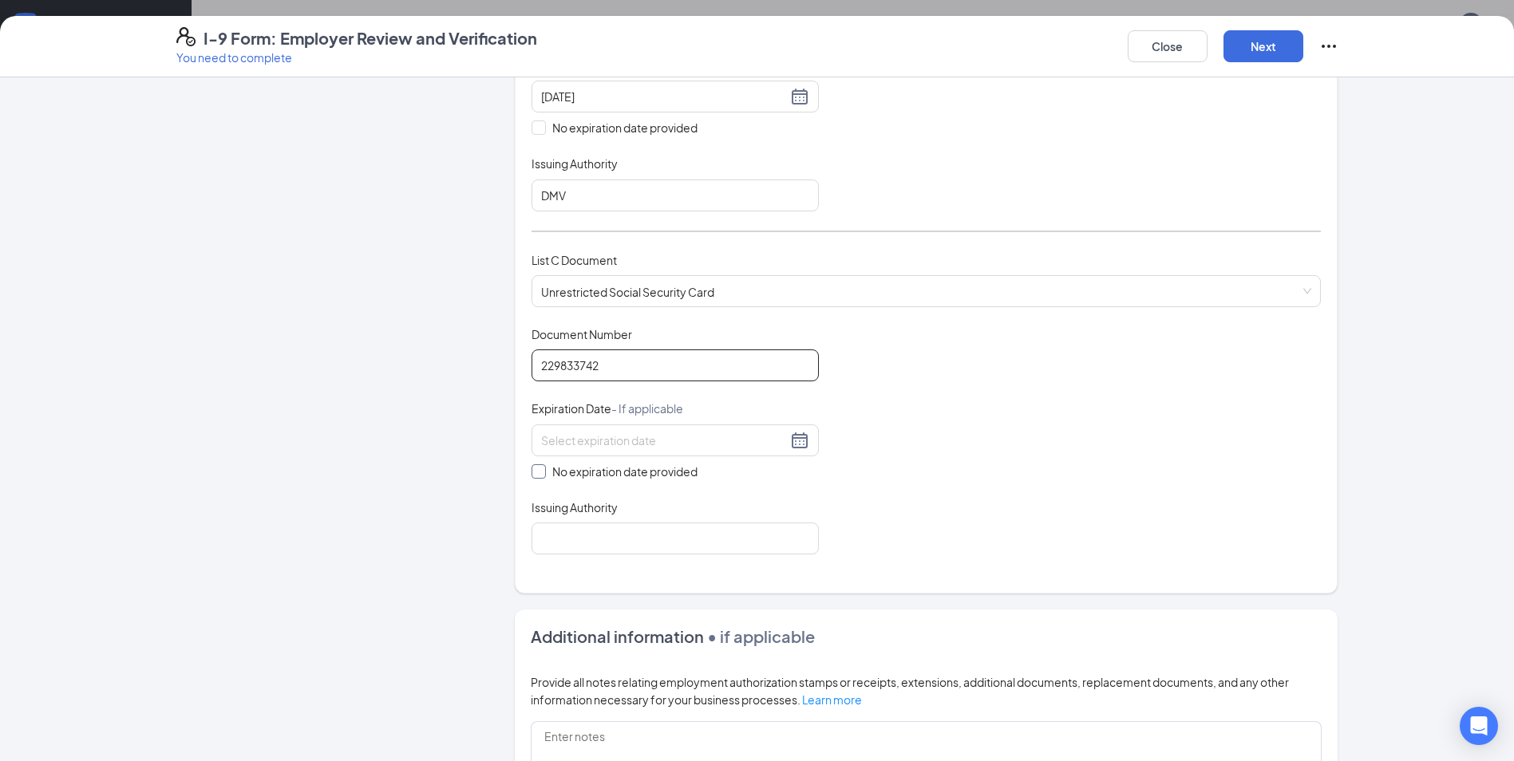
type input "229833742"
click at [531, 472] on input "No expiration date provided" at bounding box center [536, 469] width 11 height 11
checkbox input "true"
click at [540, 541] on input "Issuing Authority" at bounding box center [674, 542] width 287 height 32
type input "social security of va"
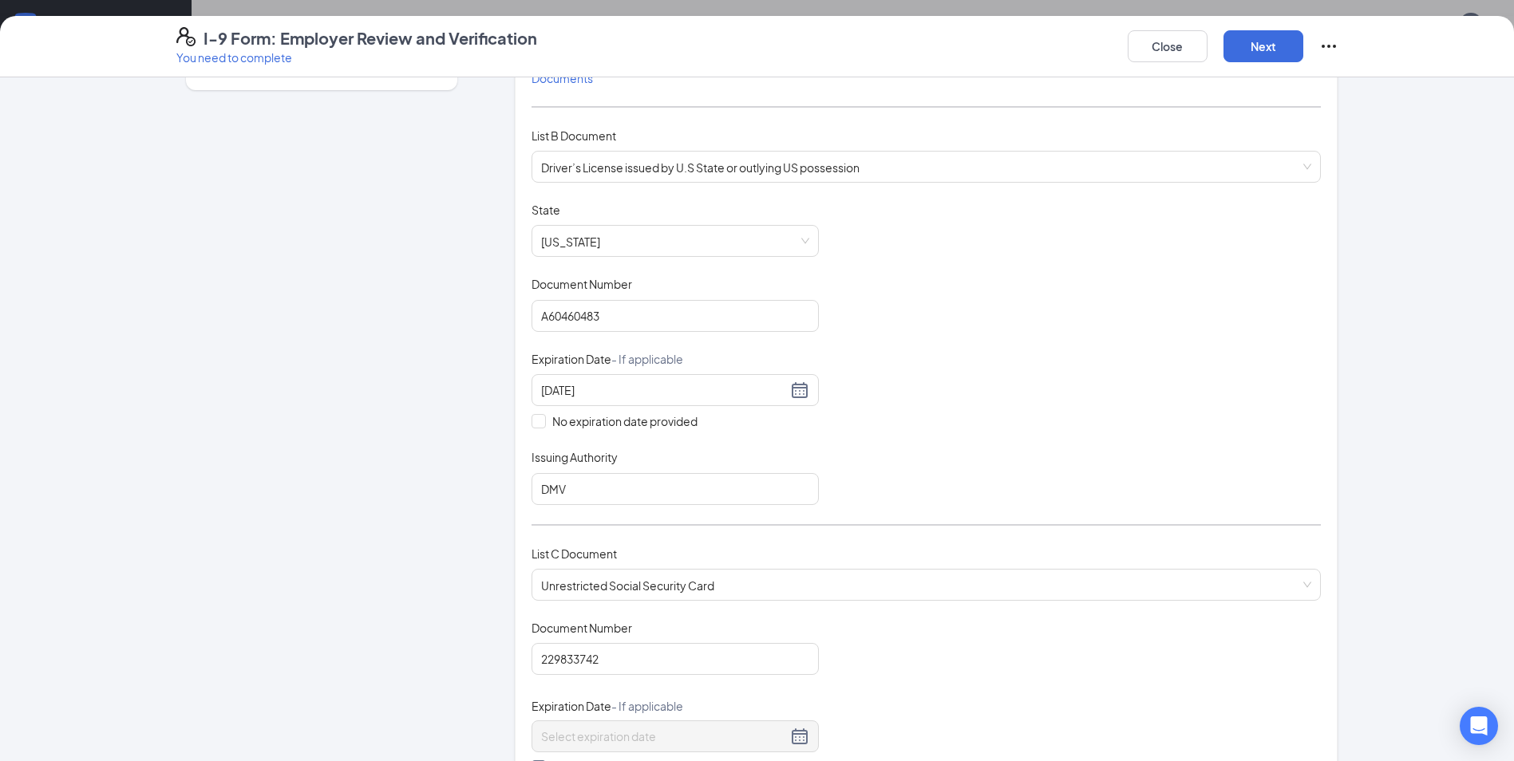
scroll to position [178, 0]
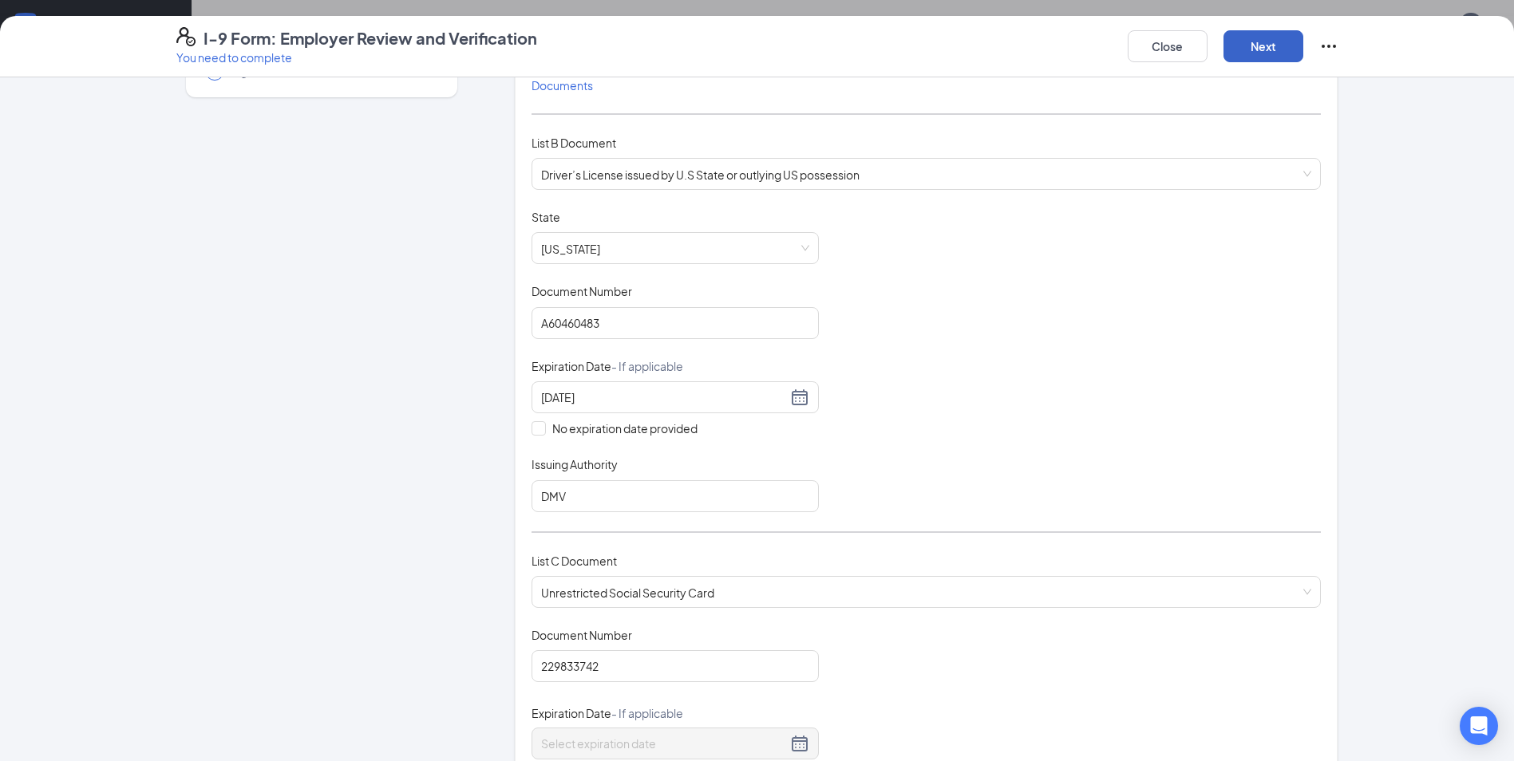
click at [1257, 38] on button "Next" at bounding box center [1263, 46] width 80 height 32
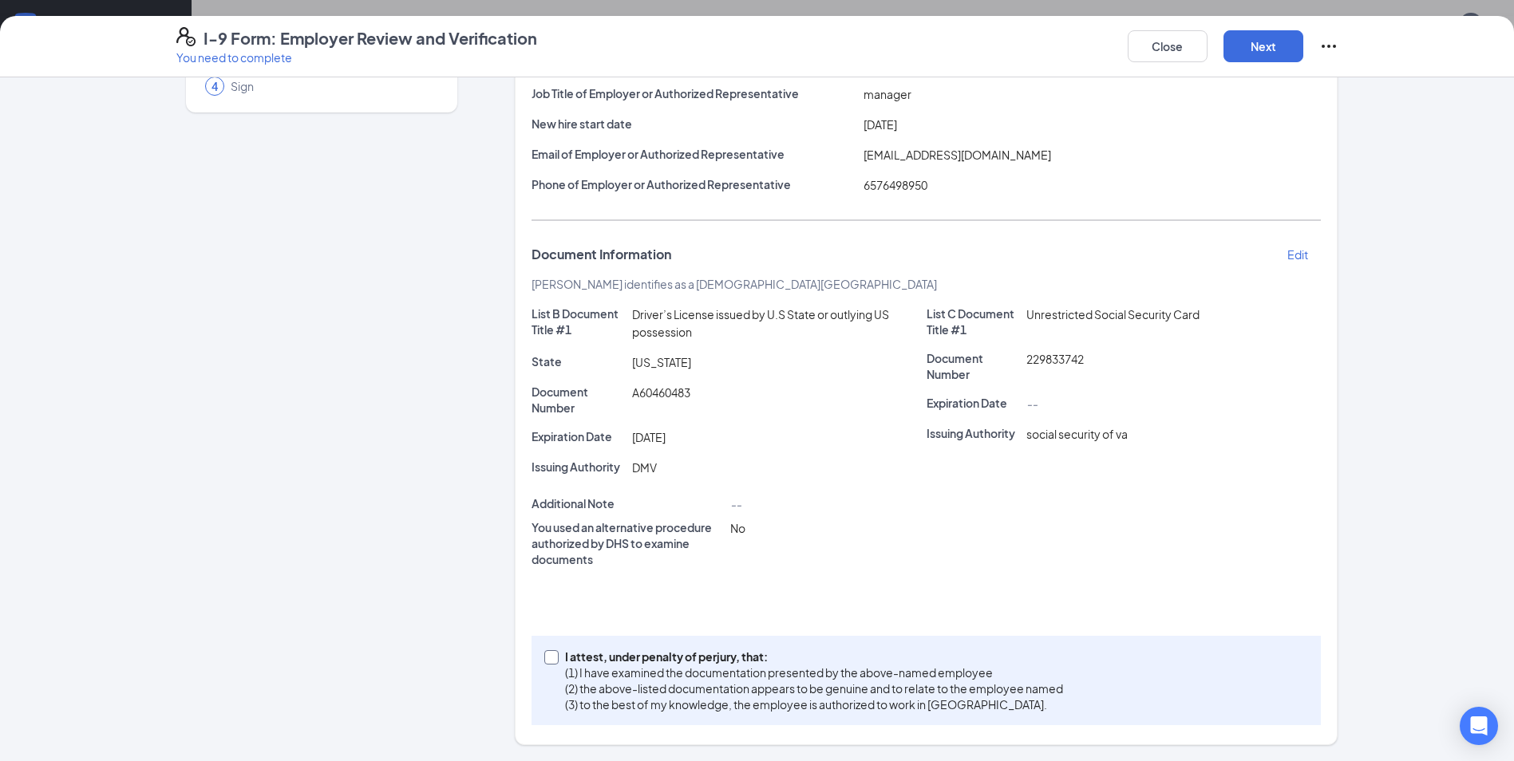
click at [559, 659] on span "I attest, under penalty of [PERSON_NAME], that: (1) I have examined the documen…" at bounding box center [814, 681] width 511 height 64
click at [555, 659] on input "I attest, under penalty of [PERSON_NAME], that: (1) I have examined the documen…" at bounding box center [549, 655] width 11 height 11
checkbox input "true"
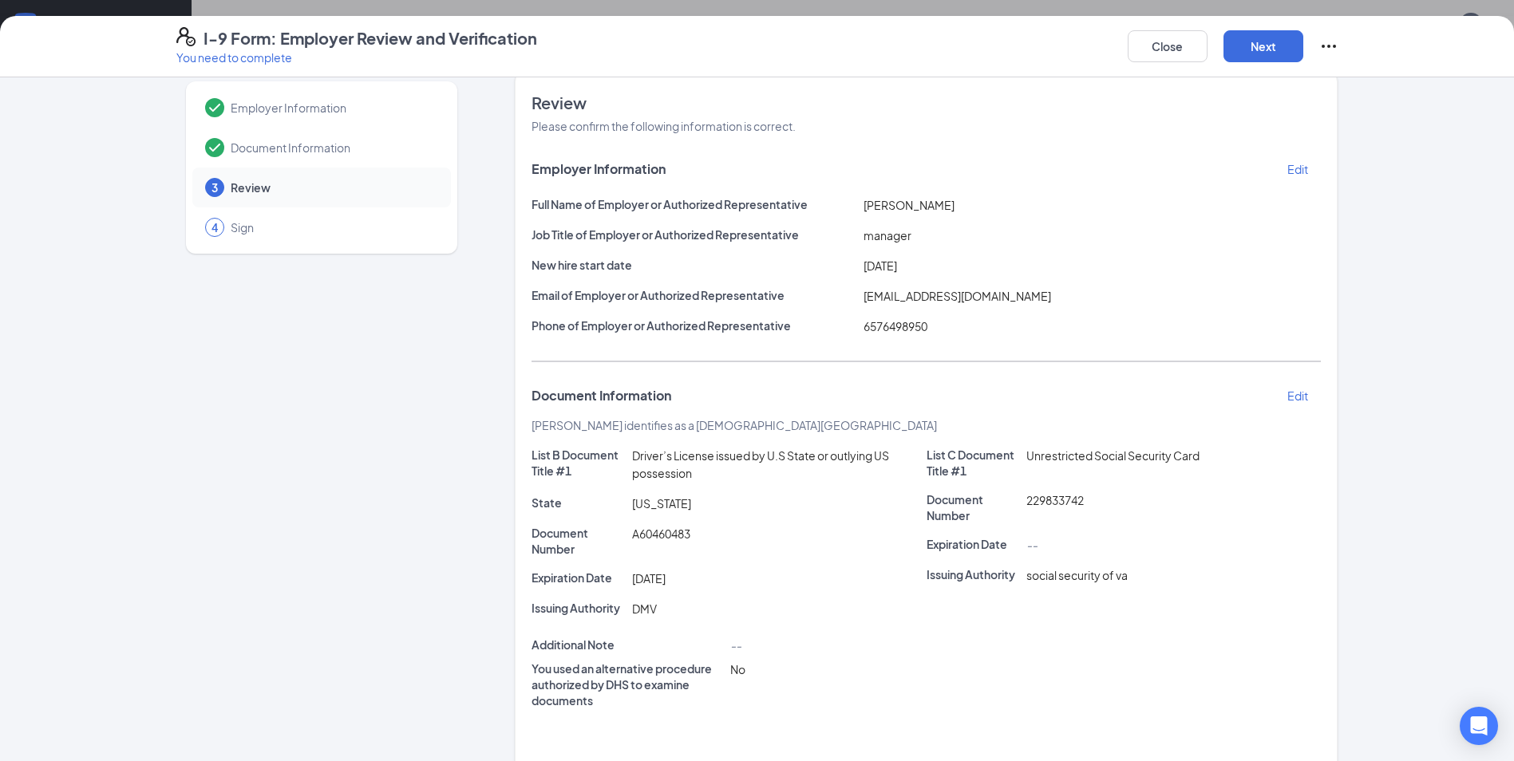
scroll to position [0, 0]
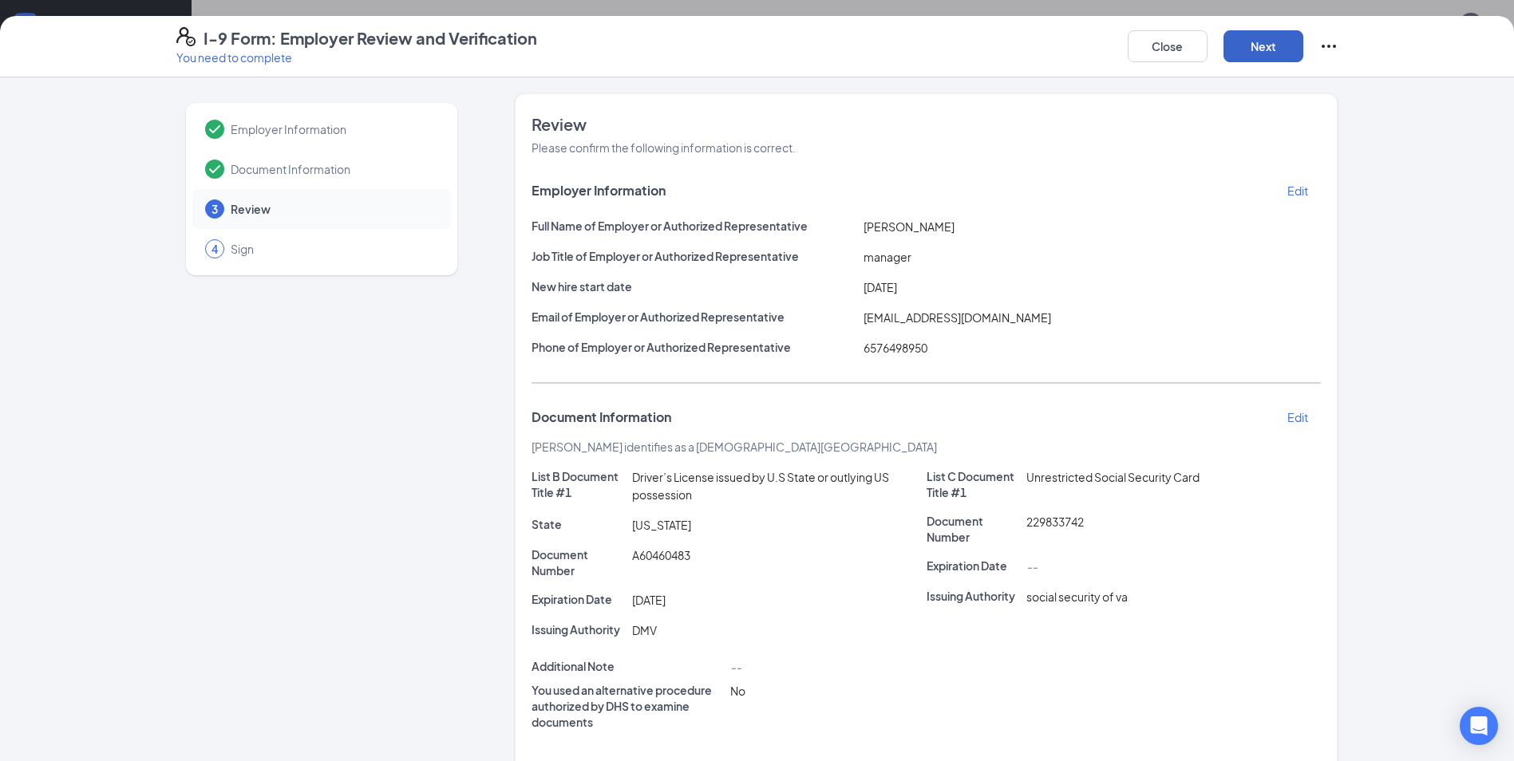
click at [1241, 56] on button "Next" at bounding box center [1263, 46] width 80 height 32
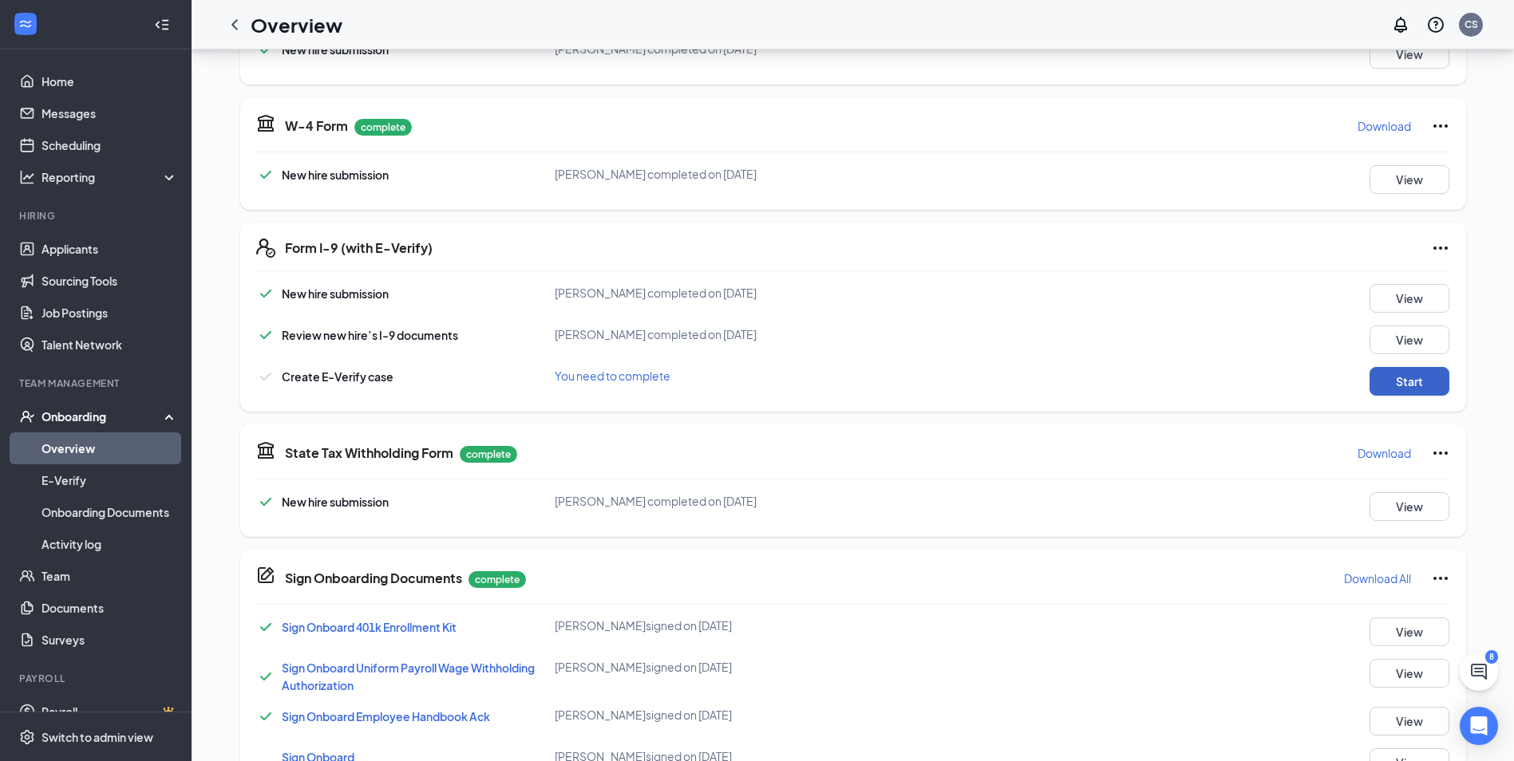
click at [1427, 377] on button "Start" at bounding box center [1409, 381] width 80 height 29
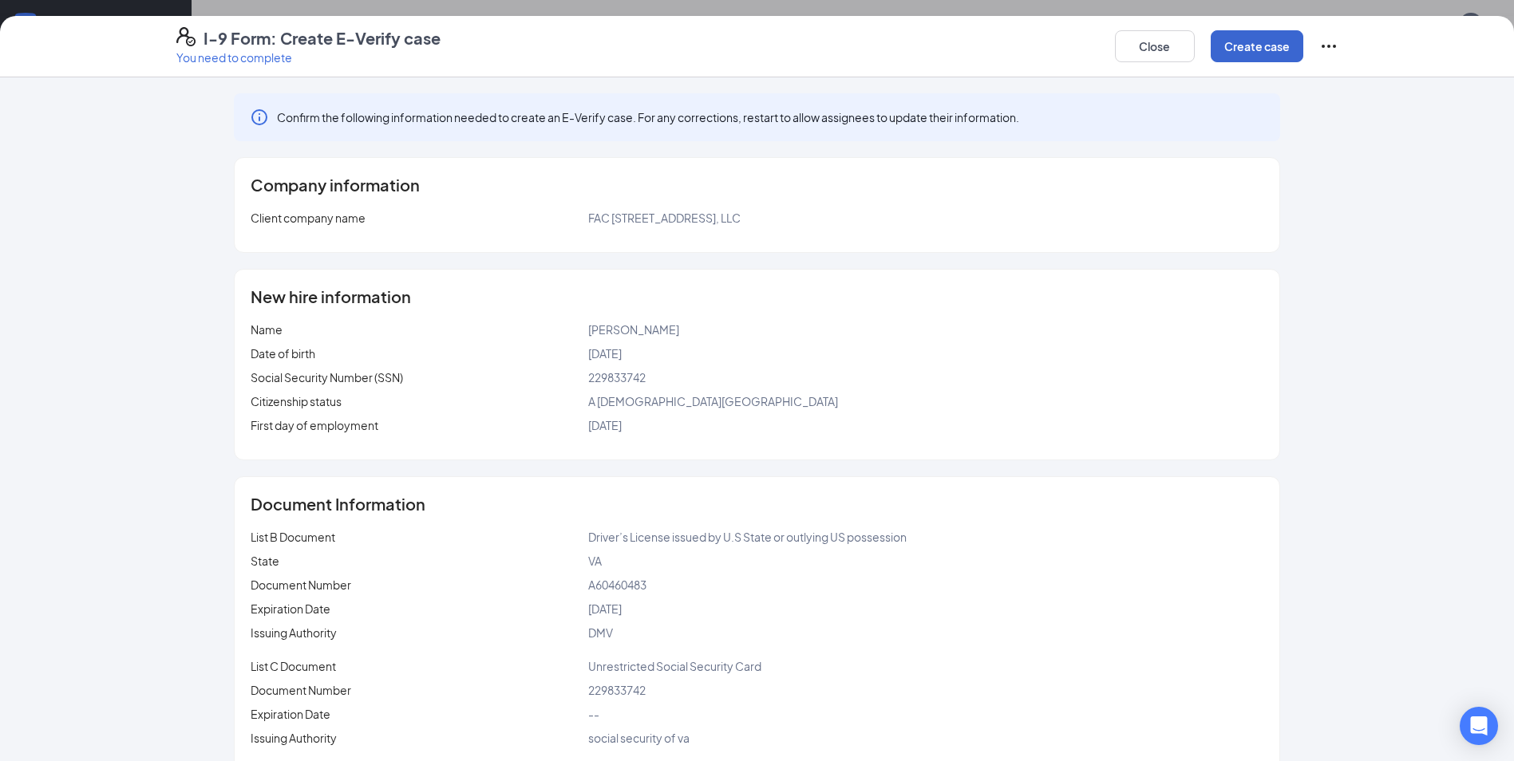
scroll to position [460, 0]
click at [1261, 54] on button "Create case" at bounding box center [1256, 46] width 93 height 32
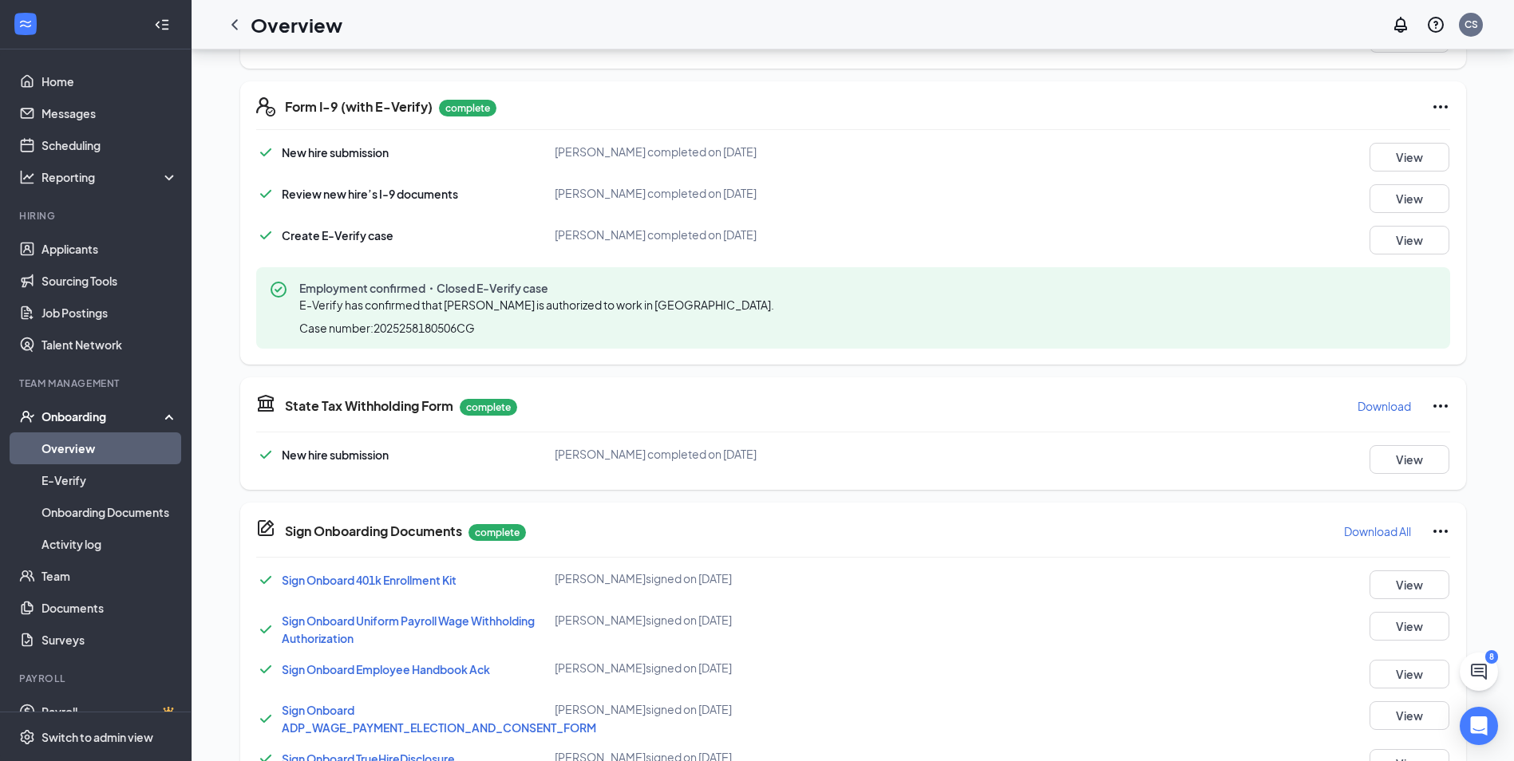
click at [140, 421] on div "Onboarding" at bounding box center [102, 417] width 123 height 16
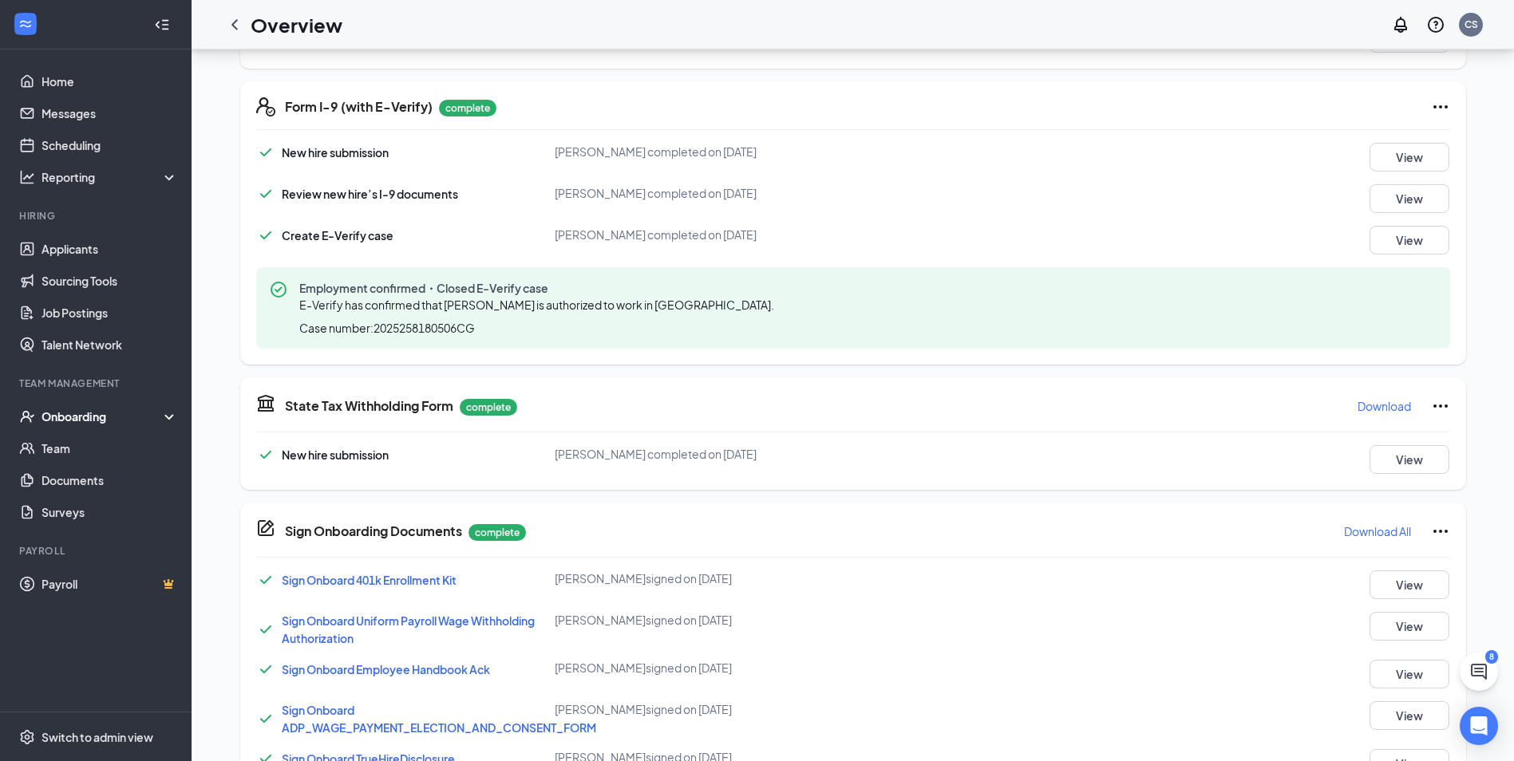
click at [125, 415] on div "Onboarding" at bounding box center [102, 417] width 123 height 16
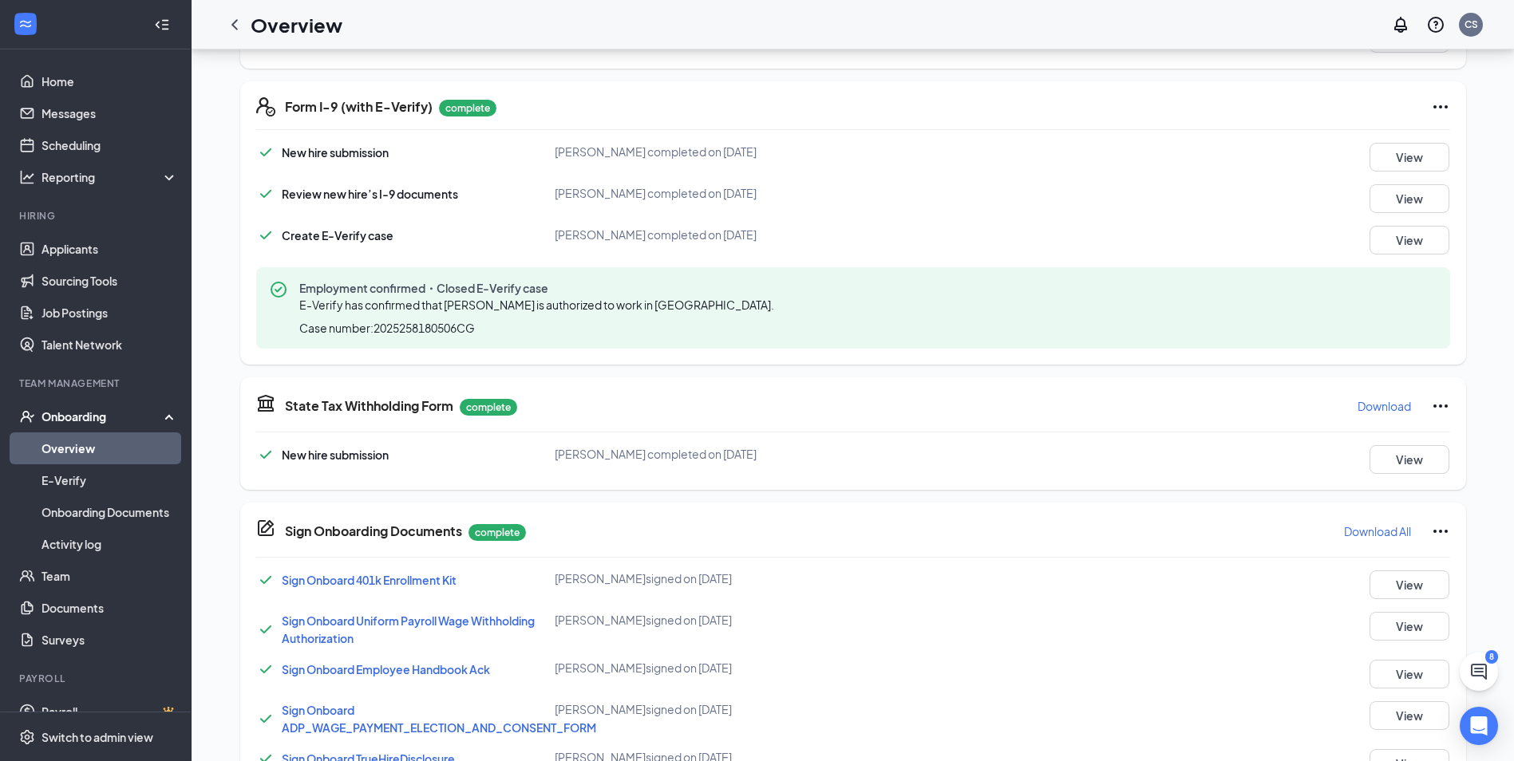
click at [117, 453] on link "Overview" at bounding box center [109, 448] width 136 height 32
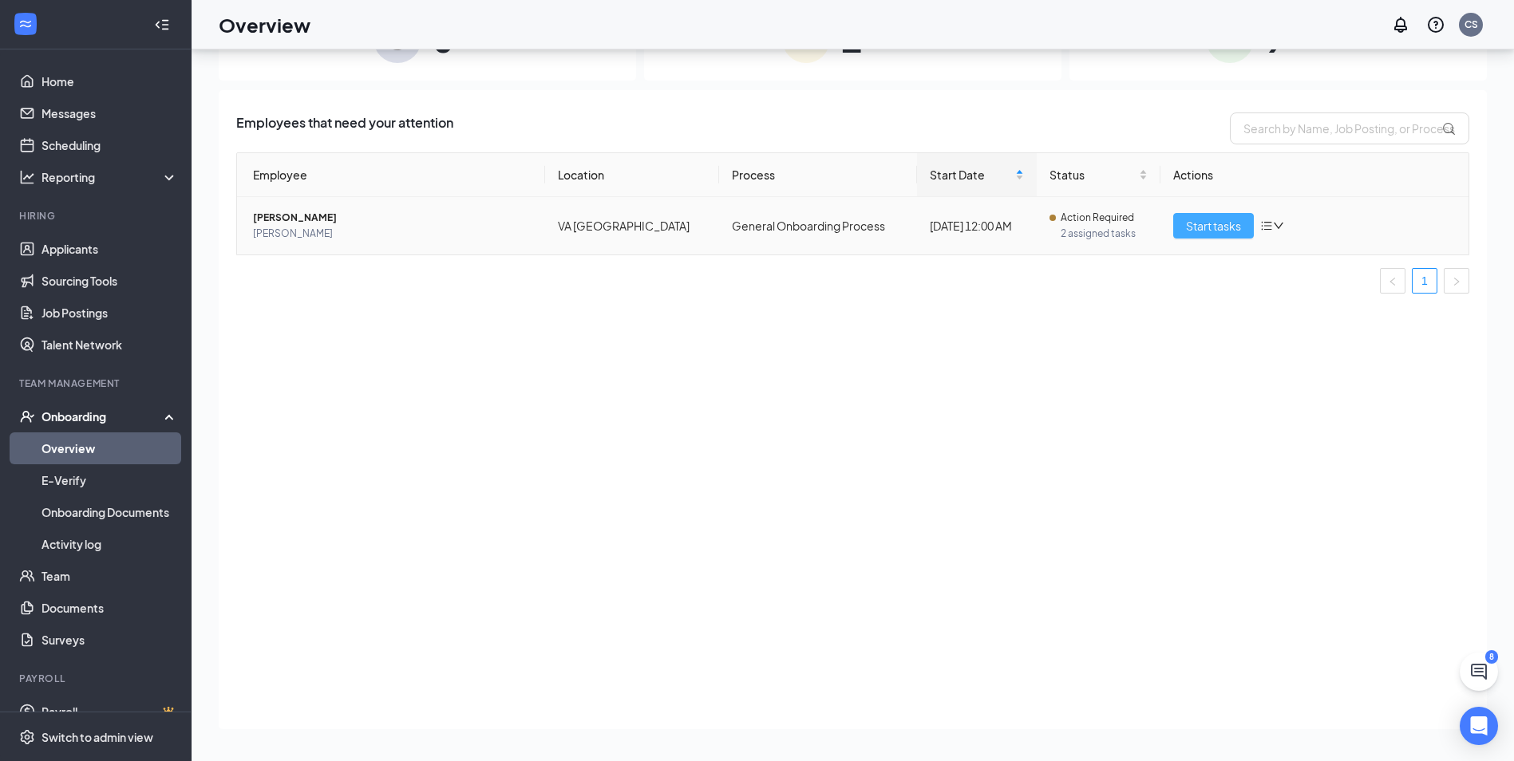
click at [1231, 229] on span "Start tasks" at bounding box center [1213, 226] width 55 height 18
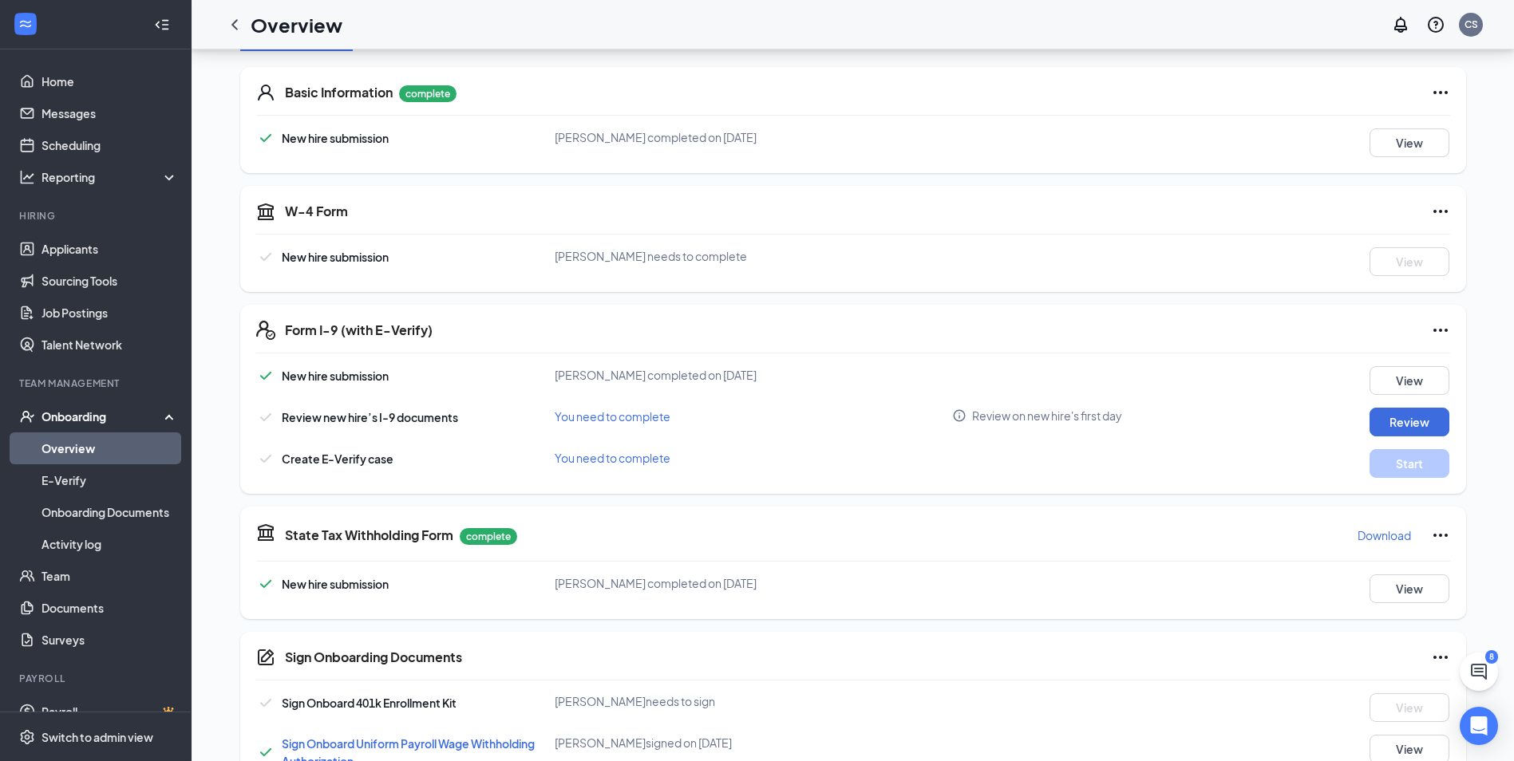
scroll to position [239, 0]
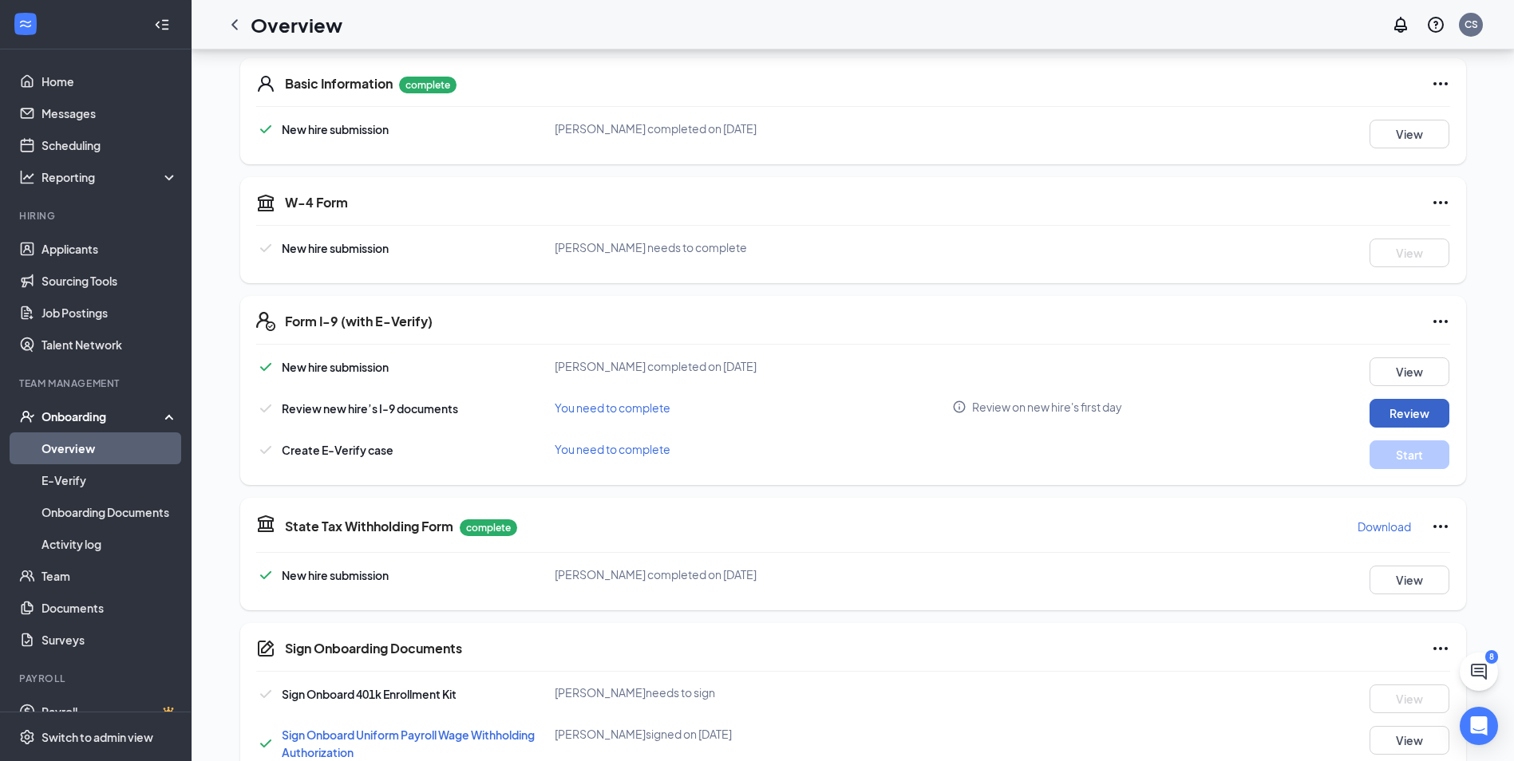
click at [1425, 423] on button "Review" at bounding box center [1409, 413] width 80 height 29
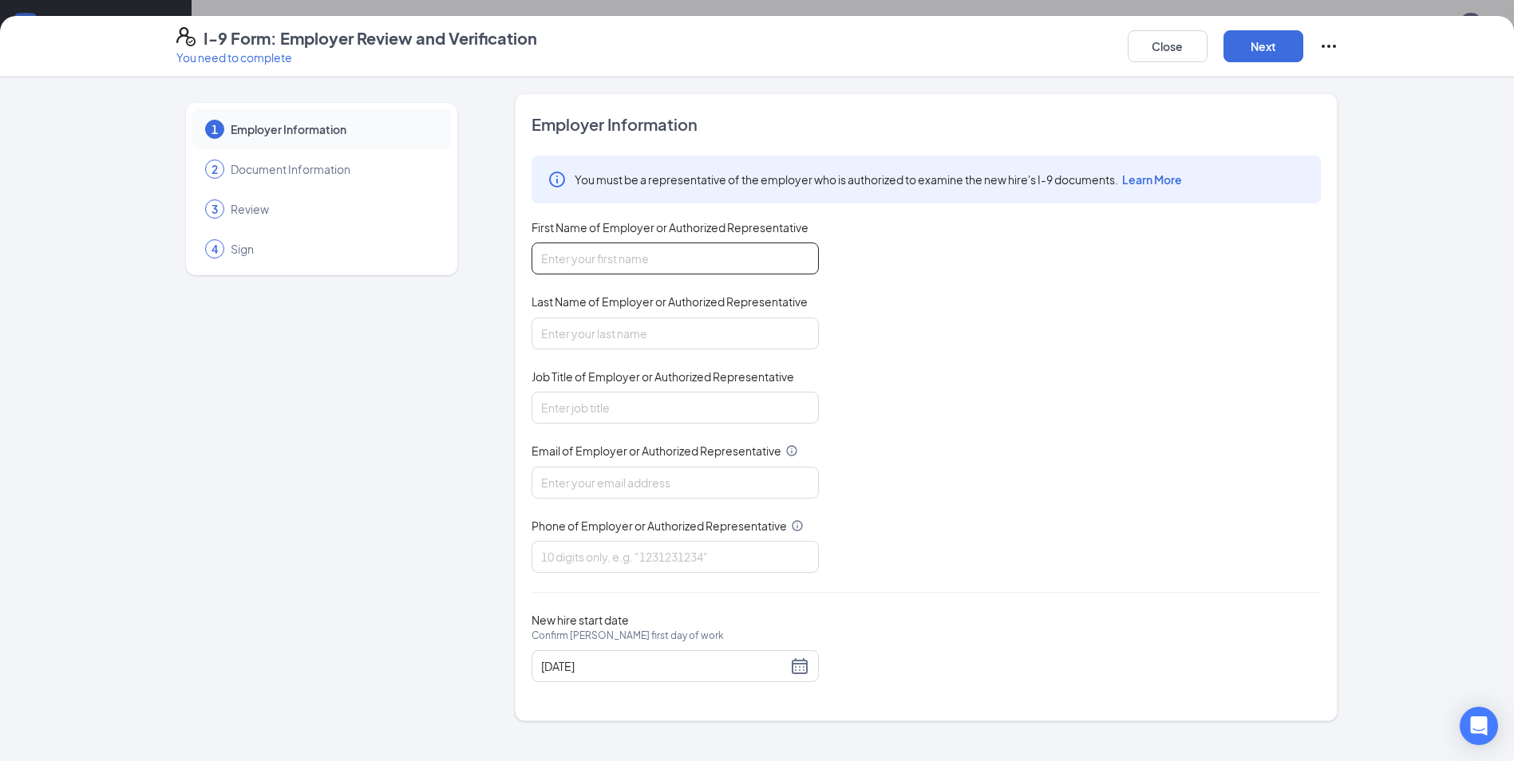
click at [598, 271] on input "First Name of Employer or Authorized Representative" at bounding box center [674, 259] width 287 height 32
type input "[PERSON_NAME]"
click at [658, 401] on input "Job Title of Employer or Authorized Representative" at bounding box center [674, 408] width 287 height 32
type input "manager"
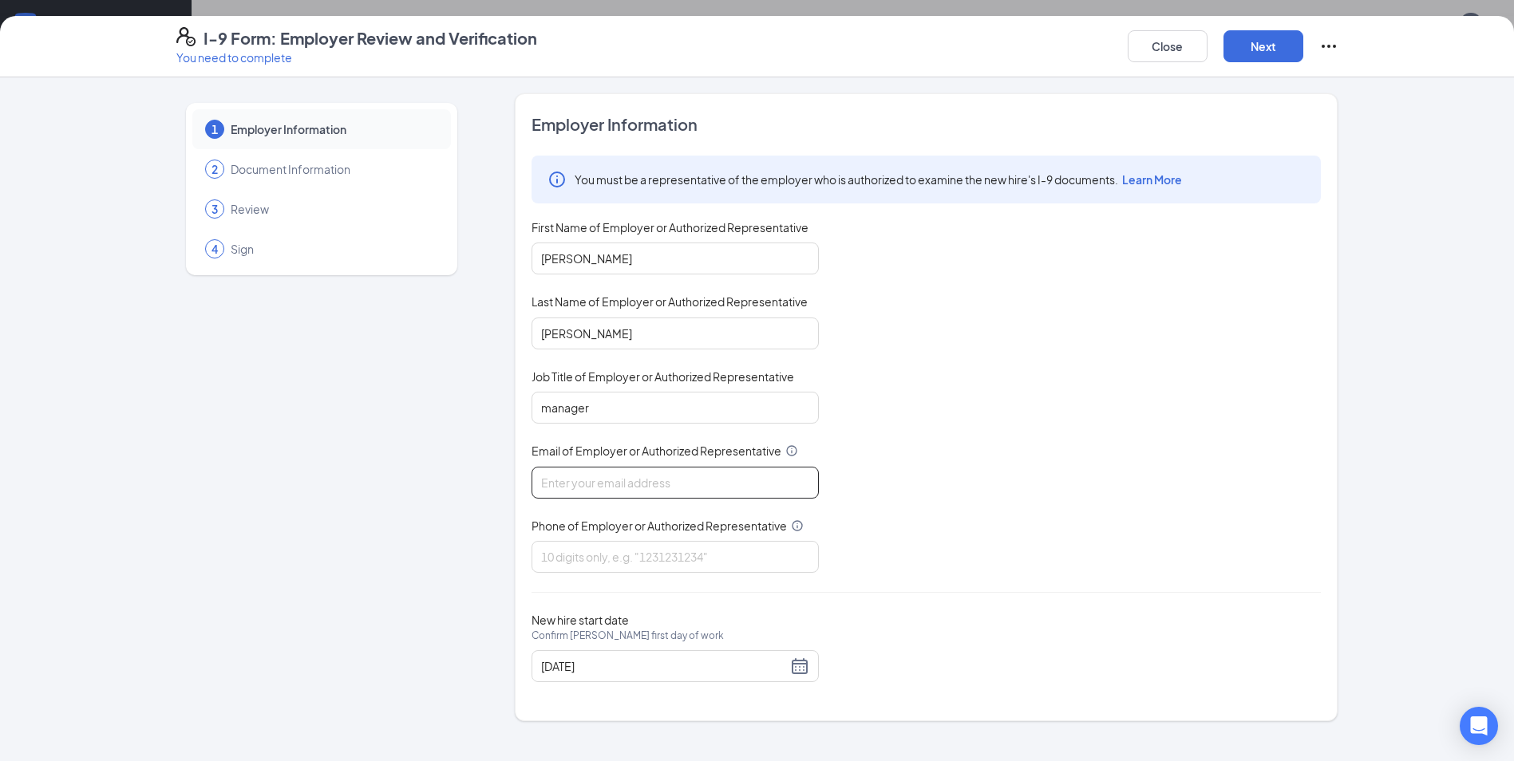
click at [655, 493] on input "Email of Employer or Authorized Representative" at bounding box center [674, 483] width 287 height 32
type input "[EMAIL_ADDRESS][DOMAIN_NAME]"
click at [652, 547] on input "Phone of Employer or Authorized Representative" at bounding box center [674, 557] width 287 height 32
type input "6576498950"
click at [574, 670] on input "[DATE]" at bounding box center [664, 667] width 246 height 18
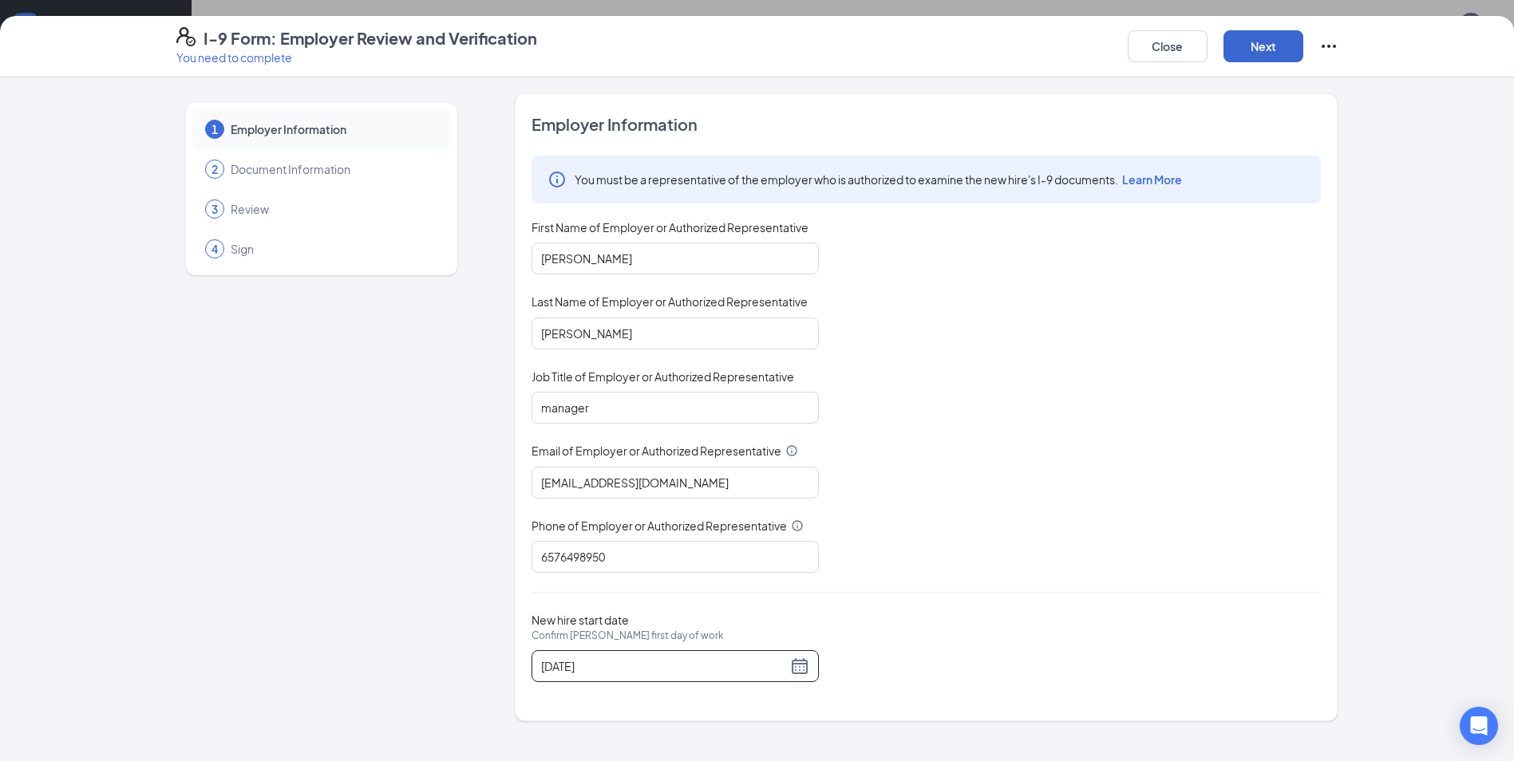
type input "[DATE]"
click at [1268, 49] on button "Next" at bounding box center [1263, 46] width 80 height 32
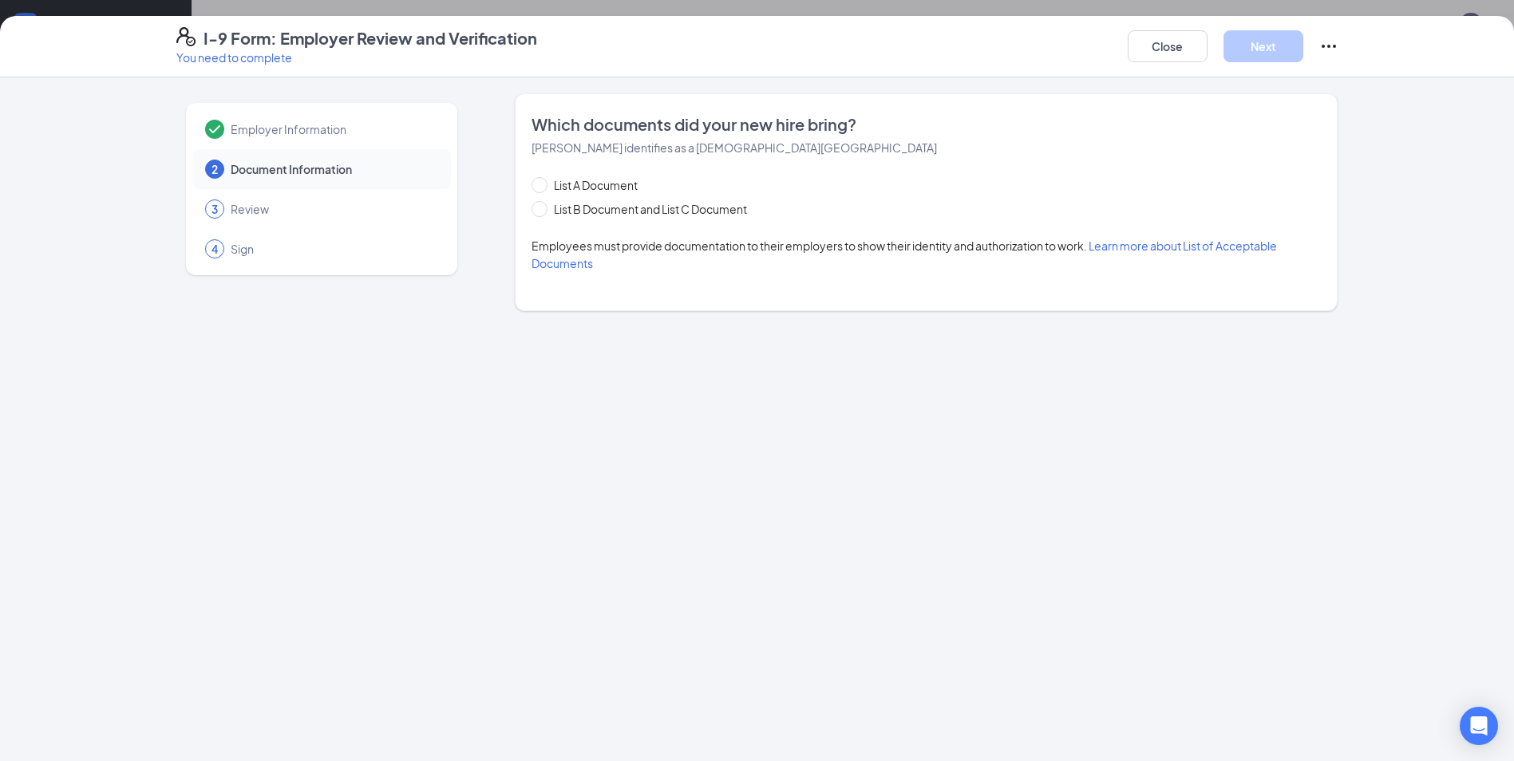
scroll to position [160, 0]
